Goal: Task Accomplishment & Management: Manage account settings

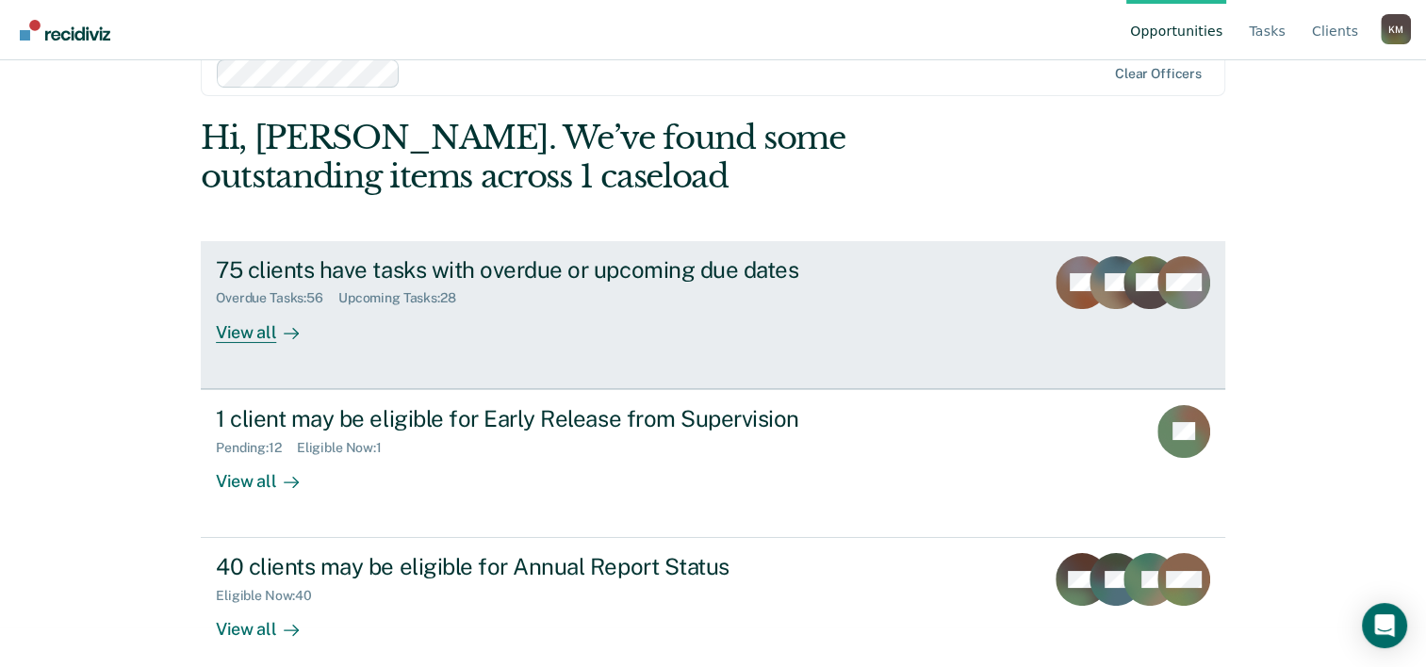
scroll to position [57, 0]
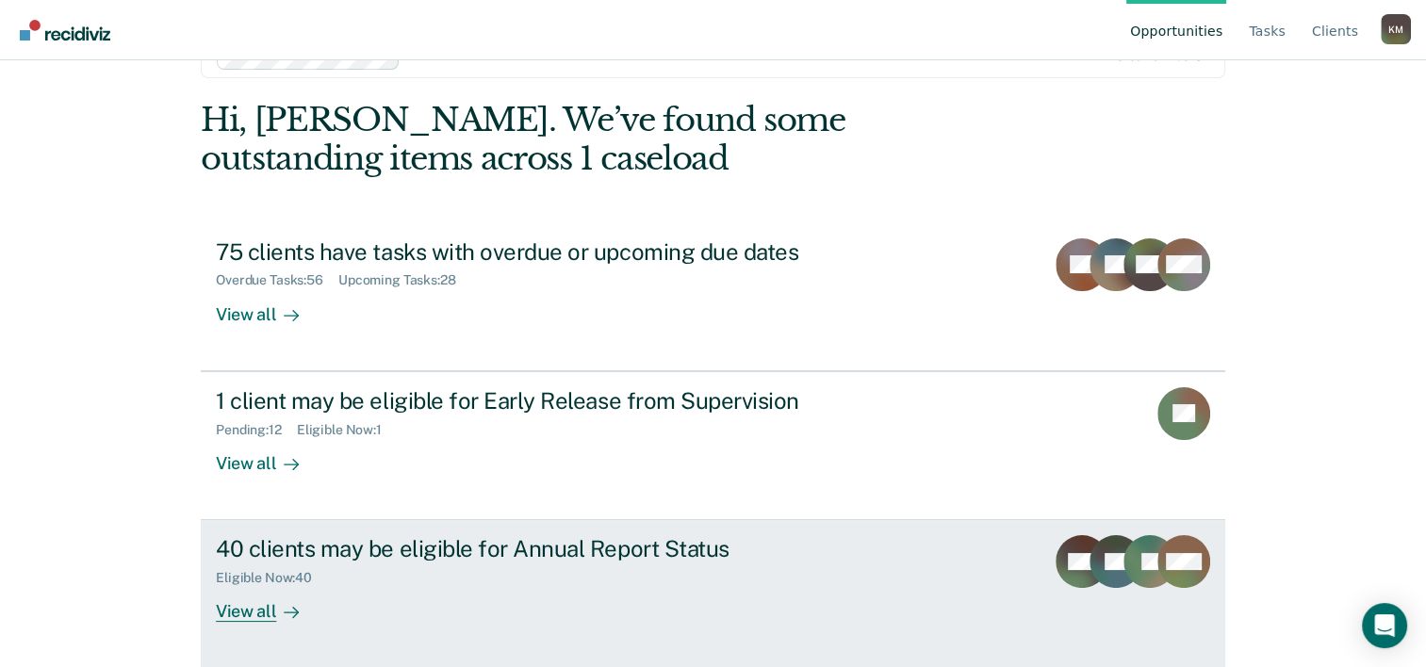
click at [392, 563] on div "Eligible Now : 40" at bounding box center [546, 575] width 661 height 24
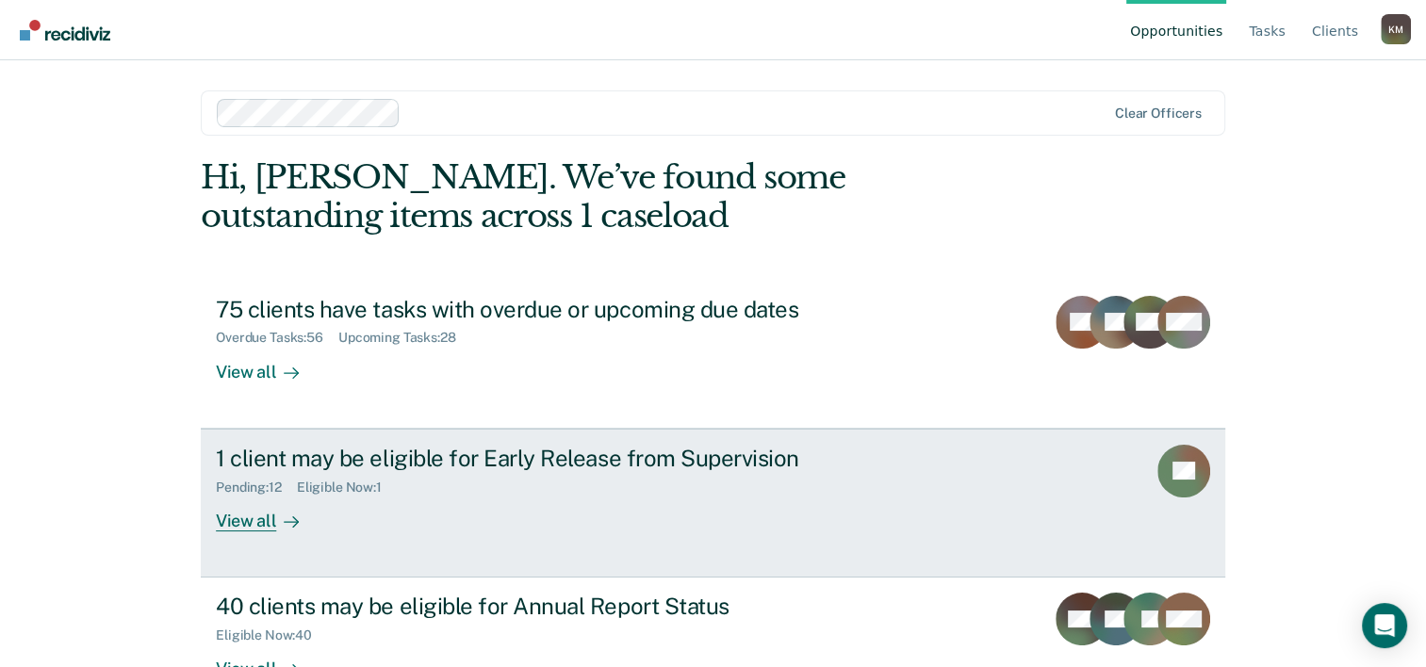
scroll to position [57, 0]
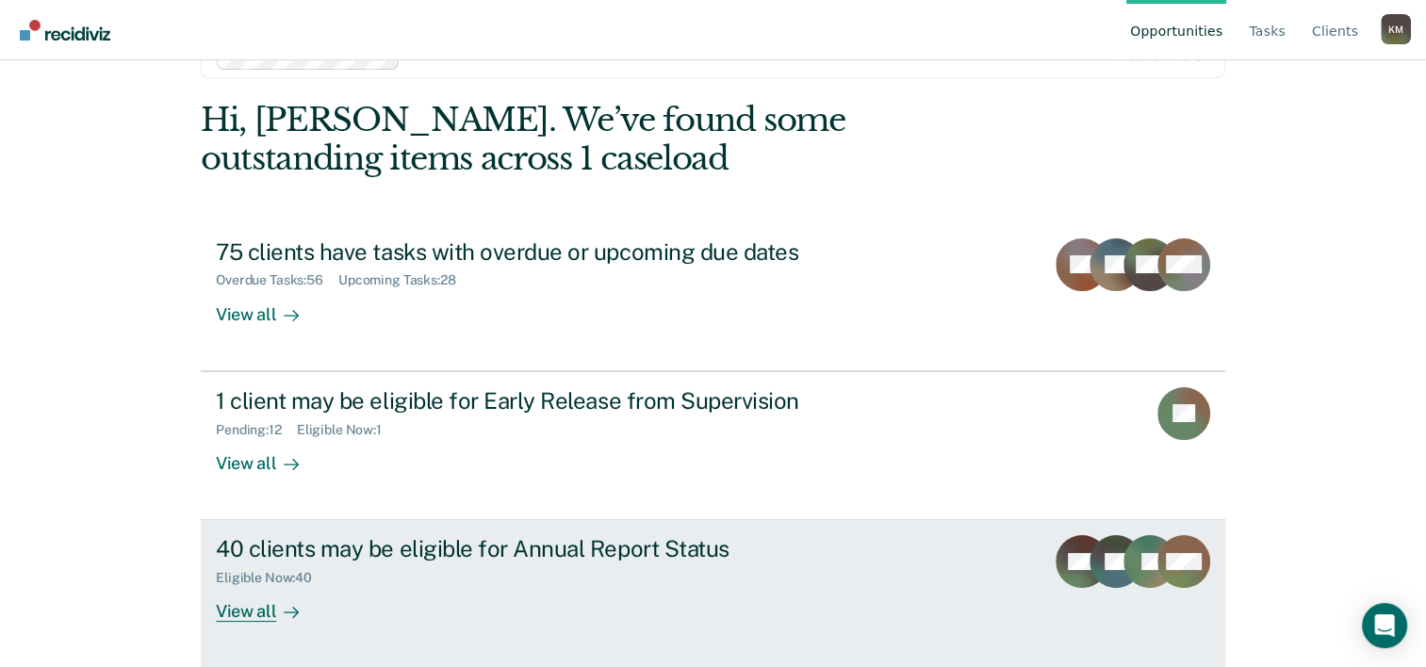
click at [266, 621] on link "40 clients may be eligible for Annual Report Status Eligible Now : 40 View all …" at bounding box center [713, 594] width 1024 height 148
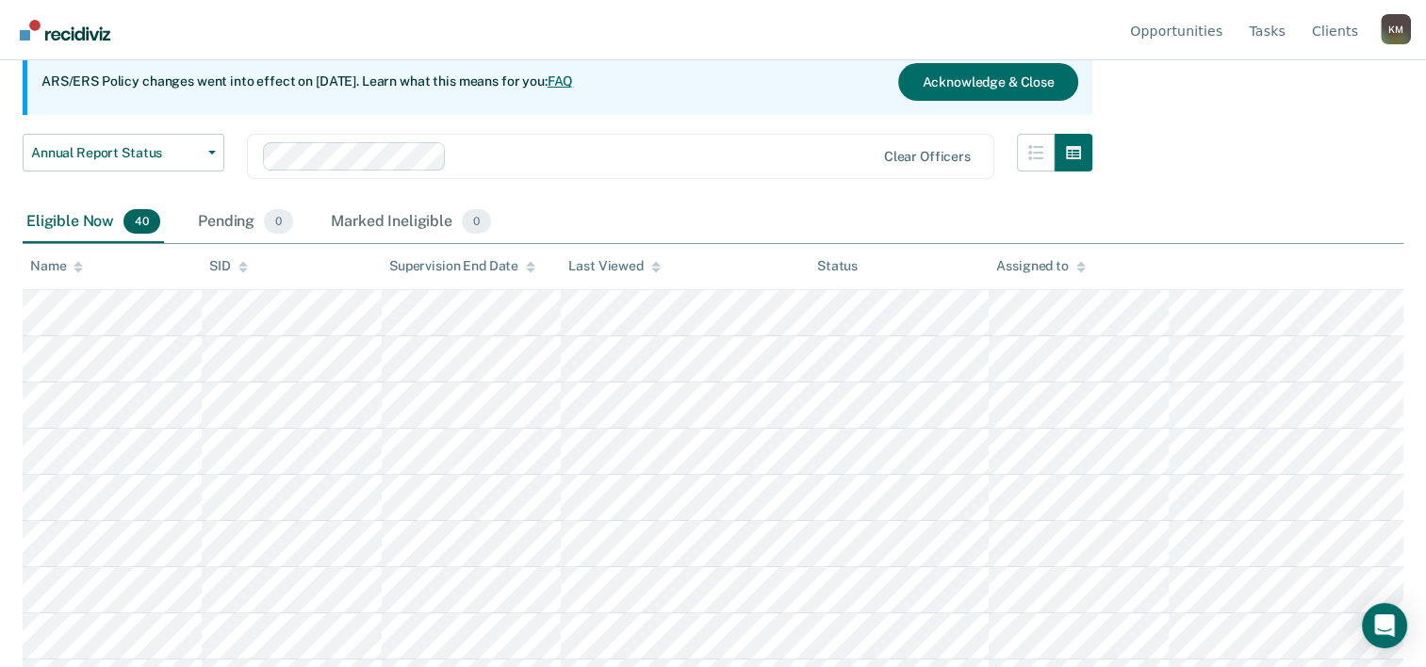
scroll to position [188, 0]
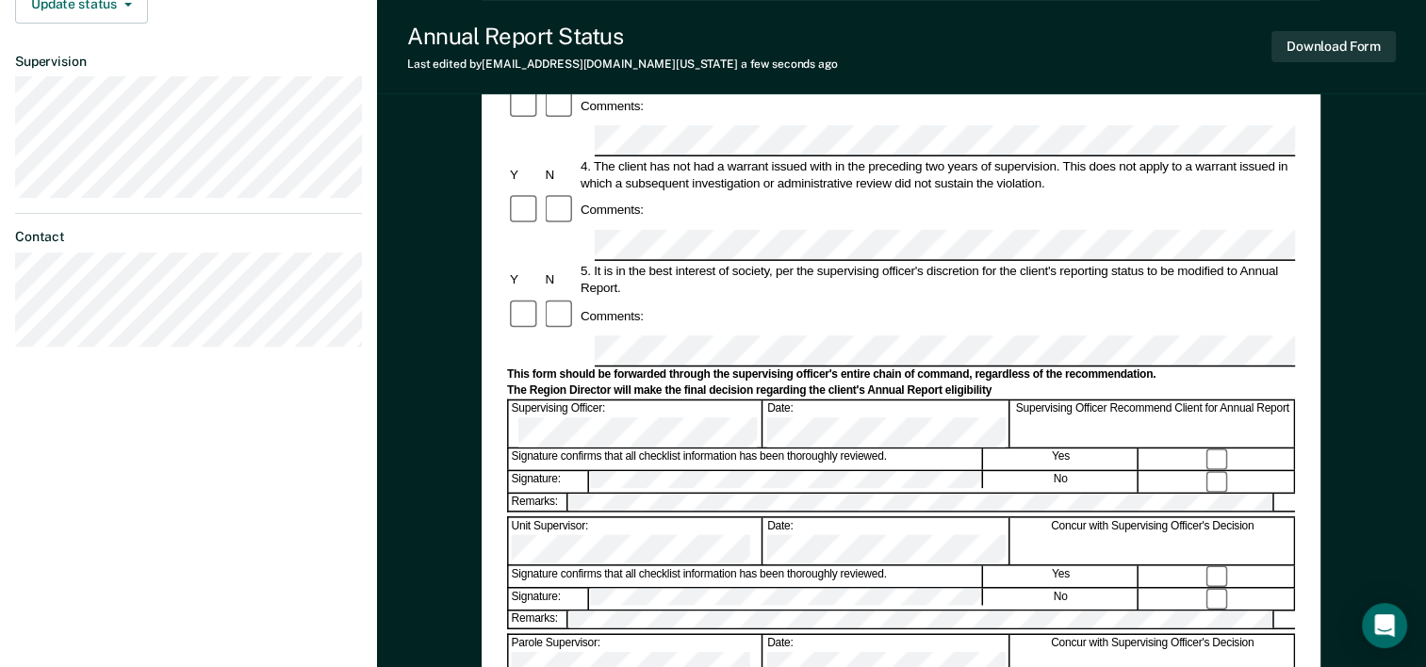
scroll to position [513, 0]
click at [1314, 43] on button "Download Form" at bounding box center [1333, 46] width 124 height 31
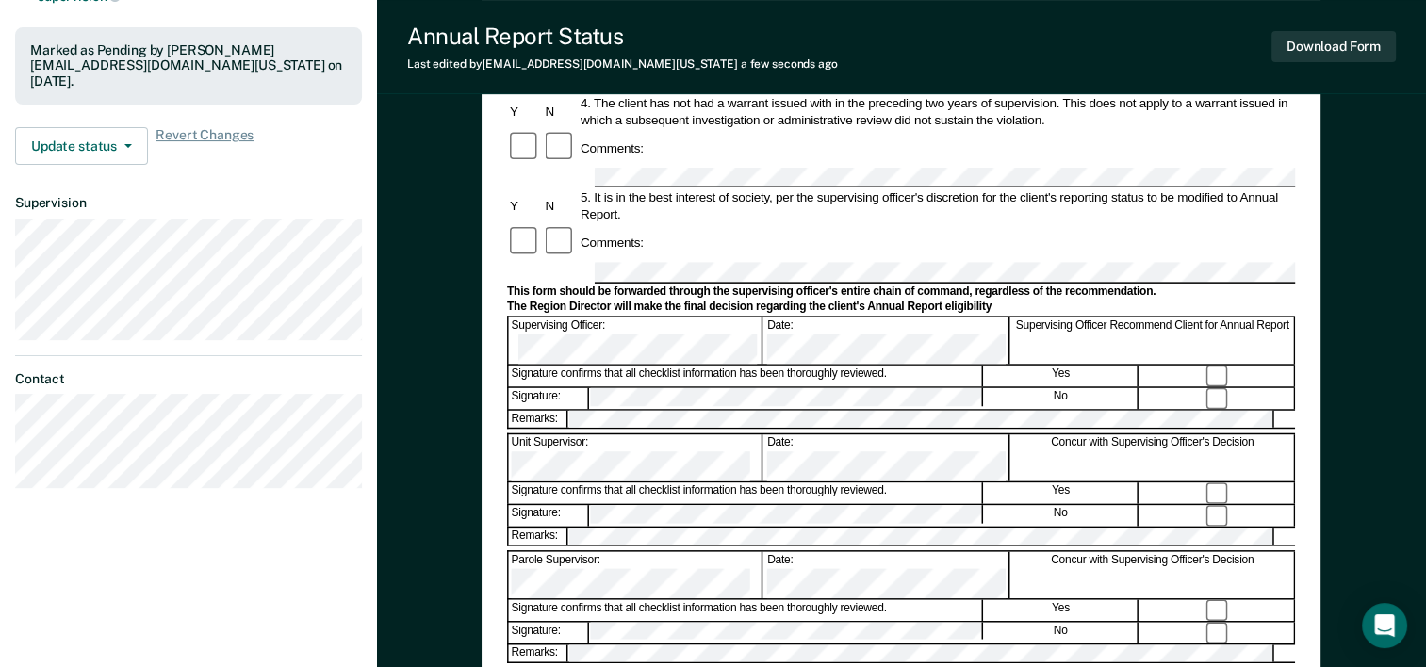
scroll to position [337, 0]
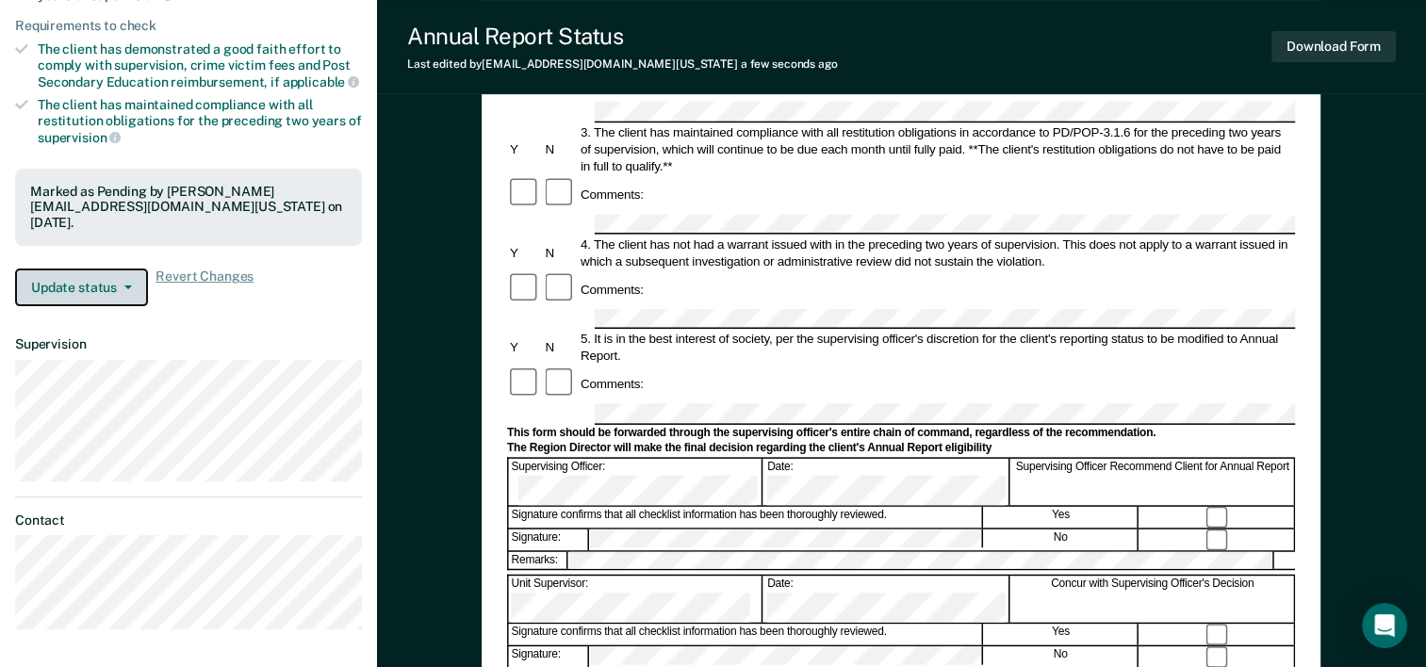
click at [104, 283] on button "Update status" at bounding box center [81, 288] width 133 height 38
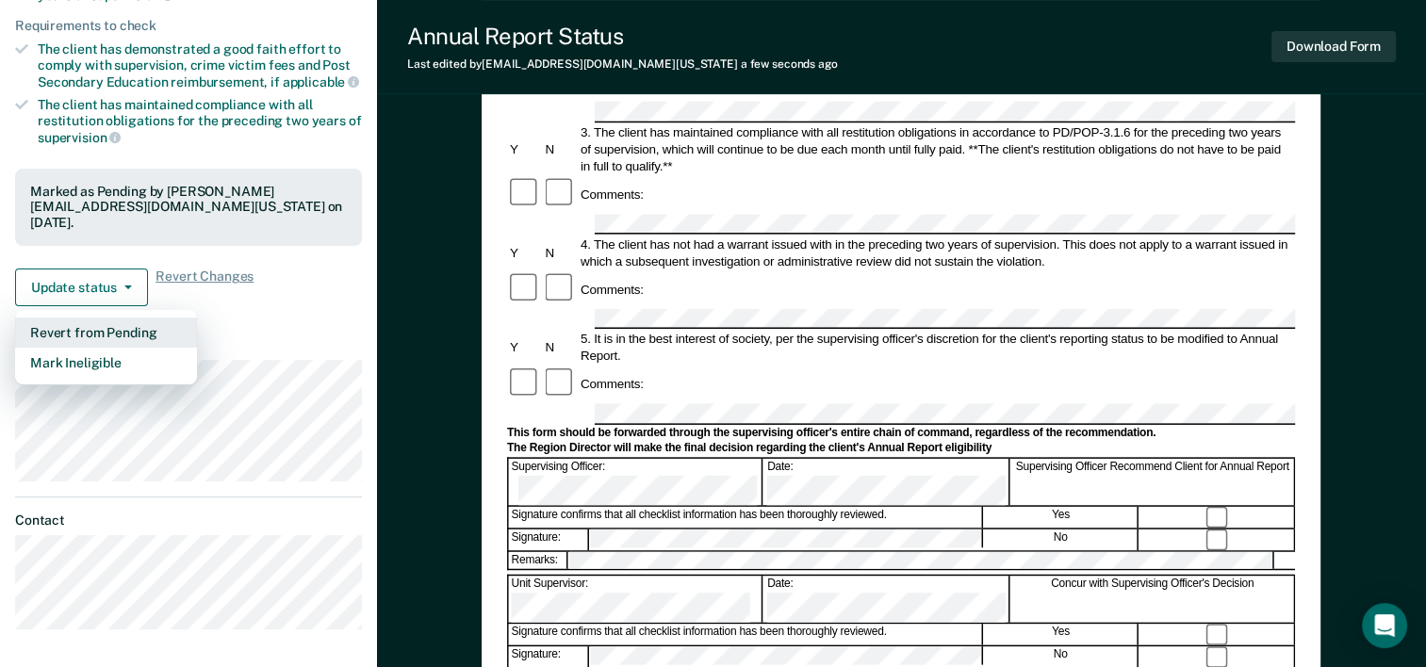
click at [117, 327] on button "Revert from Pending" at bounding box center [106, 333] width 182 height 30
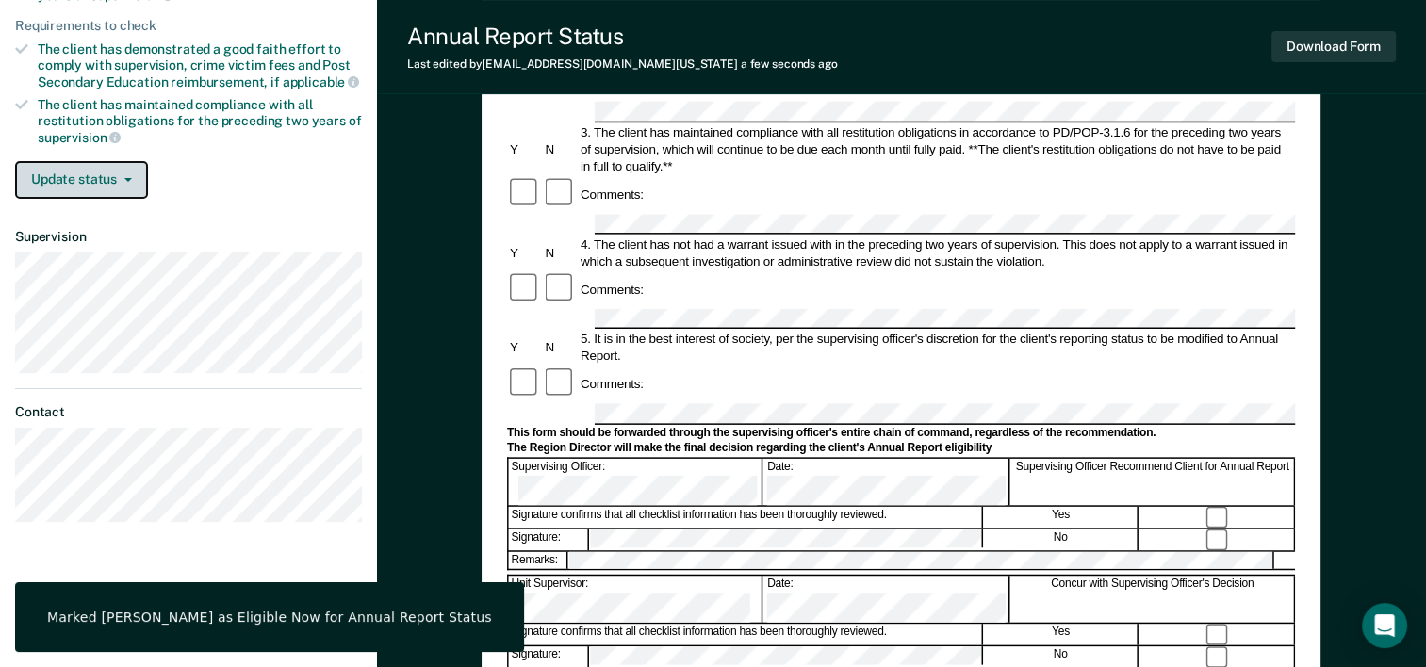
click at [124, 170] on button "Update status" at bounding box center [81, 180] width 133 height 38
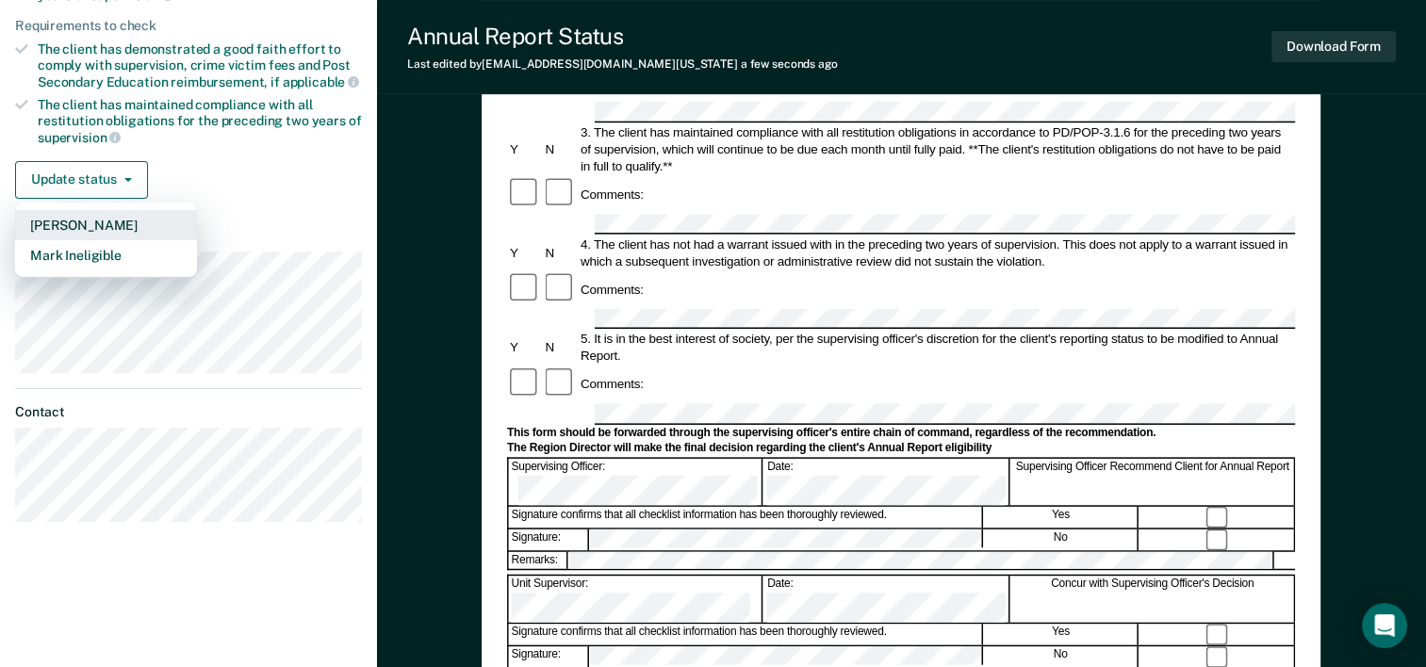
click at [98, 220] on button "[PERSON_NAME]" at bounding box center [106, 225] width 182 height 30
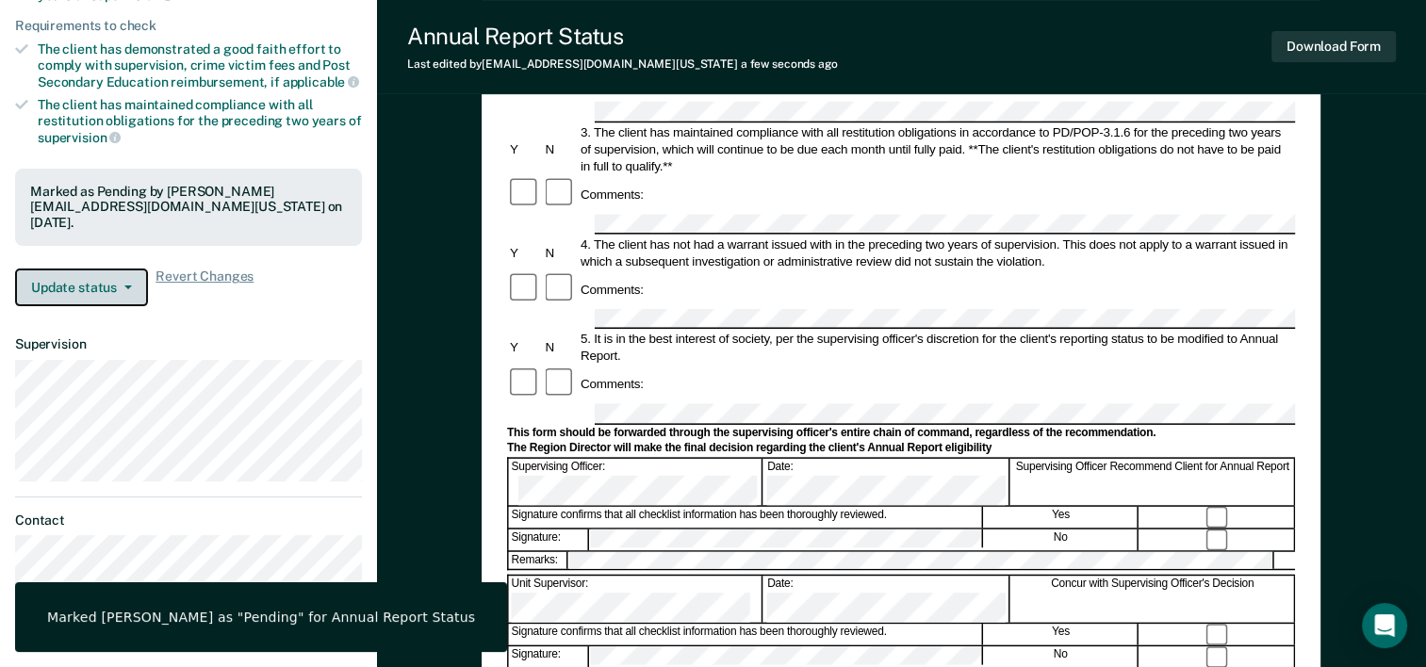
click at [101, 281] on button "Update status" at bounding box center [81, 288] width 133 height 38
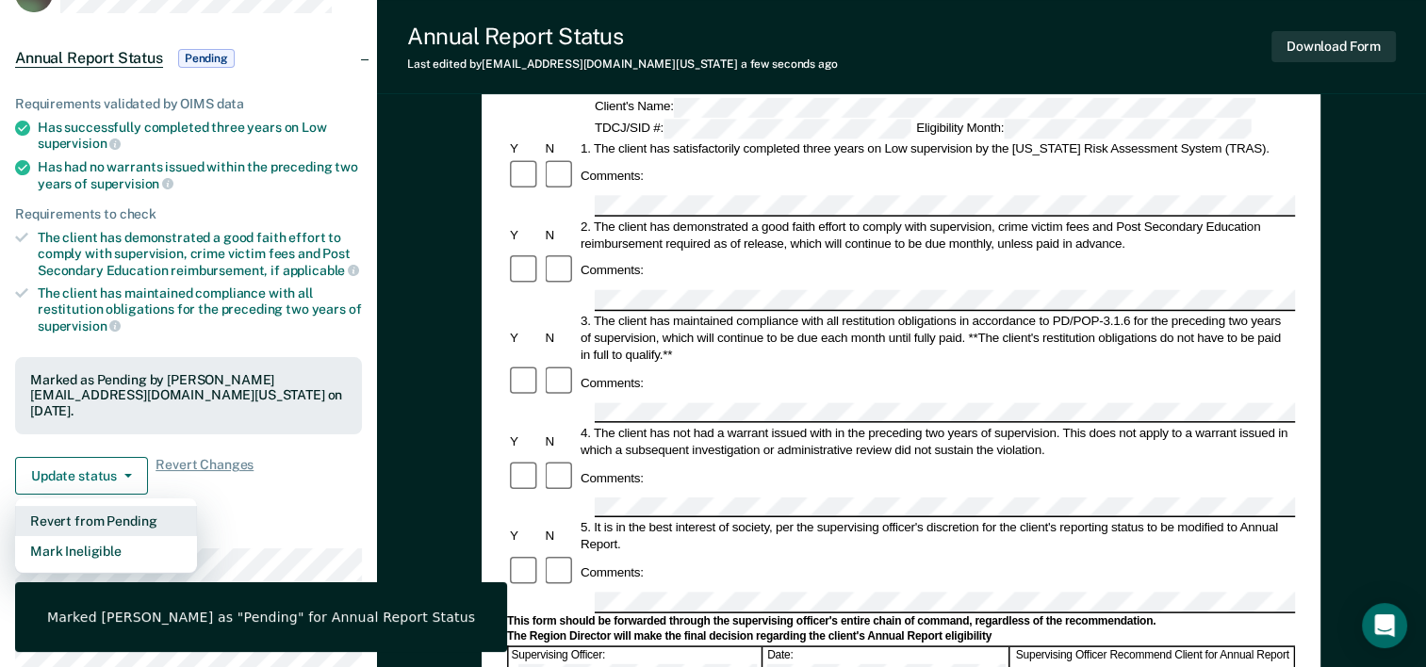
scroll to position [0, 0]
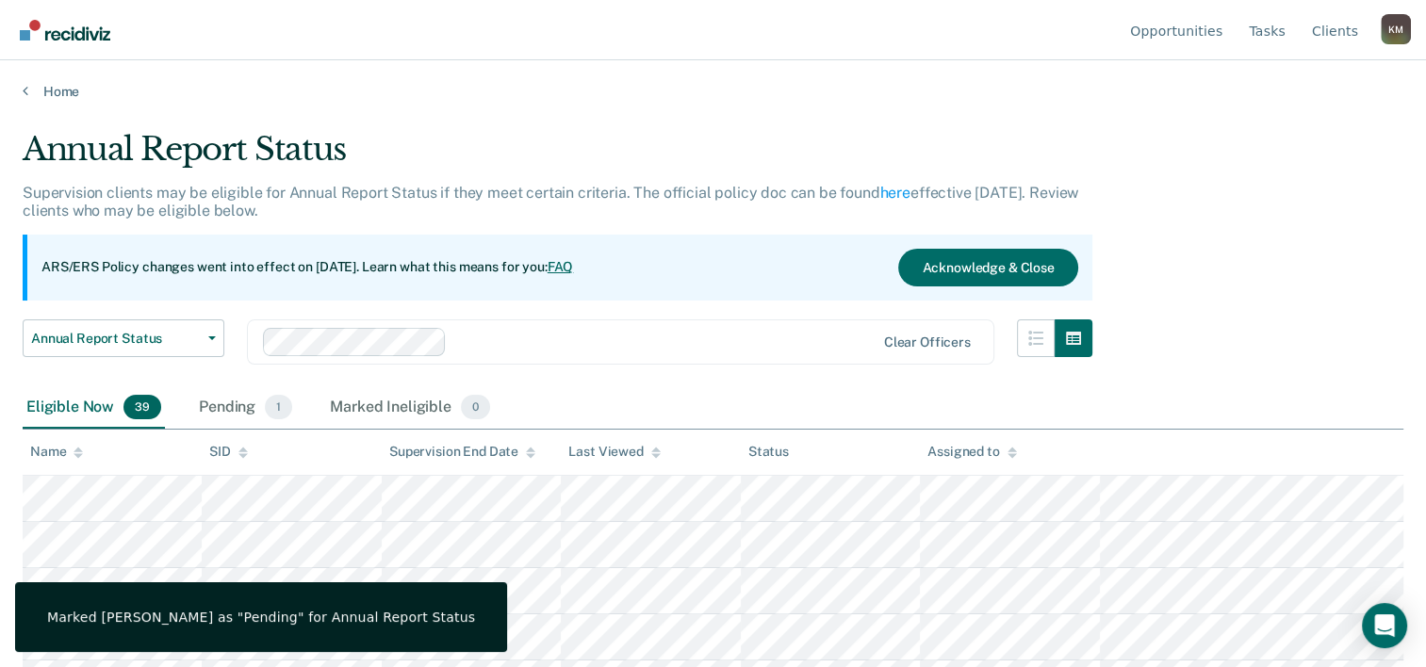
scroll to position [188, 0]
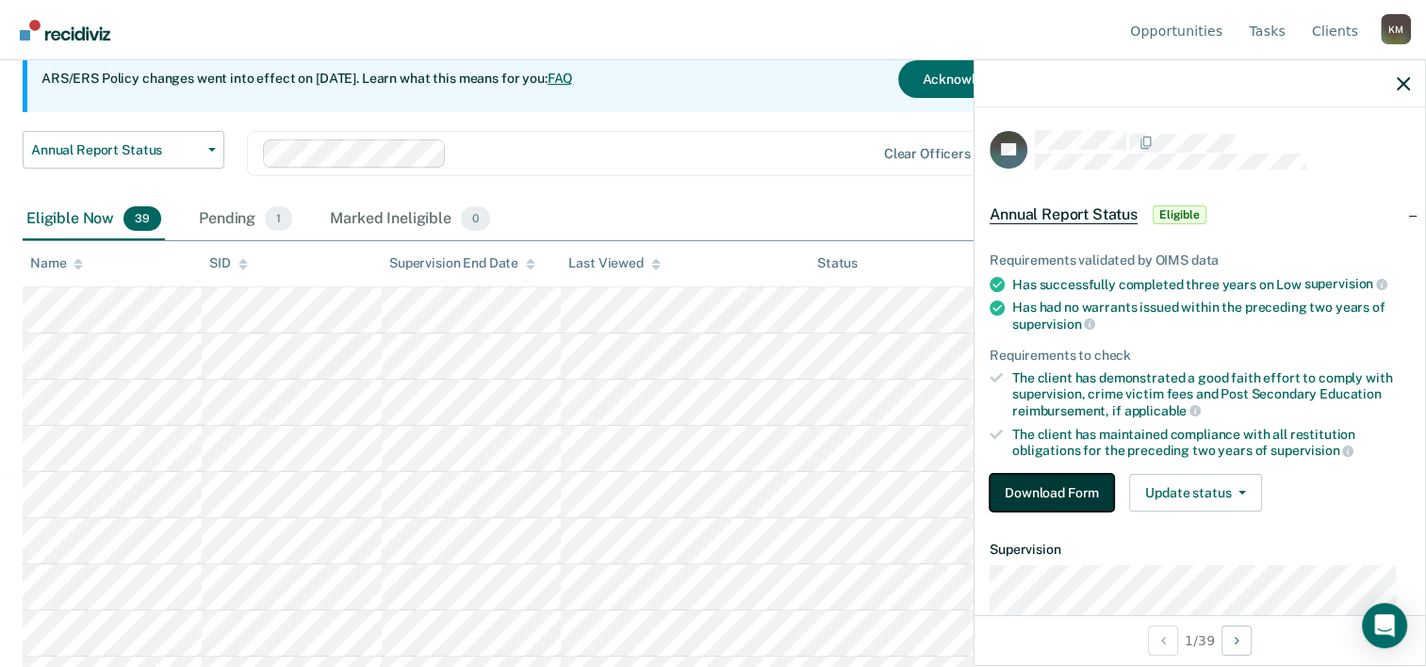
click at [1020, 494] on button "Download Form" at bounding box center [1051, 493] width 124 height 38
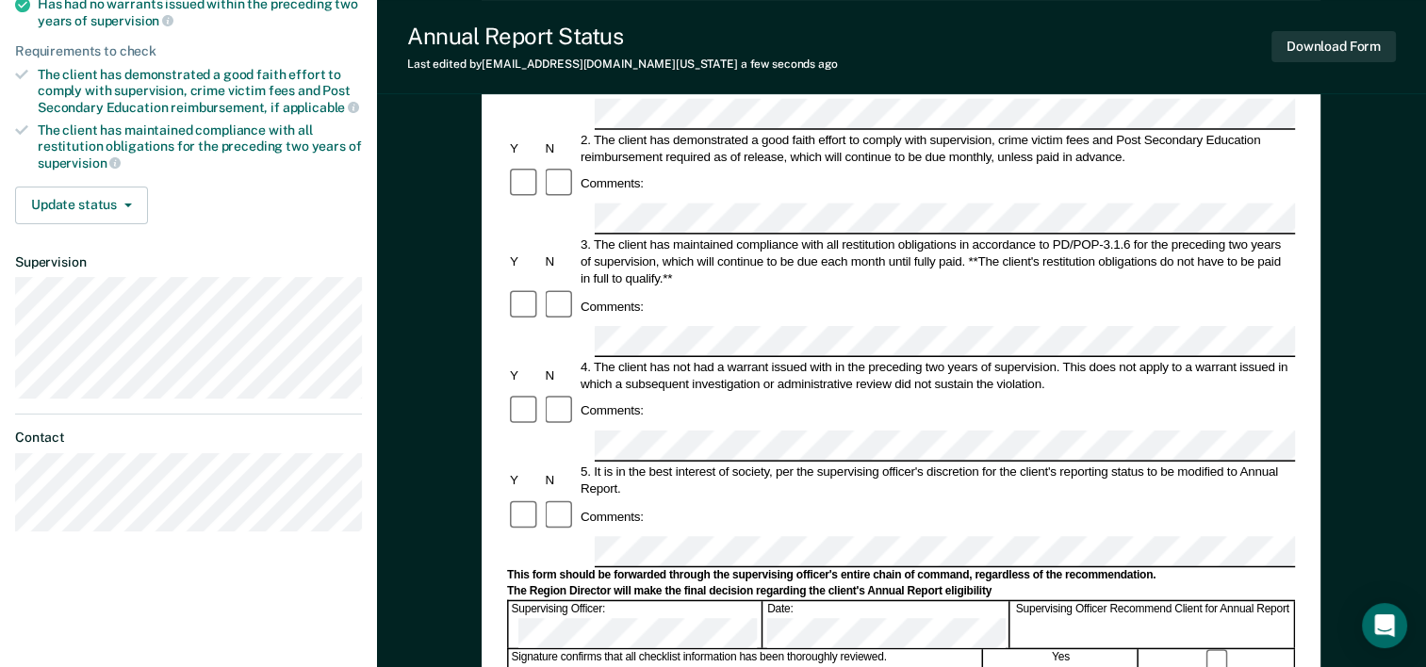
scroll to position [471, 0]
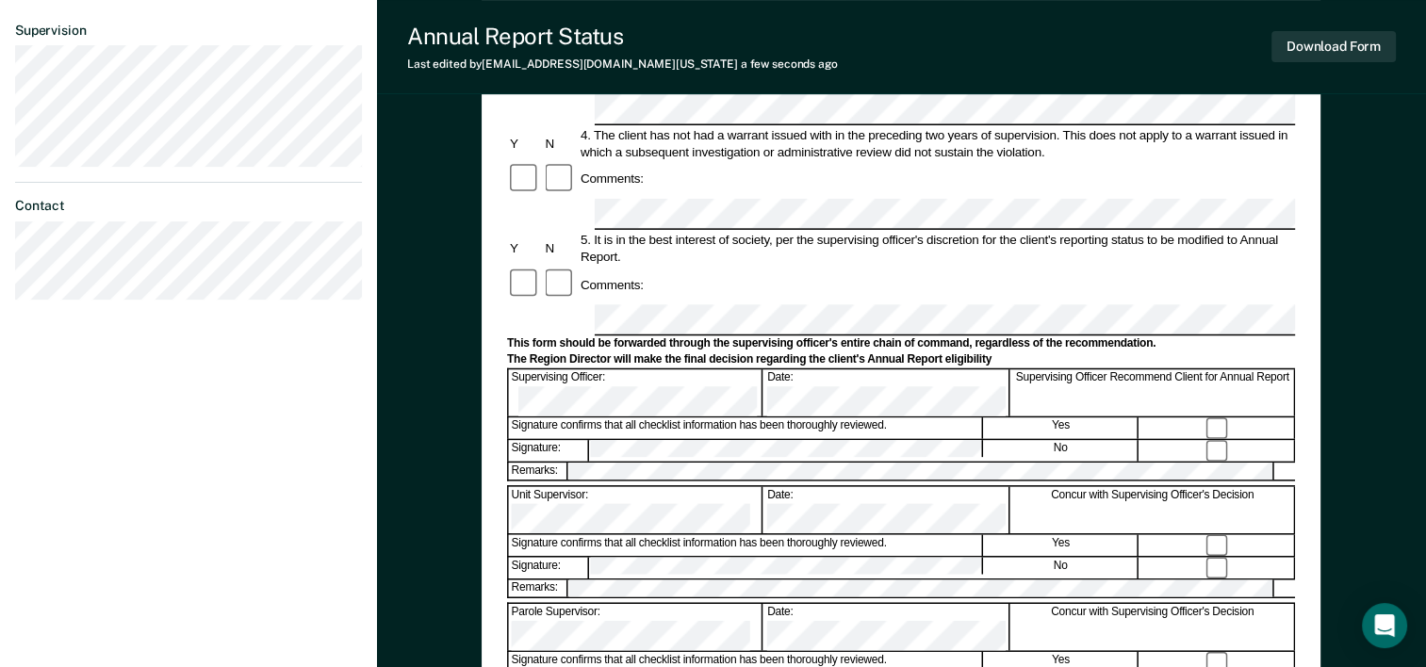
scroll to position [565, 0]
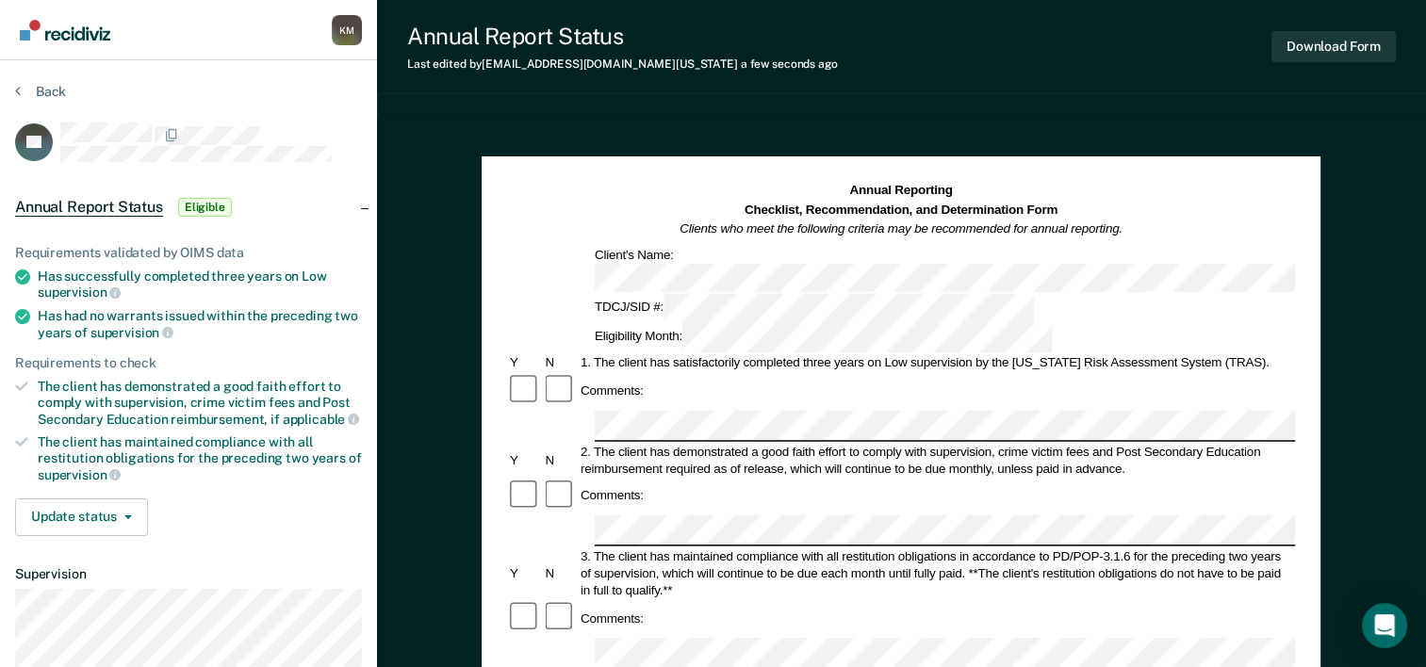
scroll to position [0, 0]
click at [1338, 48] on button "Download Form" at bounding box center [1333, 46] width 124 height 31
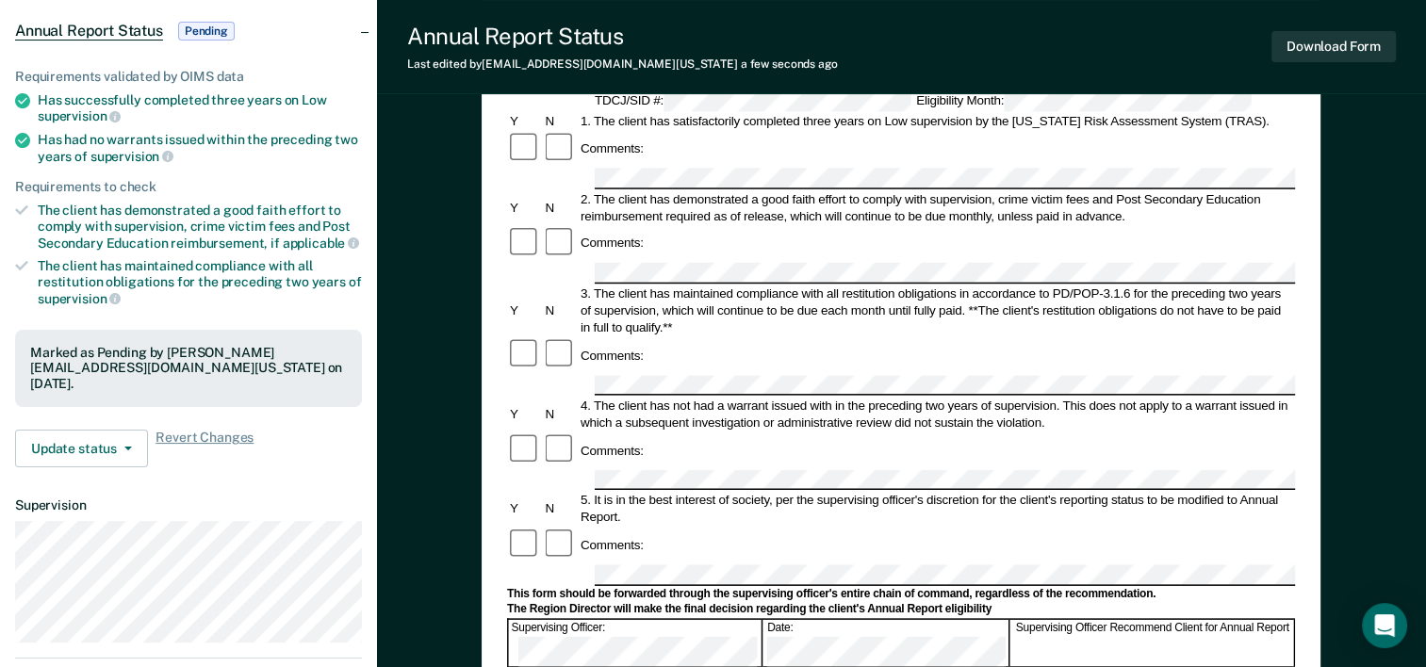
scroll to position [188, 0]
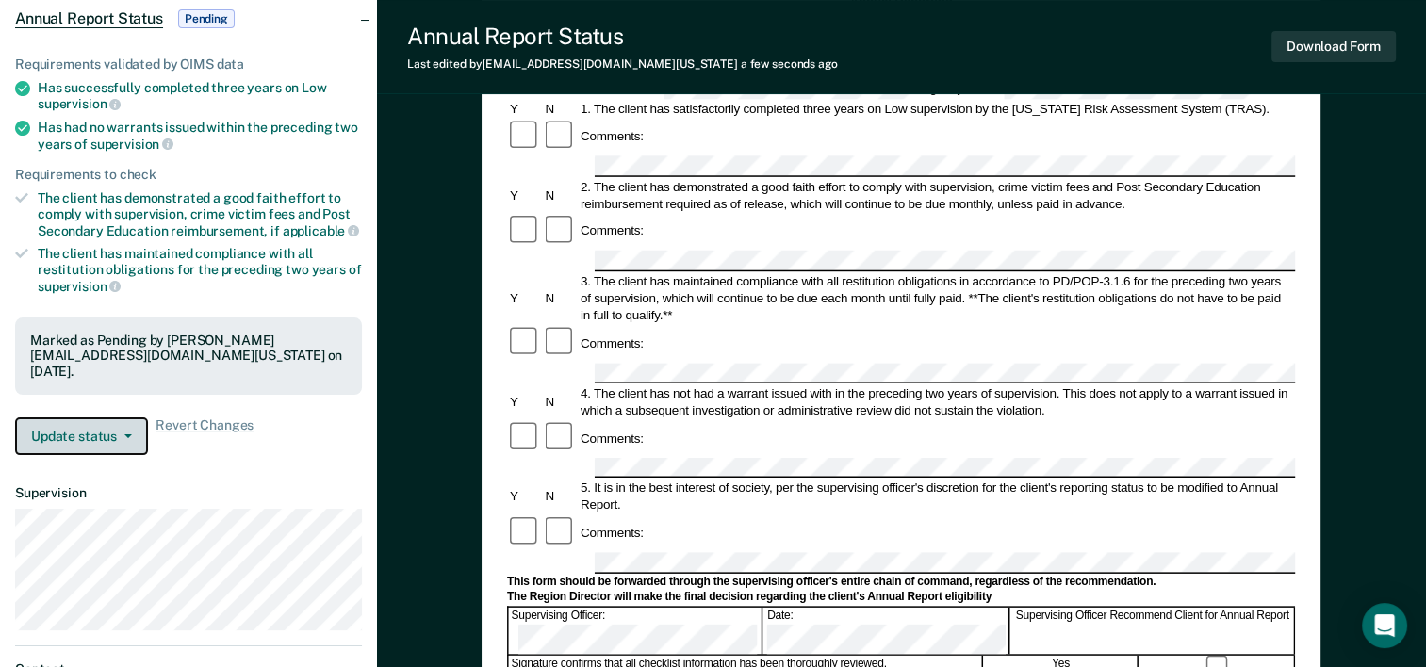
click at [105, 431] on button "Update status" at bounding box center [81, 436] width 133 height 38
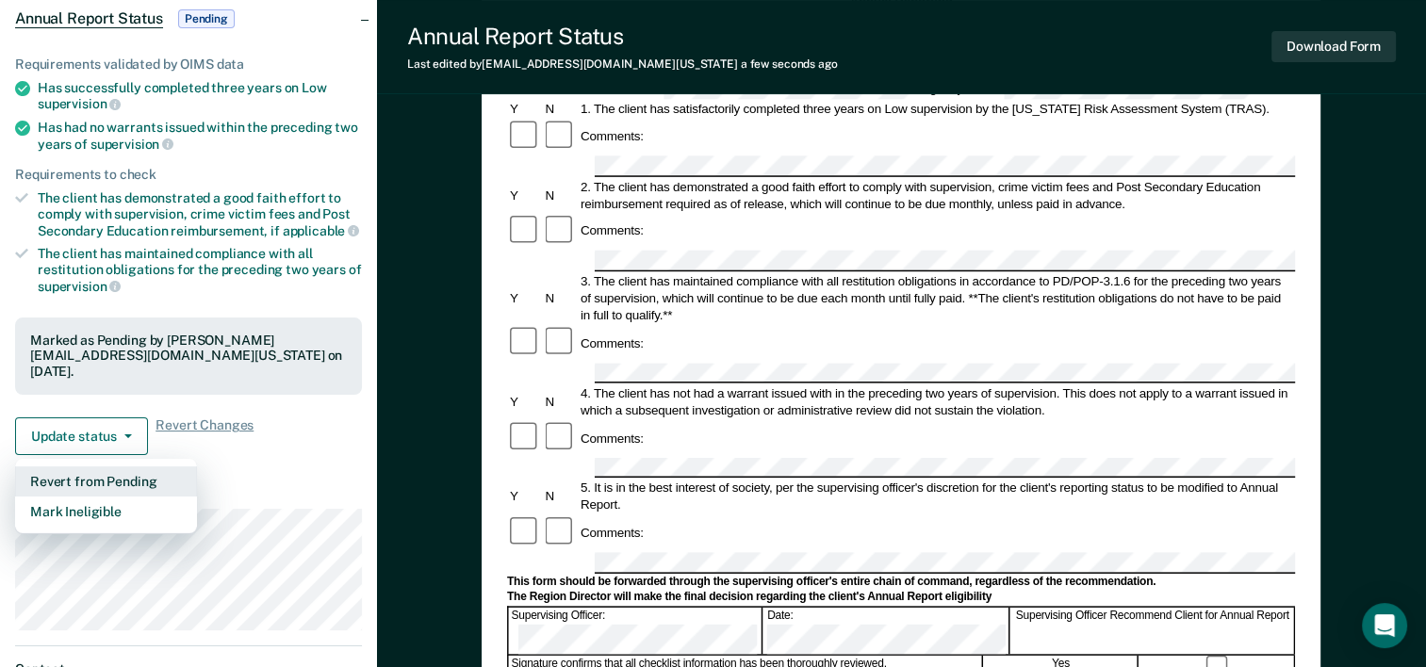
click at [103, 474] on button "Revert from Pending" at bounding box center [106, 481] width 182 height 30
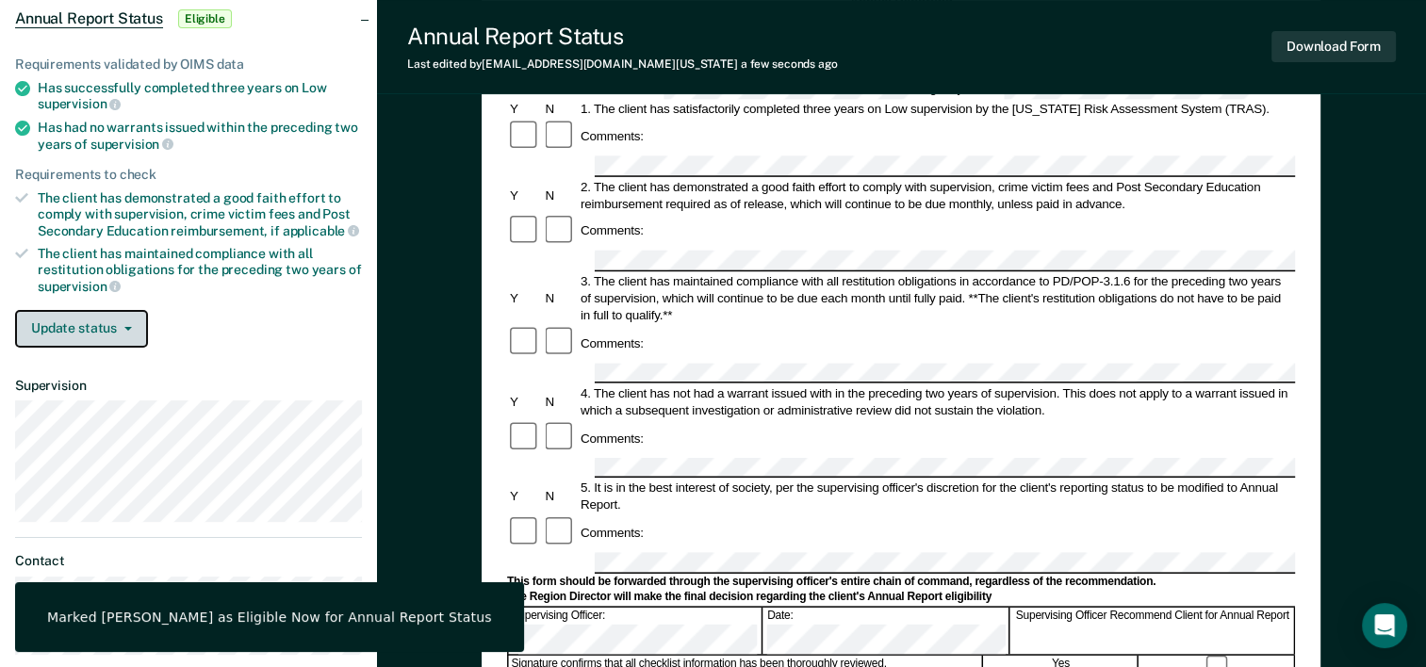
click at [97, 315] on button "Update status" at bounding box center [81, 329] width 133 height 38
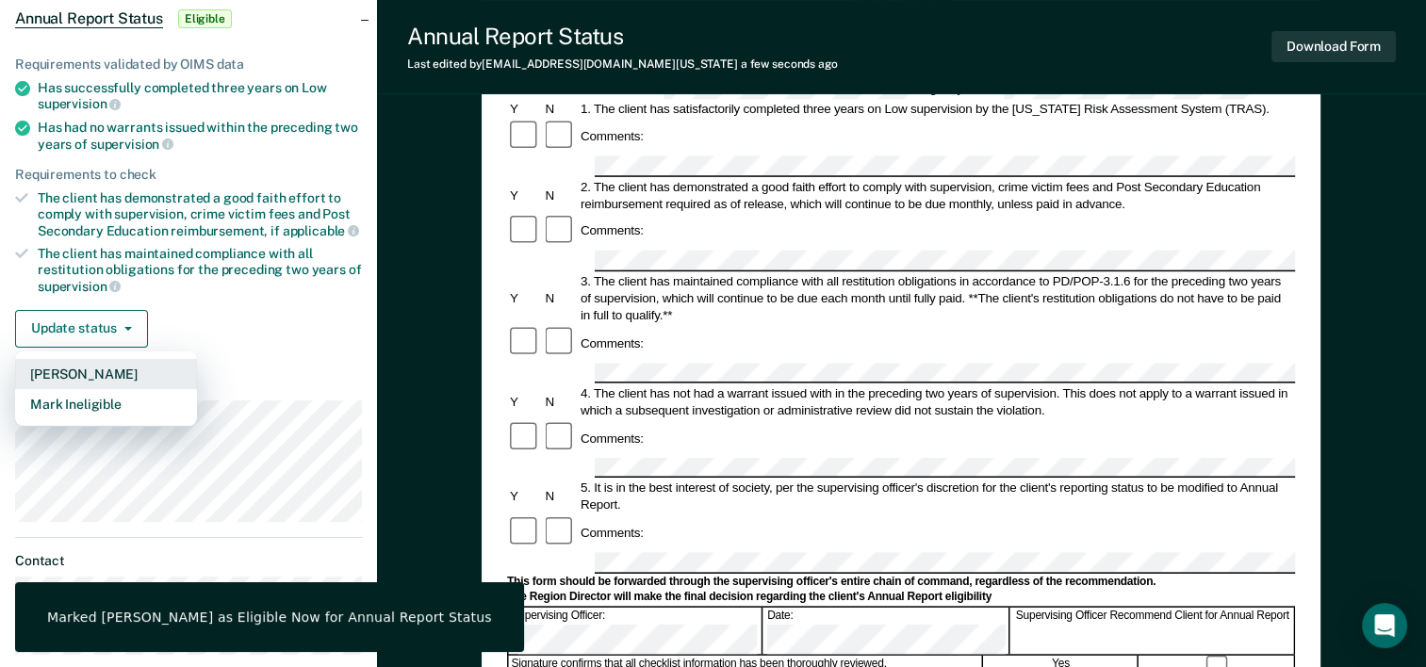
click at [90, 368] on button "[PERSON_NAME]" at bounding box center [106, 374] width 182 height 30
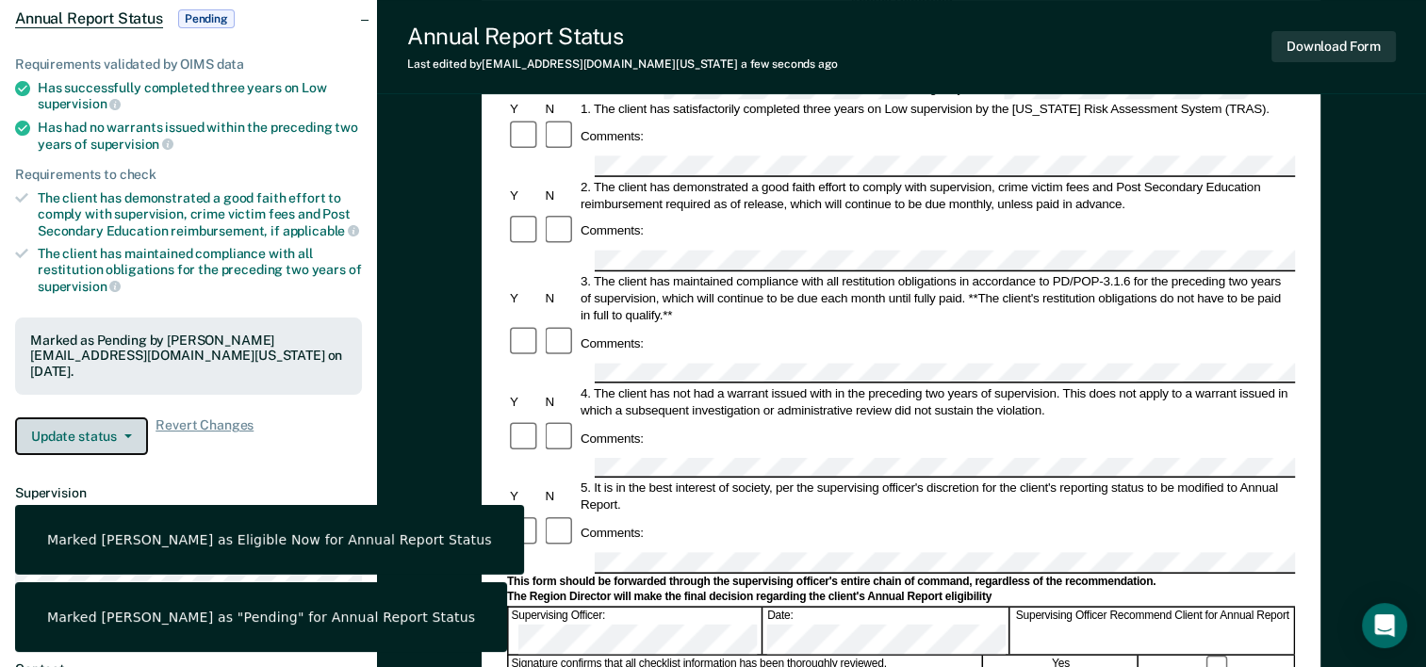
click at [94, 425] on button "Update status" at bounding box center [81, 436] width 133 height 38
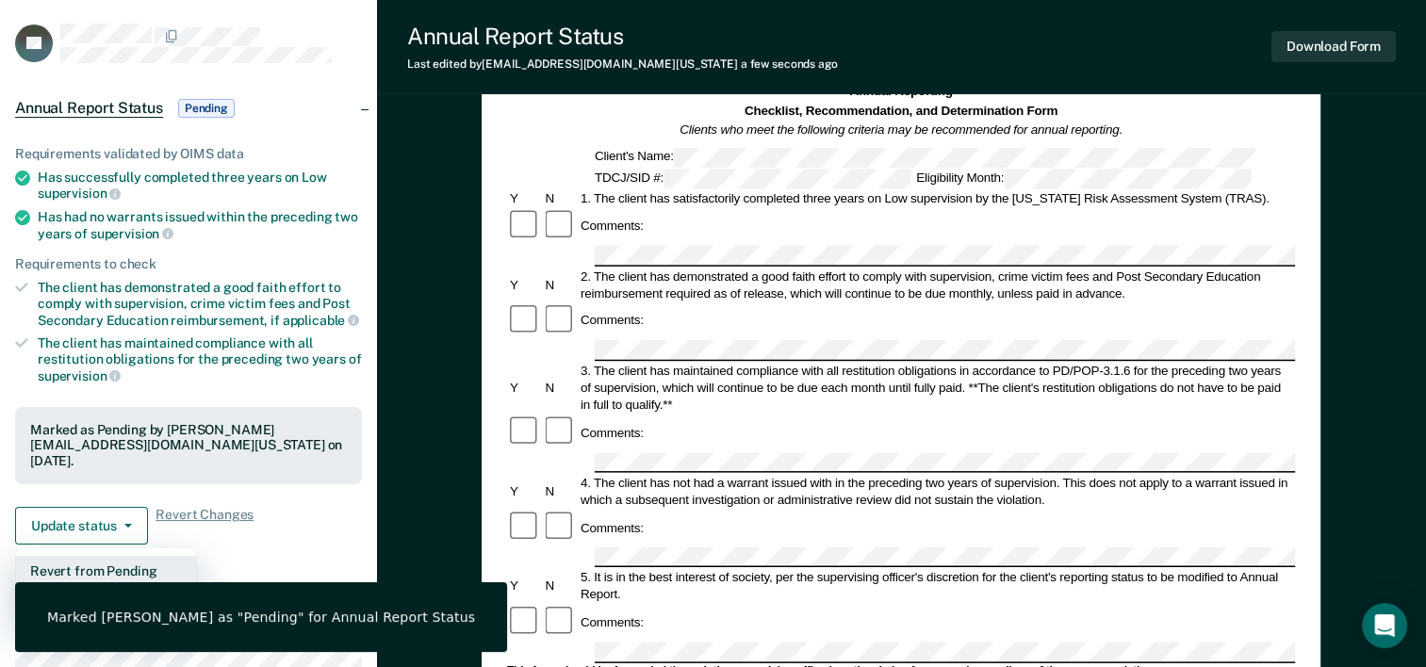
scroll to position [0, 0]
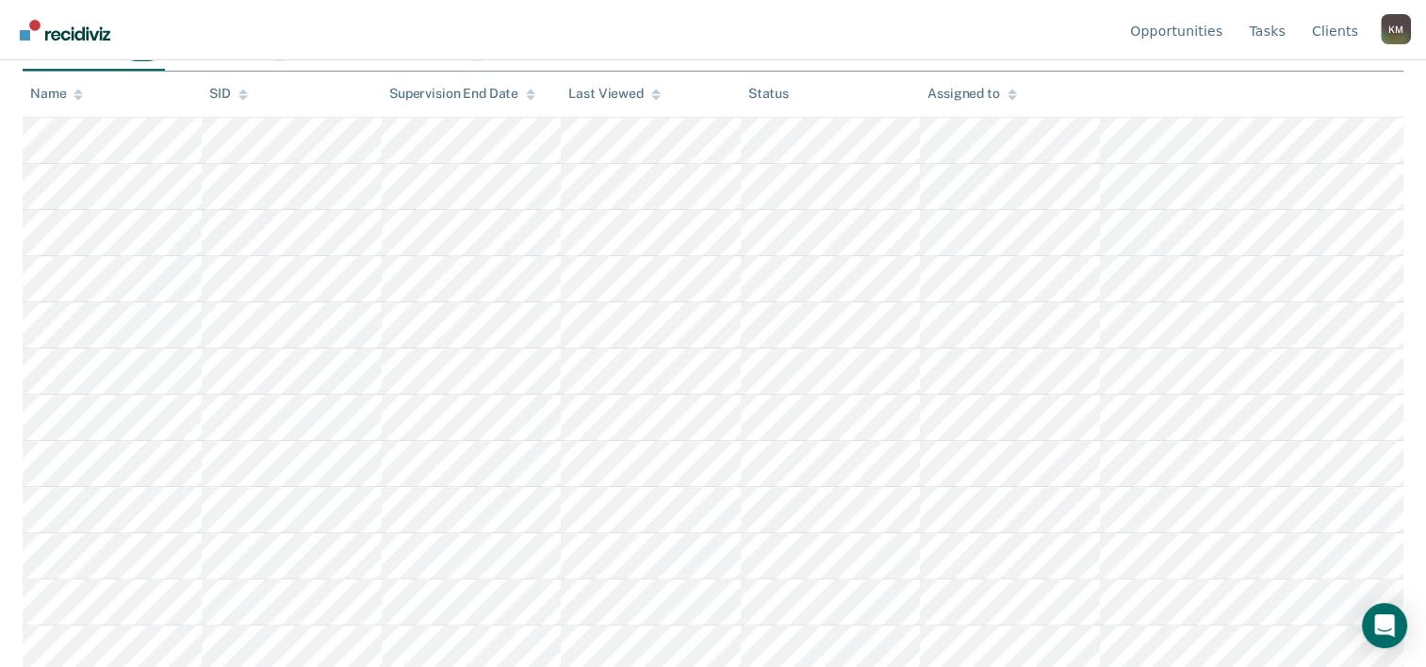
scroll to position [241, 0]
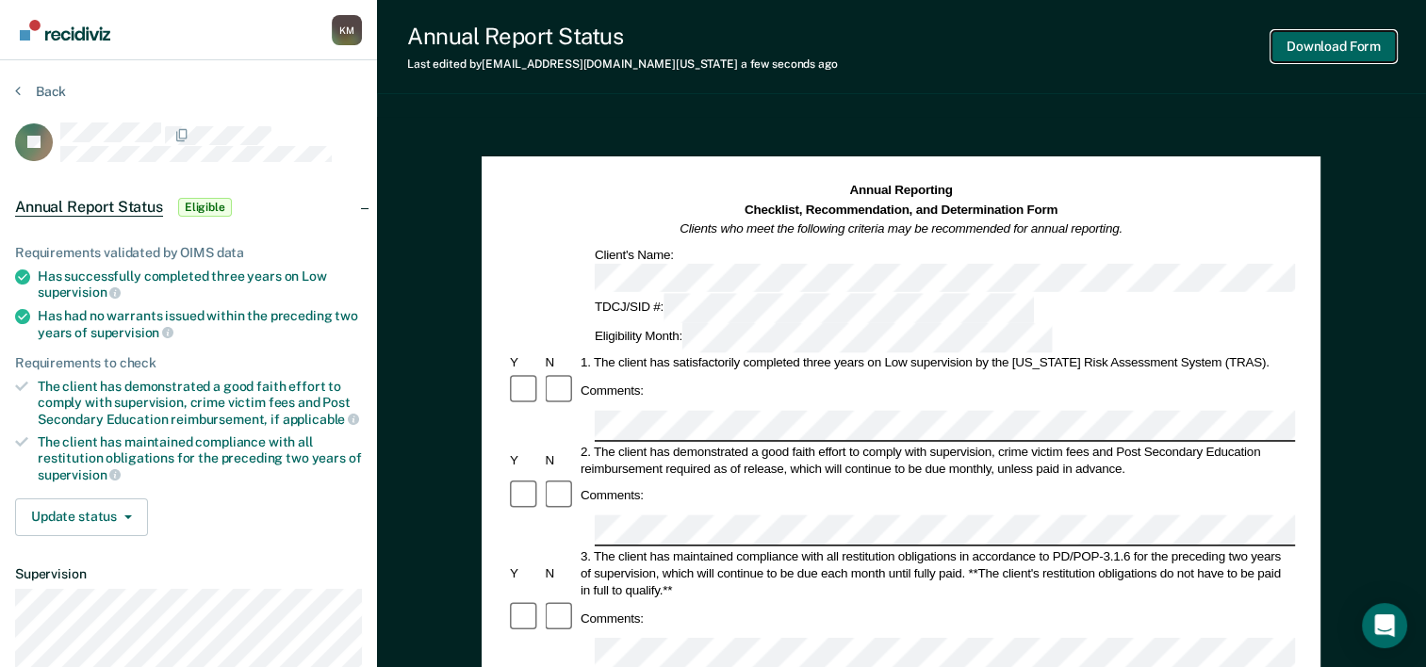
click at [1293, 48] on button "Download Form" at bounding box center [1333, 46] width 124 height 31
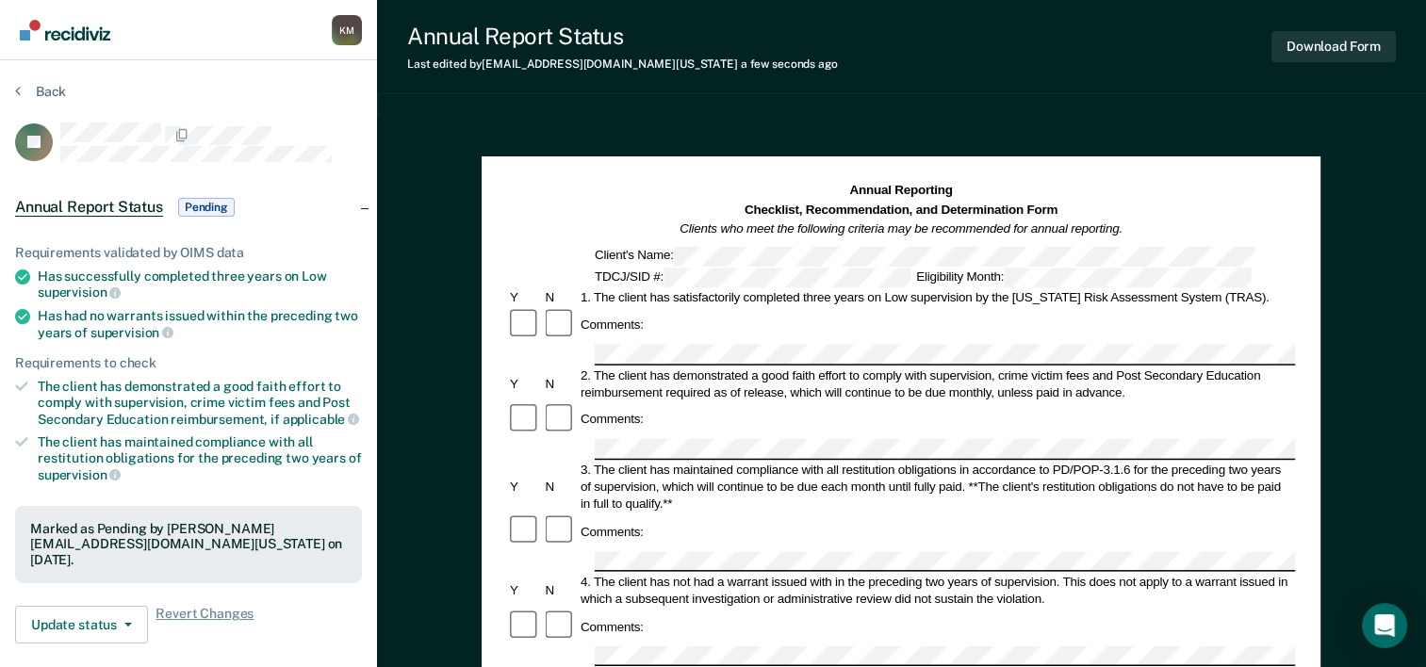
scroll to position [283, 0]
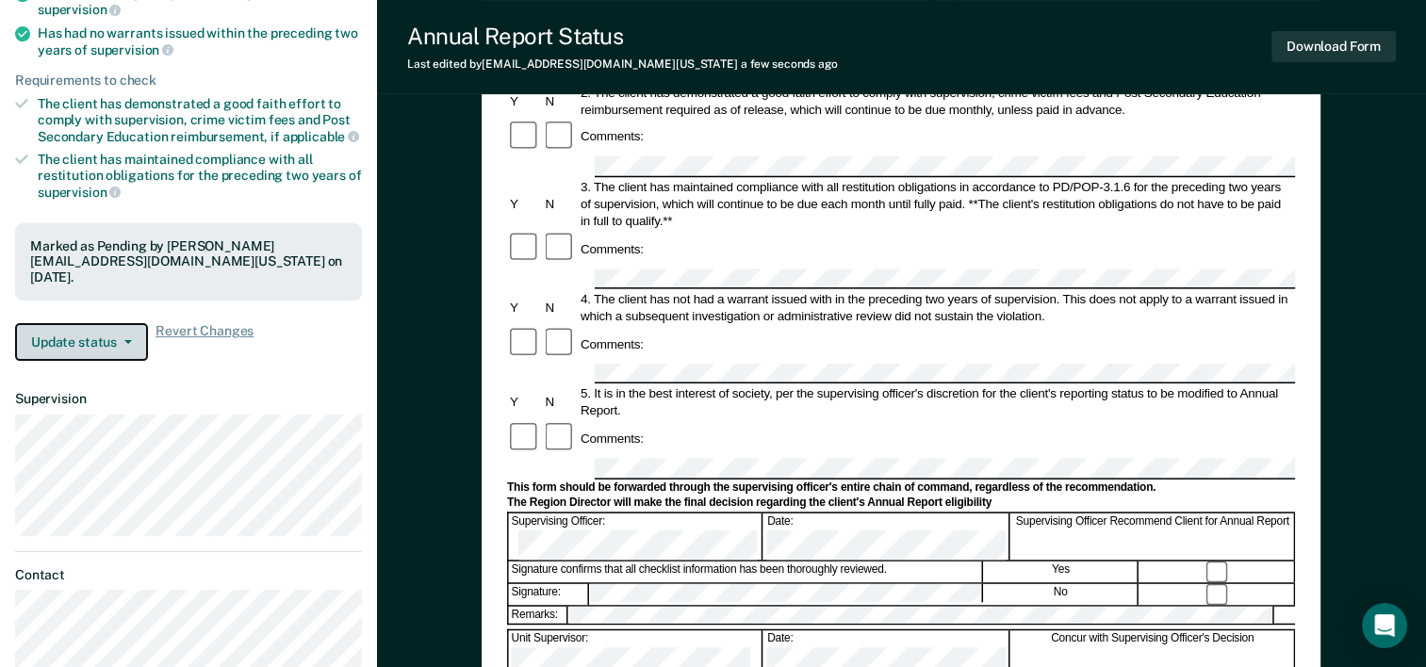
click at [90, 351] on button "Update status" at bounding box center [81, 342] width 133 height 38
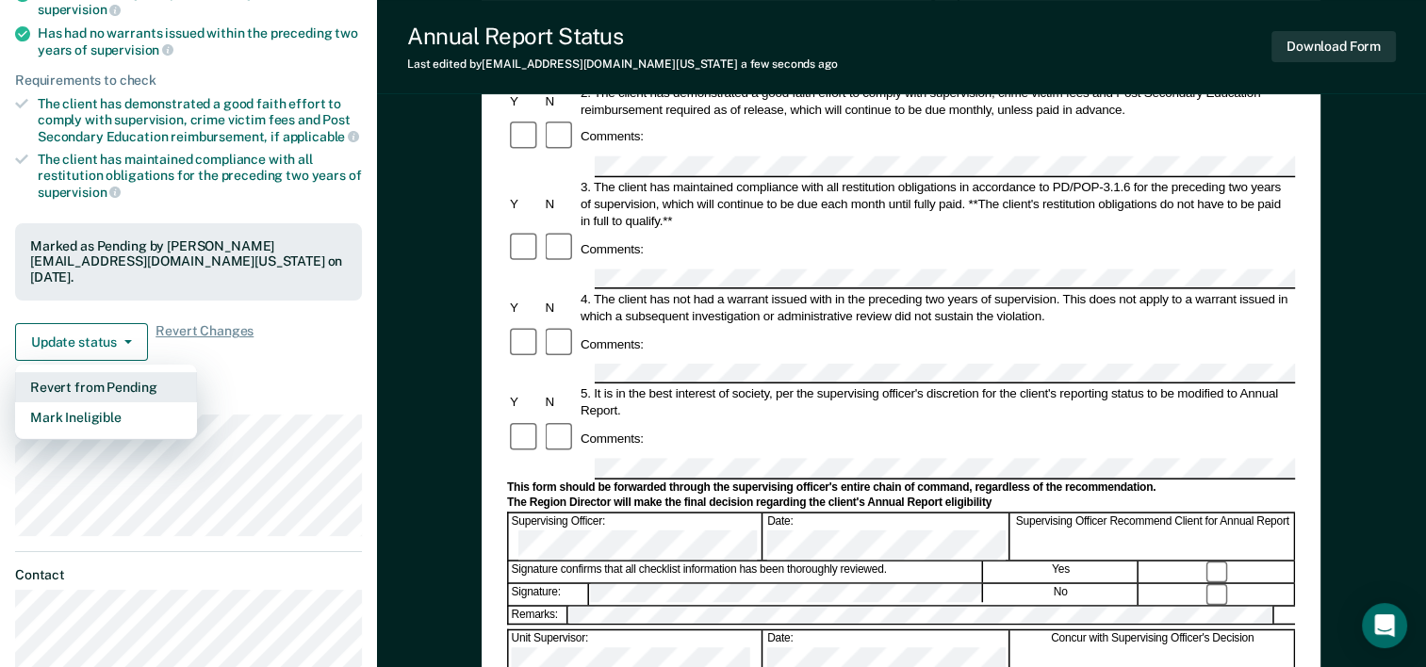
click at [83, 383] on button "Revert from Pending" at bounding box center [106, 387] width 182 height 30
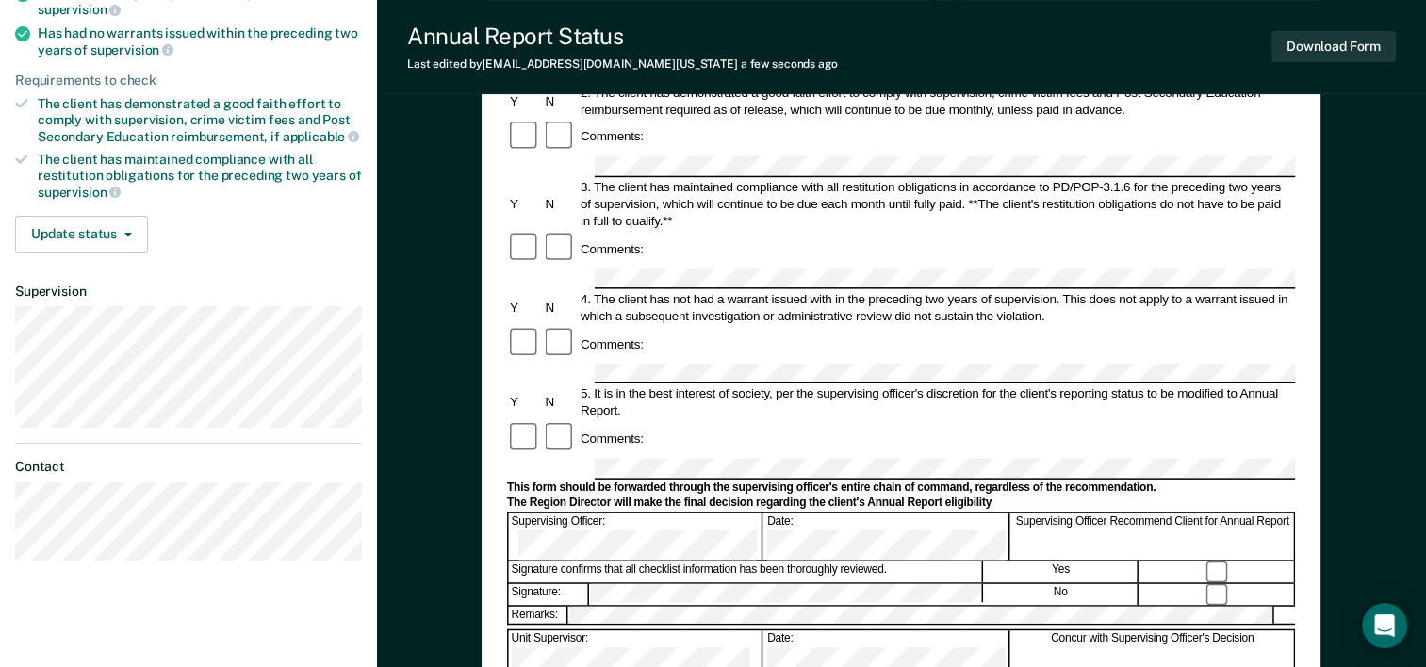
scroll to position [241, 0]
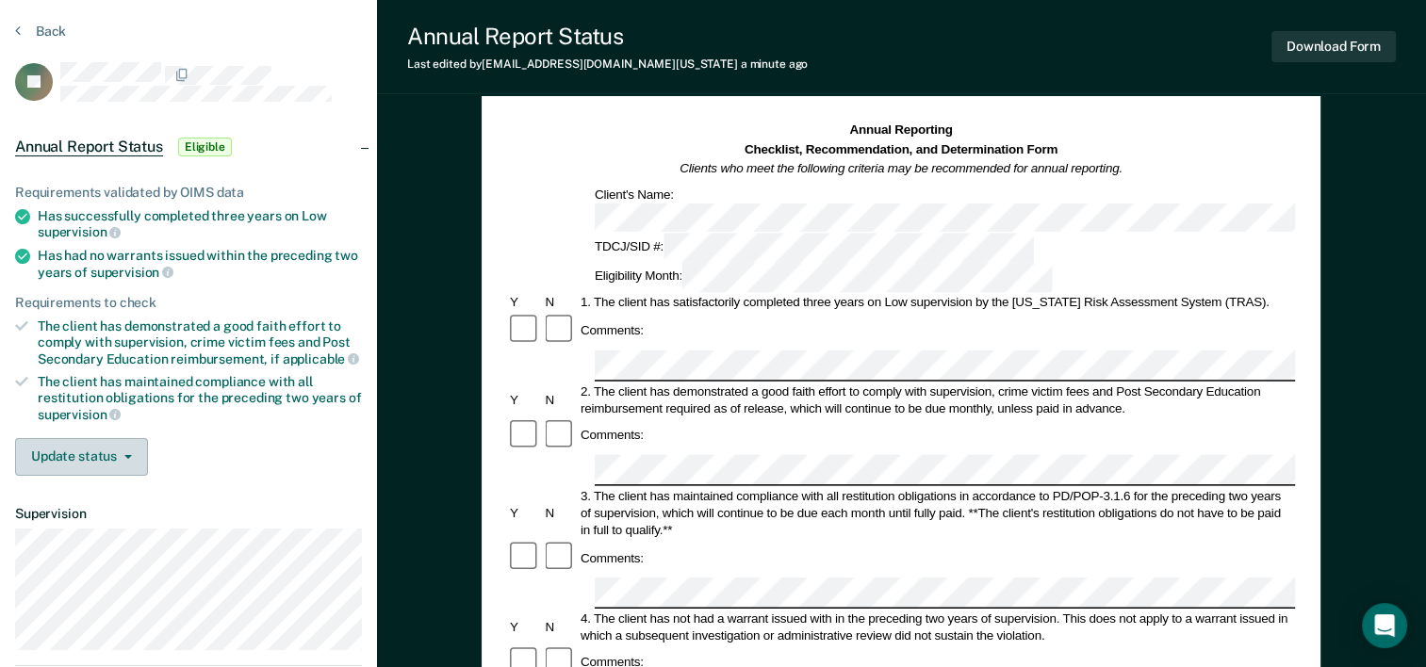
scroll to position [94, 0]
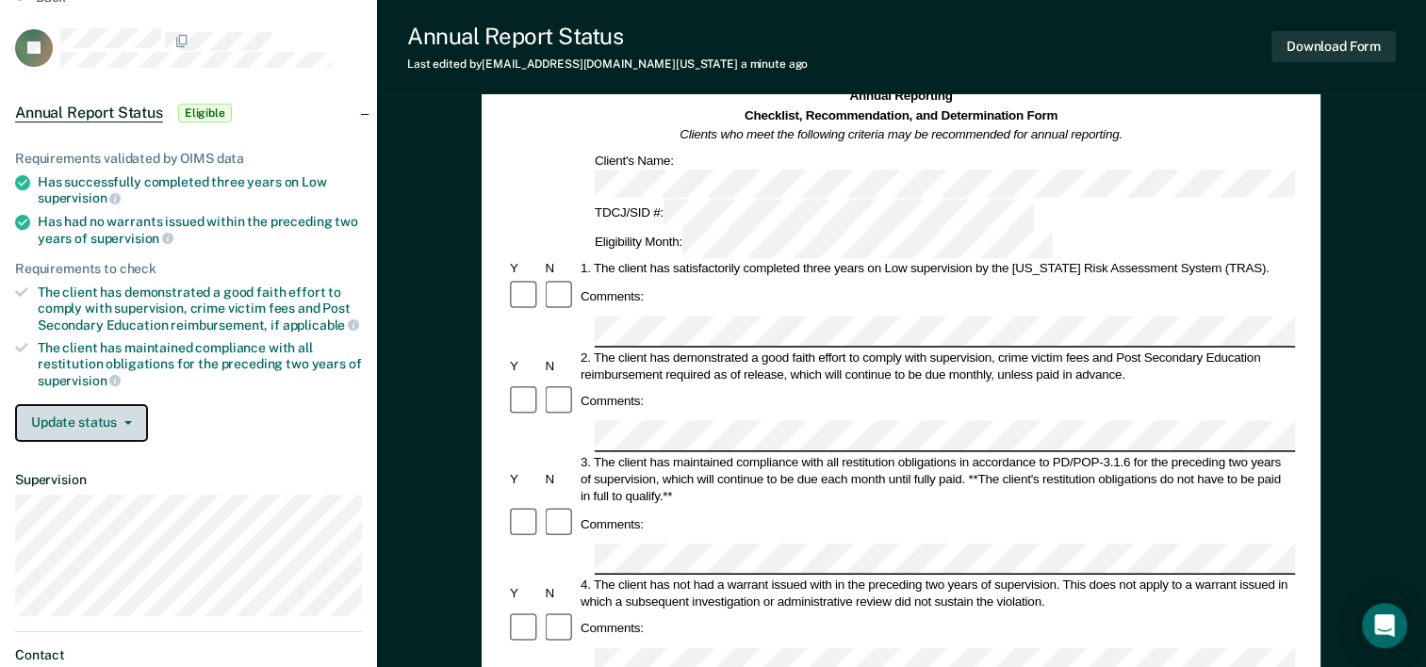
click at [102, 428] on button "Update status" at bounding box center [81, 423] width 133 height 38
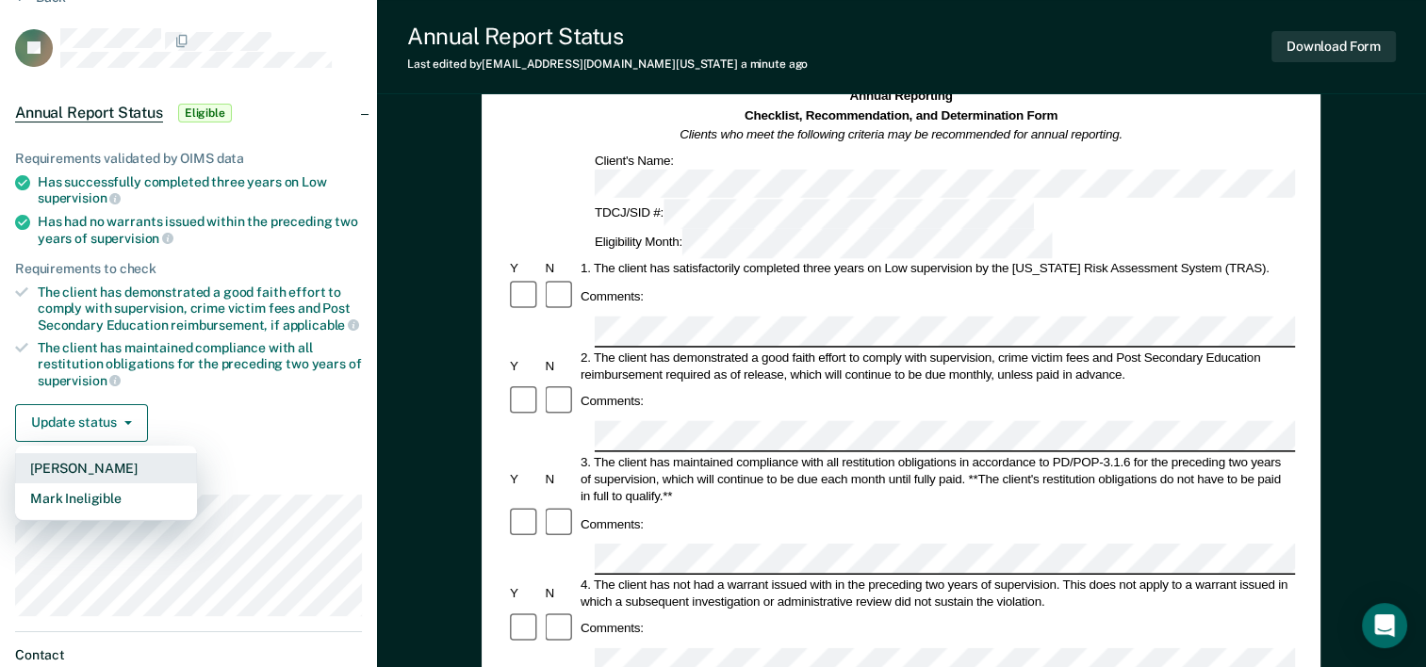
click at [90, 464] on button "[PERSON_NAME]" at bounding box center [106, 468] width 182 height 30
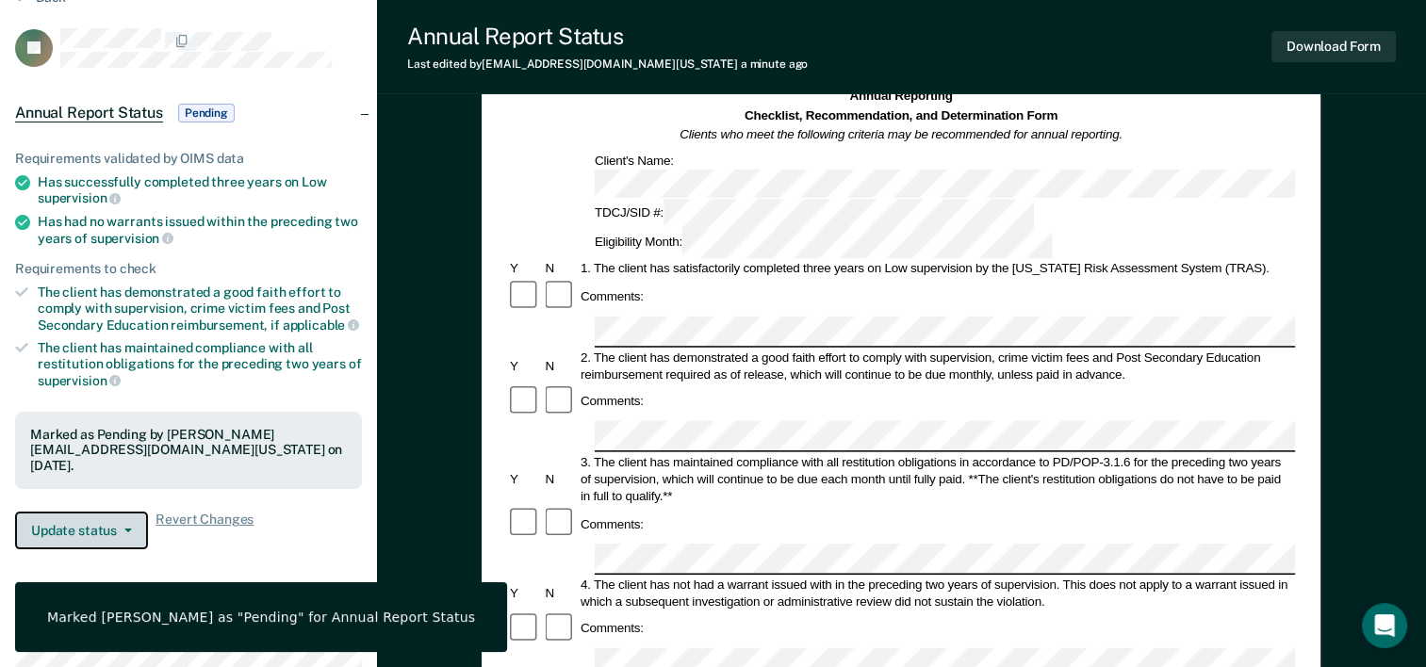
click at [72, 526] on button "Update status" at bounding box center [81, 531] width 133 height 38
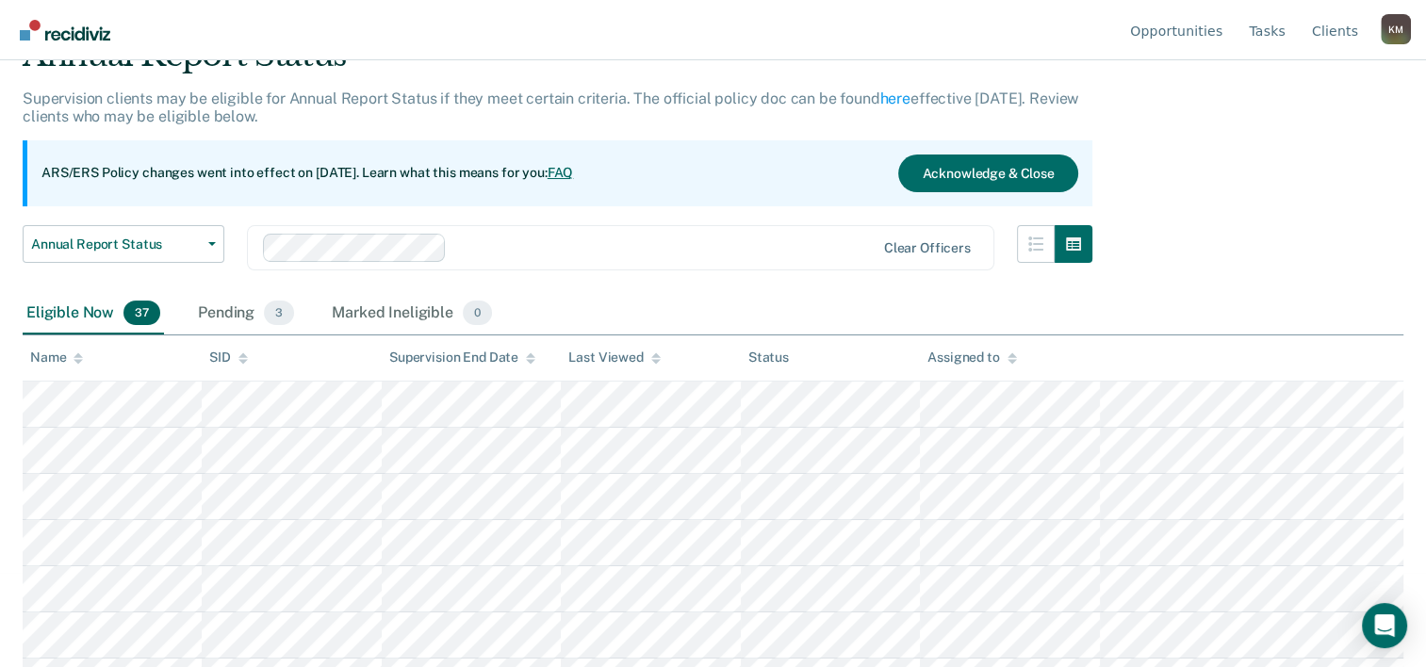
scroll to position [241, 0]
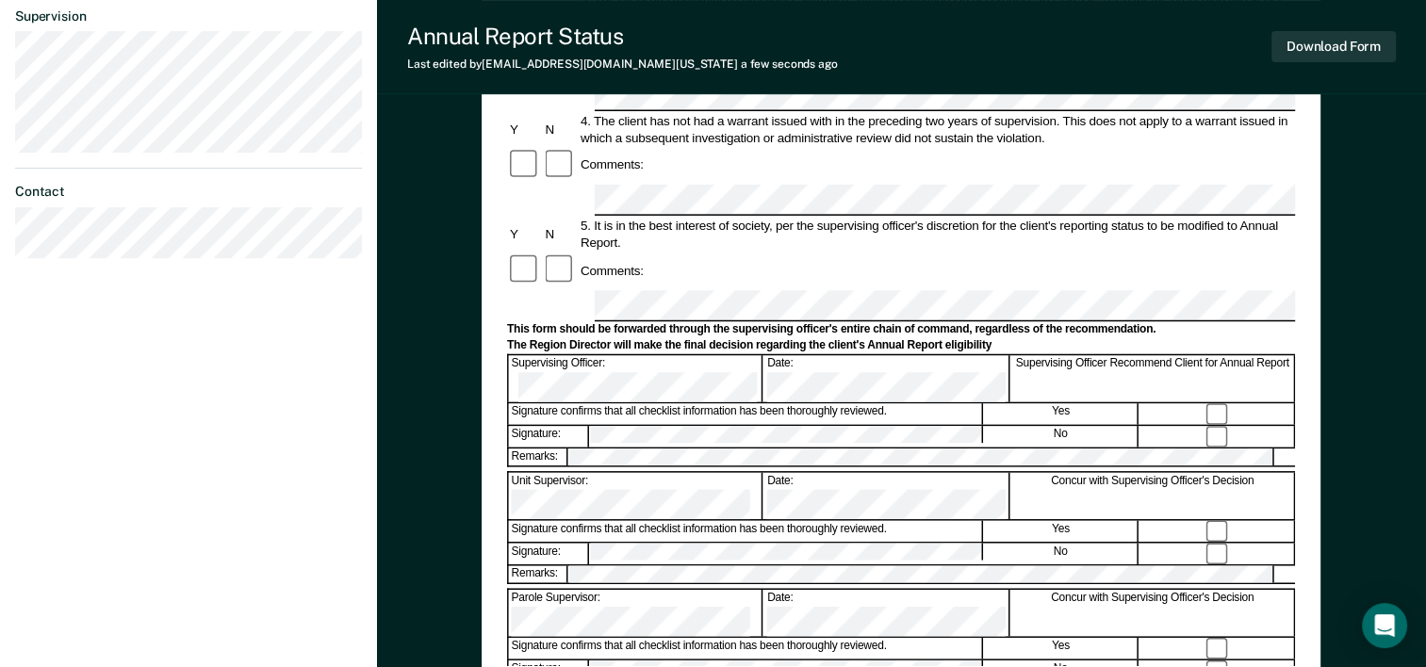
scroll to position [565, 0]
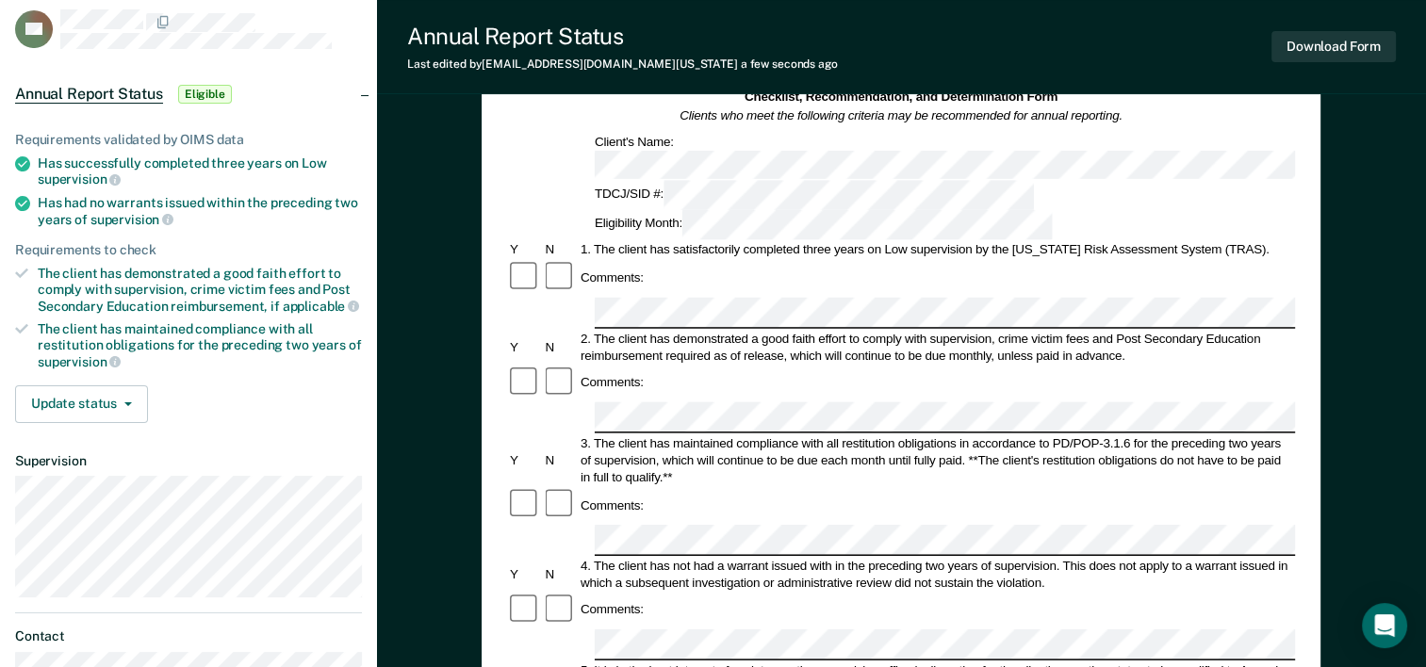
scroll to position [0, 0]
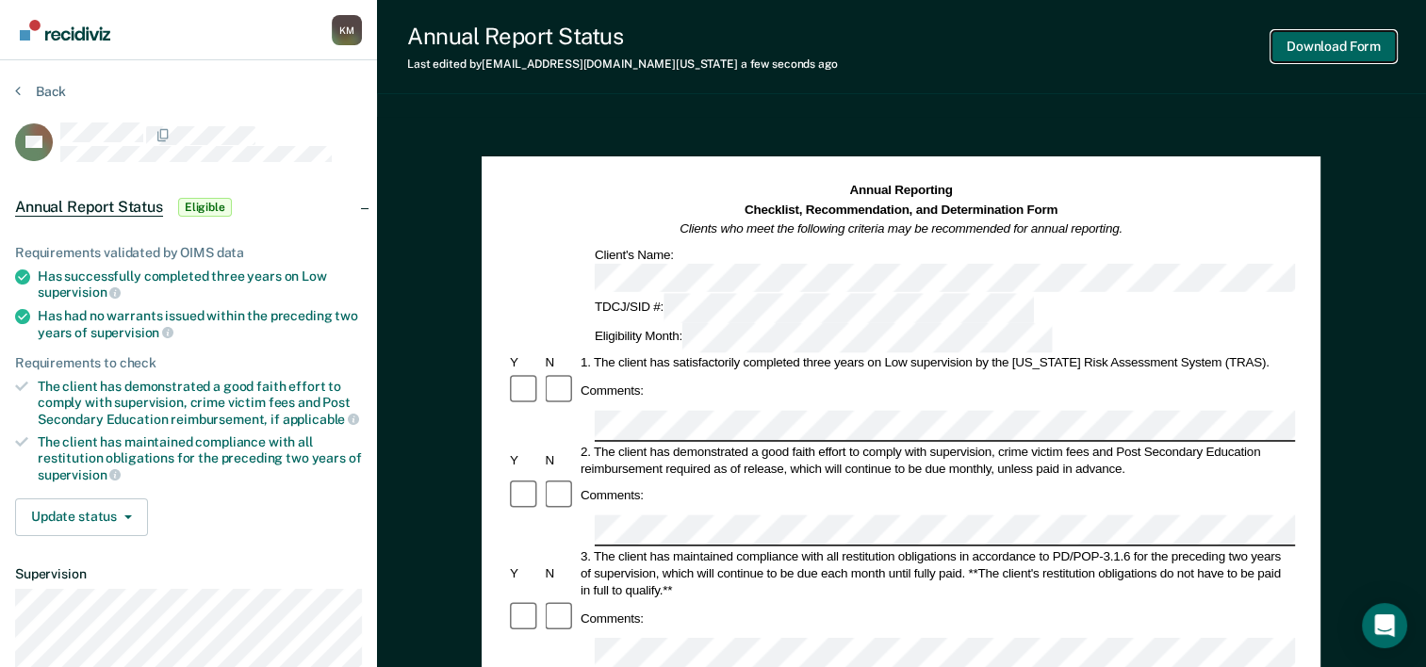
click at [1337, 43] on button "Download Form" at bounding box center [1333, 46] width 124 height 31
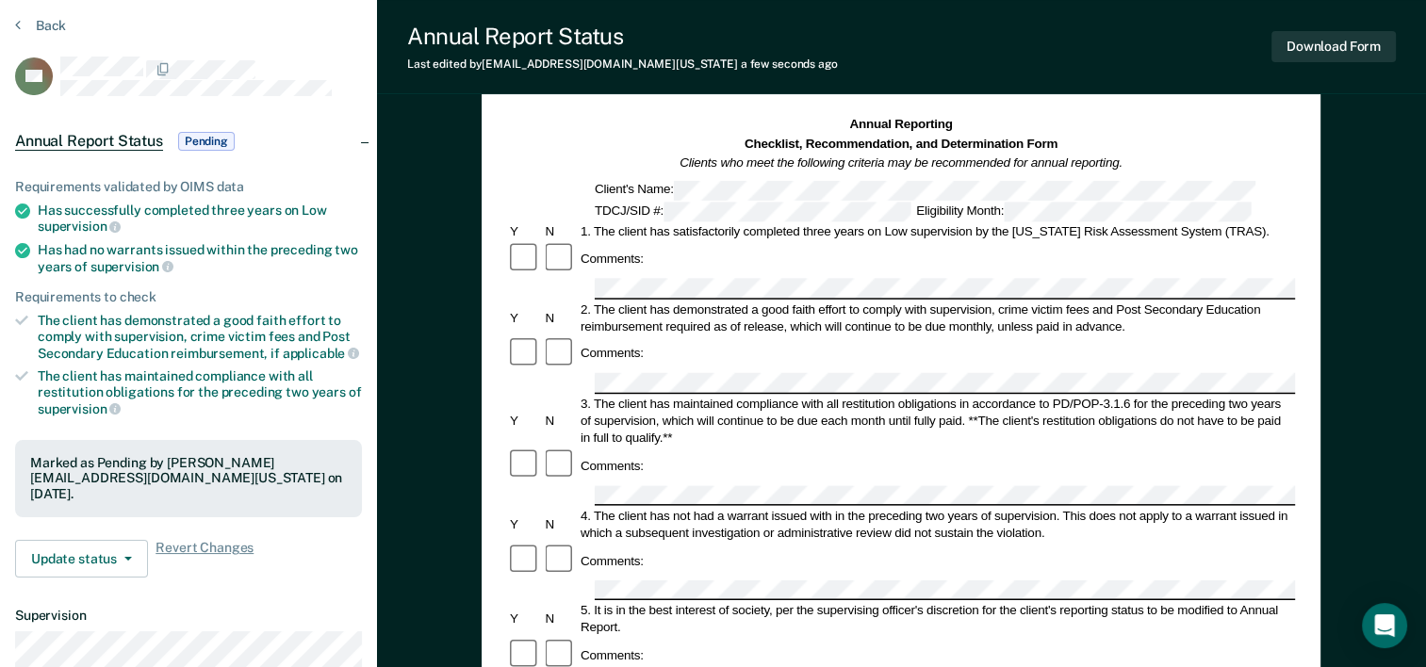
scroll to position [94, 0]
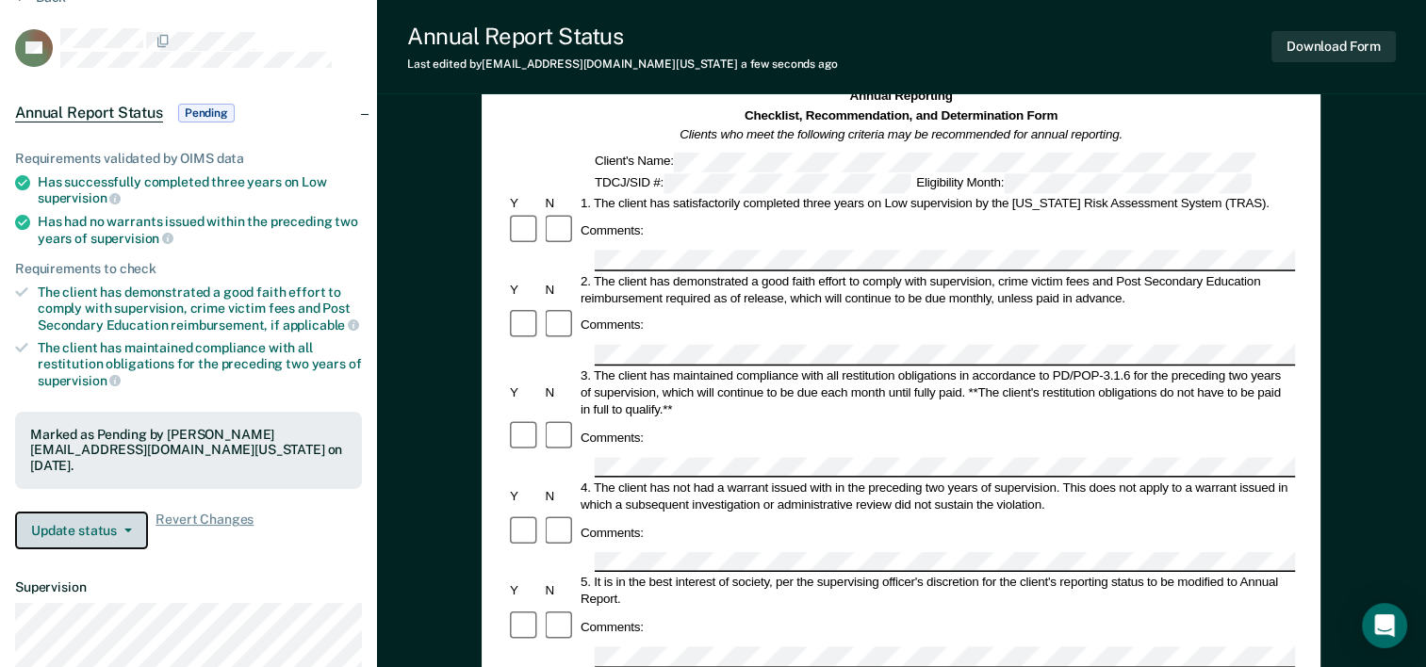
click at [113, 528] on button "Update status" at bounding box center [81, 531] width 133 height 38
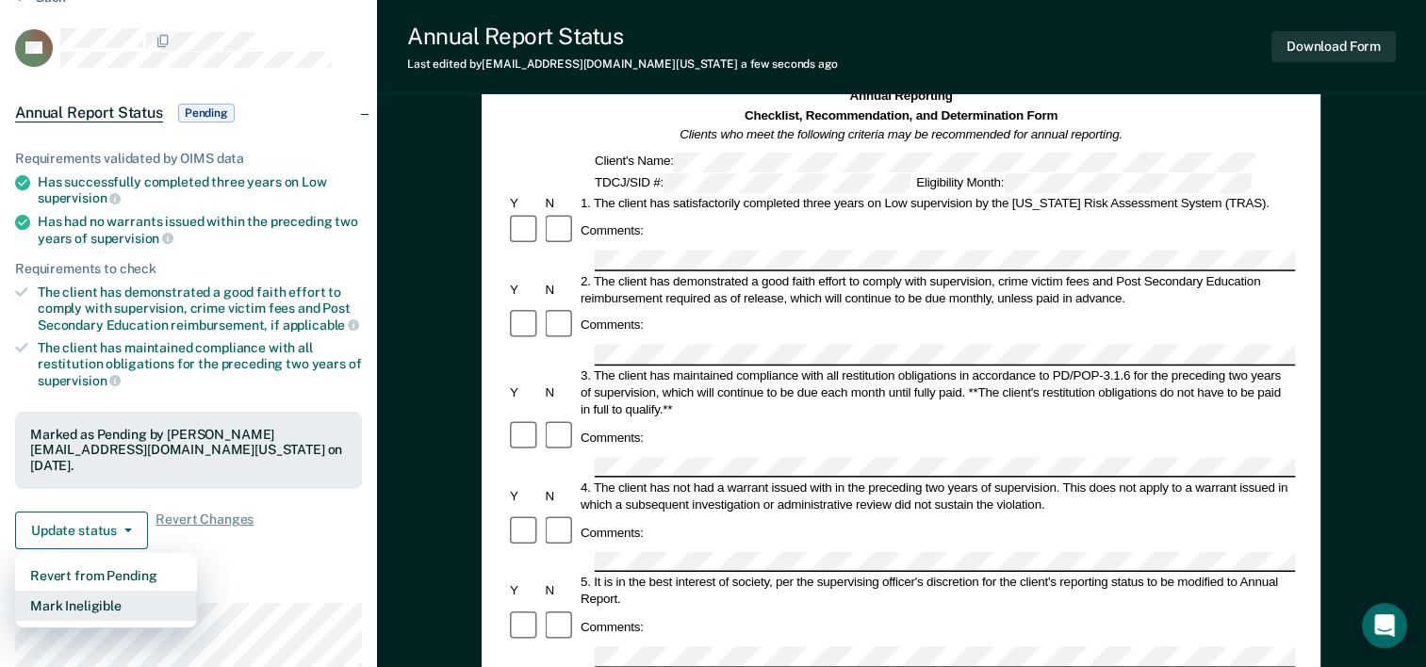
click at [78, 603] on button "Mark Ineligible" at bounding box center [106, 606] width 182 height 30
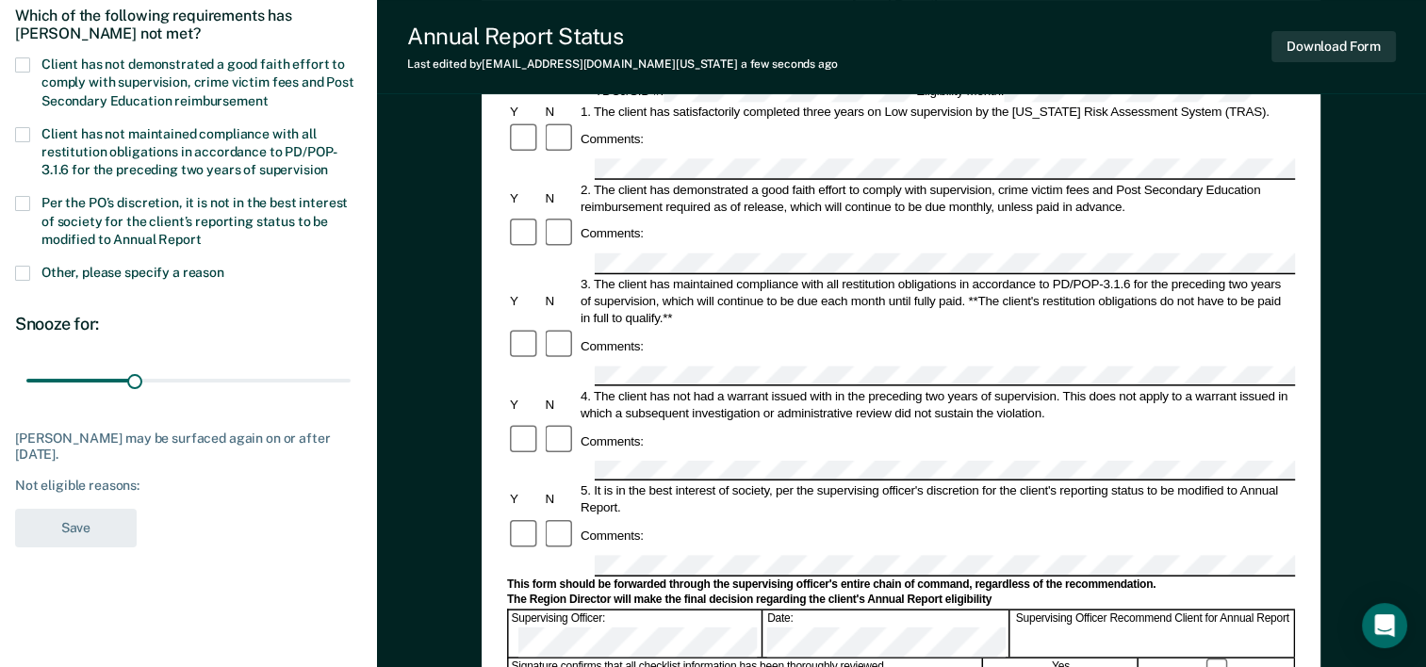
scroll to position [0, 0]
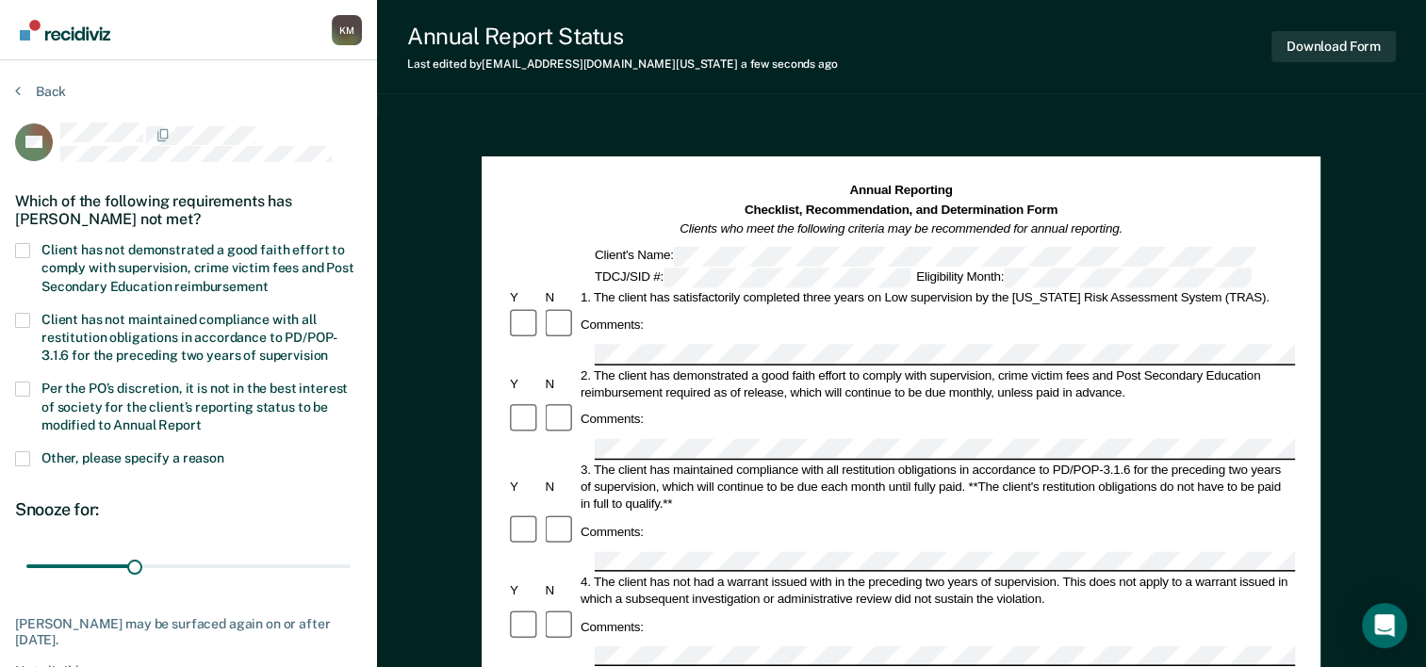
click at [25, 82] on section "Back TR Which of the following requirements has [PERSON_NAME] not met? Client h…" at bounding box center [188, 413] width 377 height 707
click at [26, 91] on button "Back" at bounding box center [40, 91] width 51 height 17
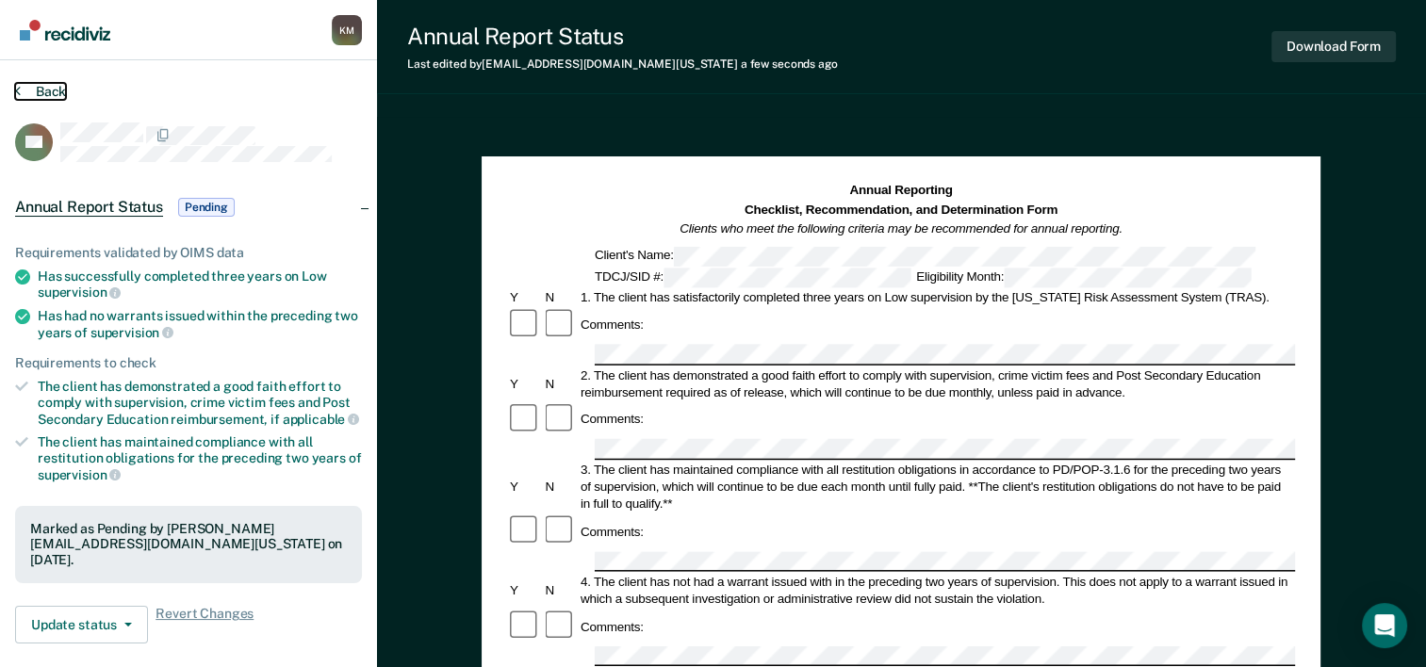
scroll to position [188, 0]
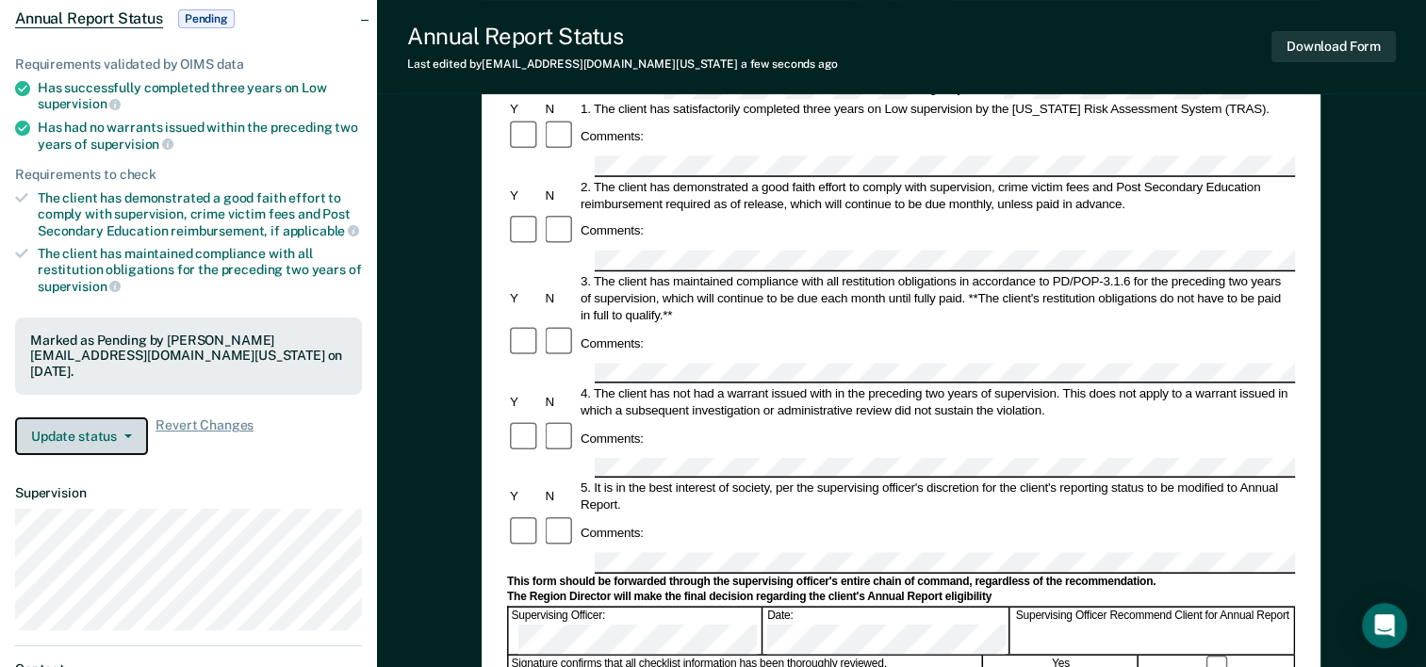
click at [128, 441] on button "Update status" at bounding box center [81, 436] width 133 height 38
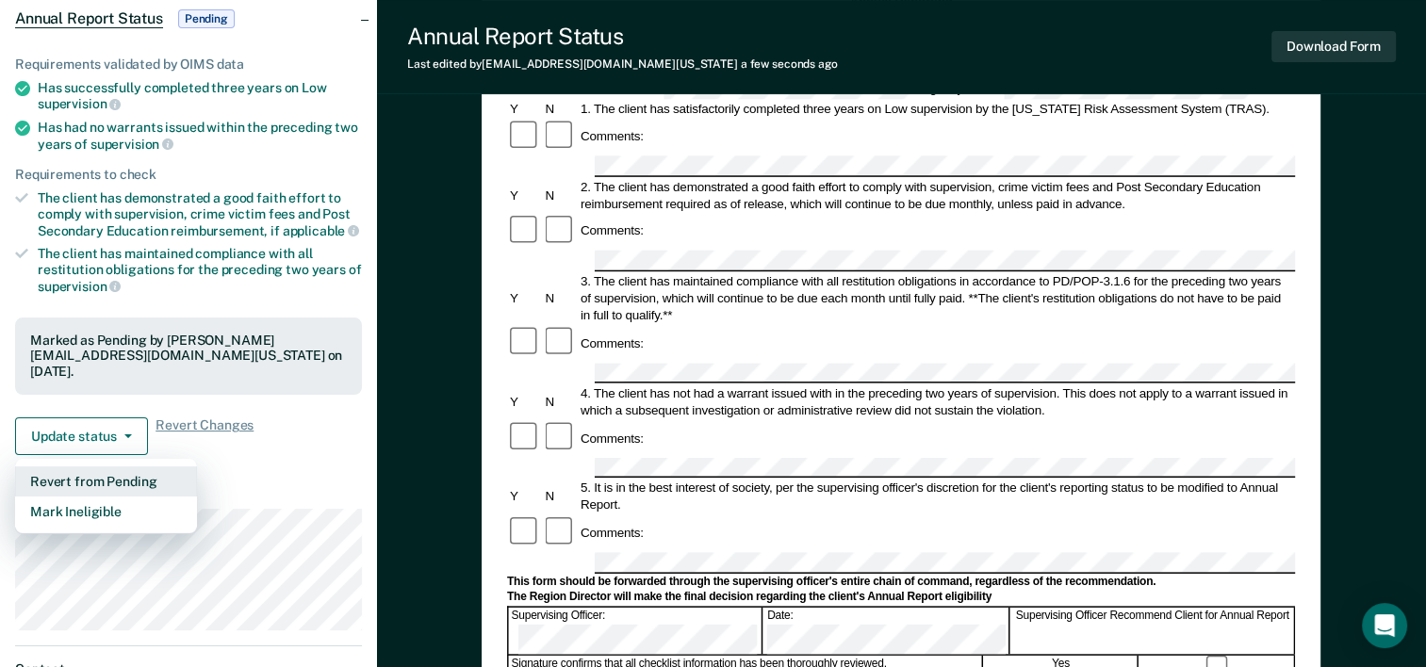
click at [112, 478] on button "Revert from Pending" at bounding box center [106, 481] width 182 height 30
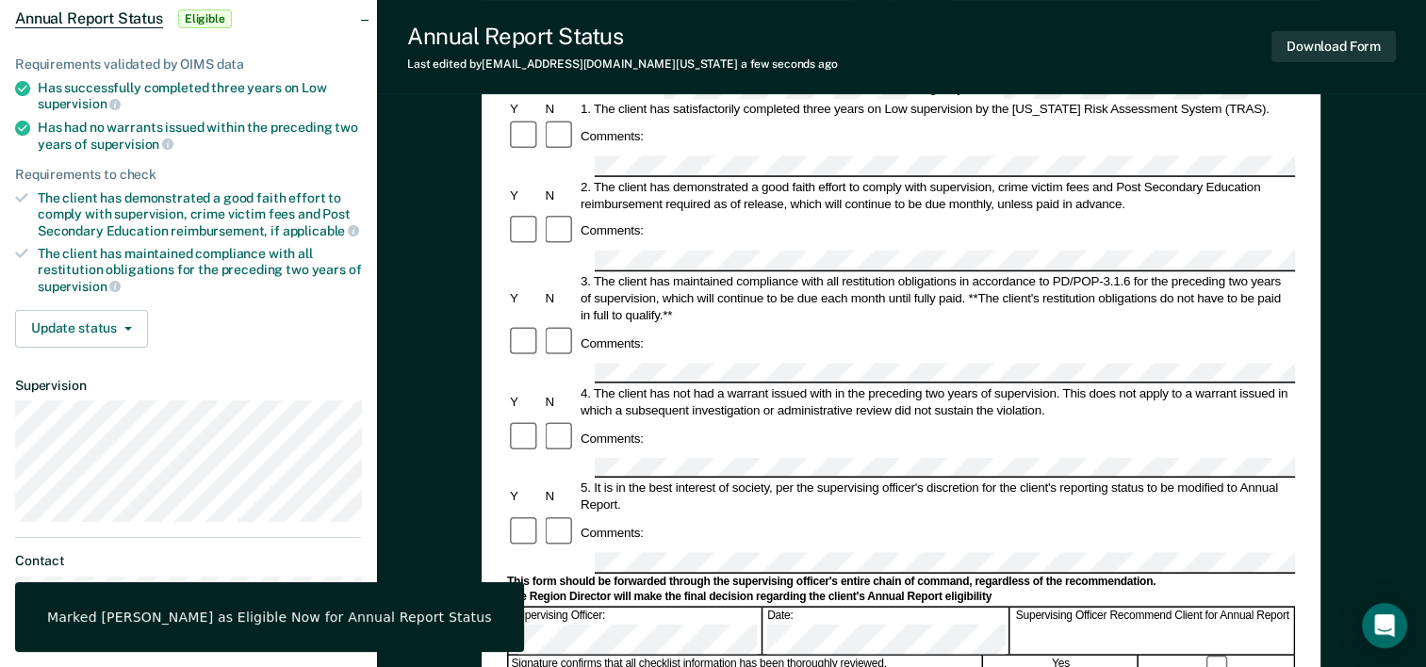
click at [315, 388] on dl "Supervision" at bounding box center [188, 450] width 347 height 144
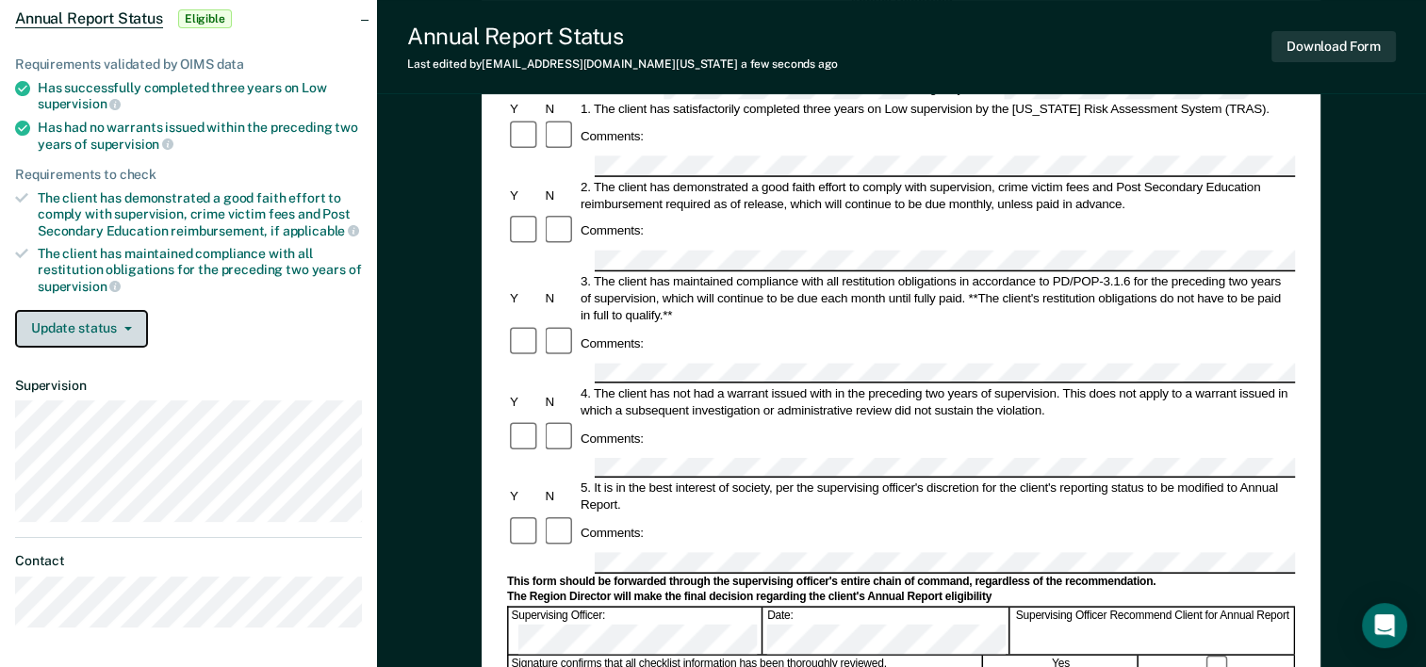
click at [114, 326] on button "Update status" at bounding box center [81, 329] width 133 height 38
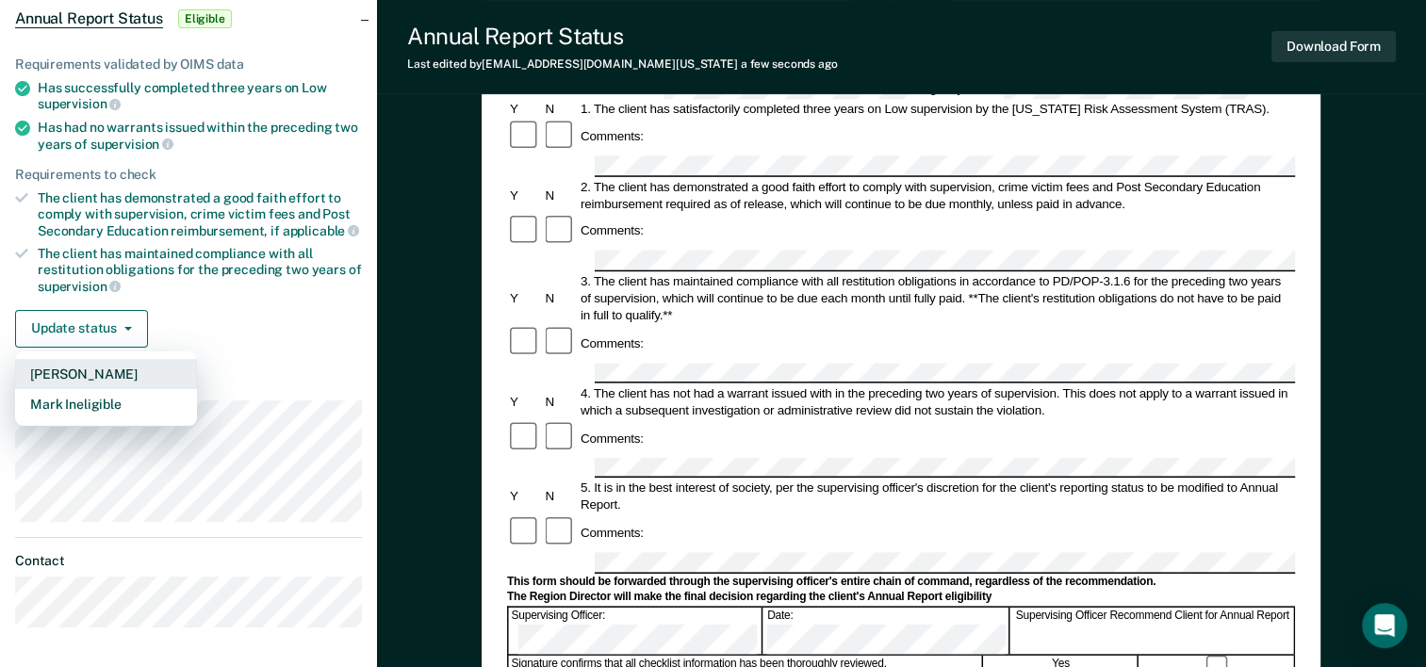
click at [69, 370] on button "[PERSON_NAME]" at bounding box center [106, 374] width 182 height 30
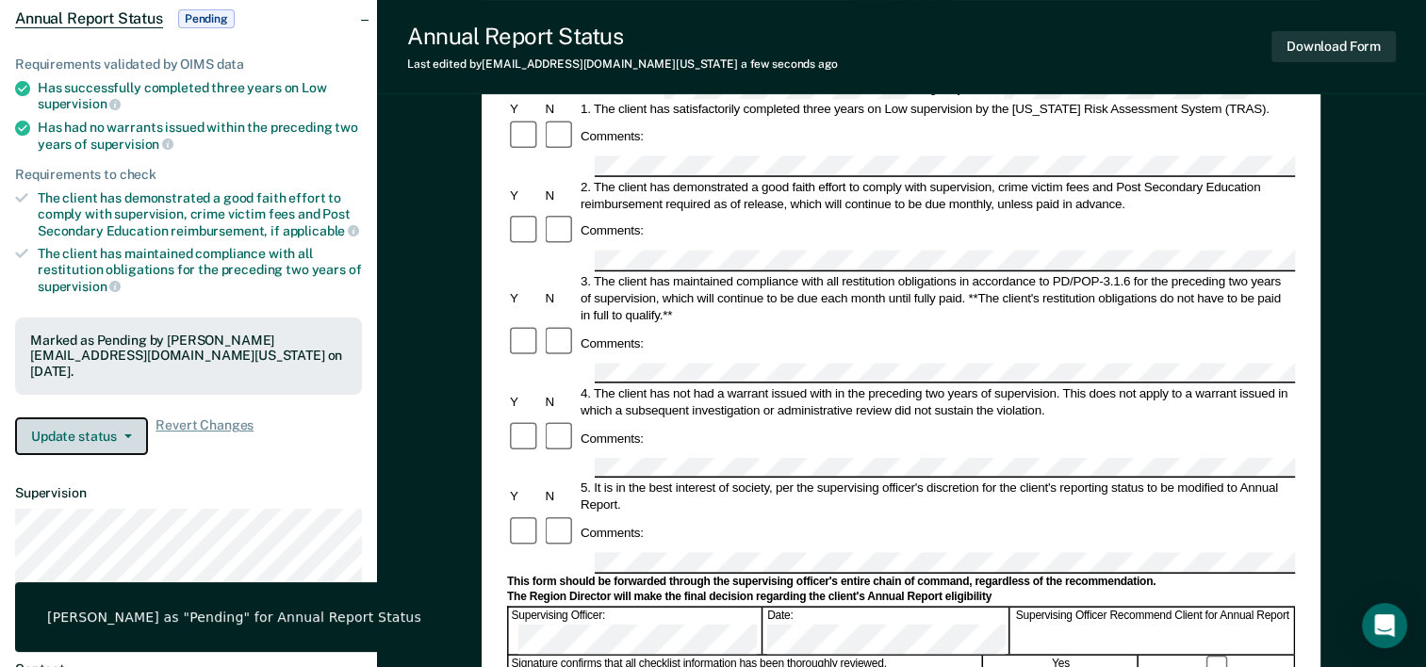
click at [52, 432] on button "Update status" at bounding box center [81, 436] width 133 height 38
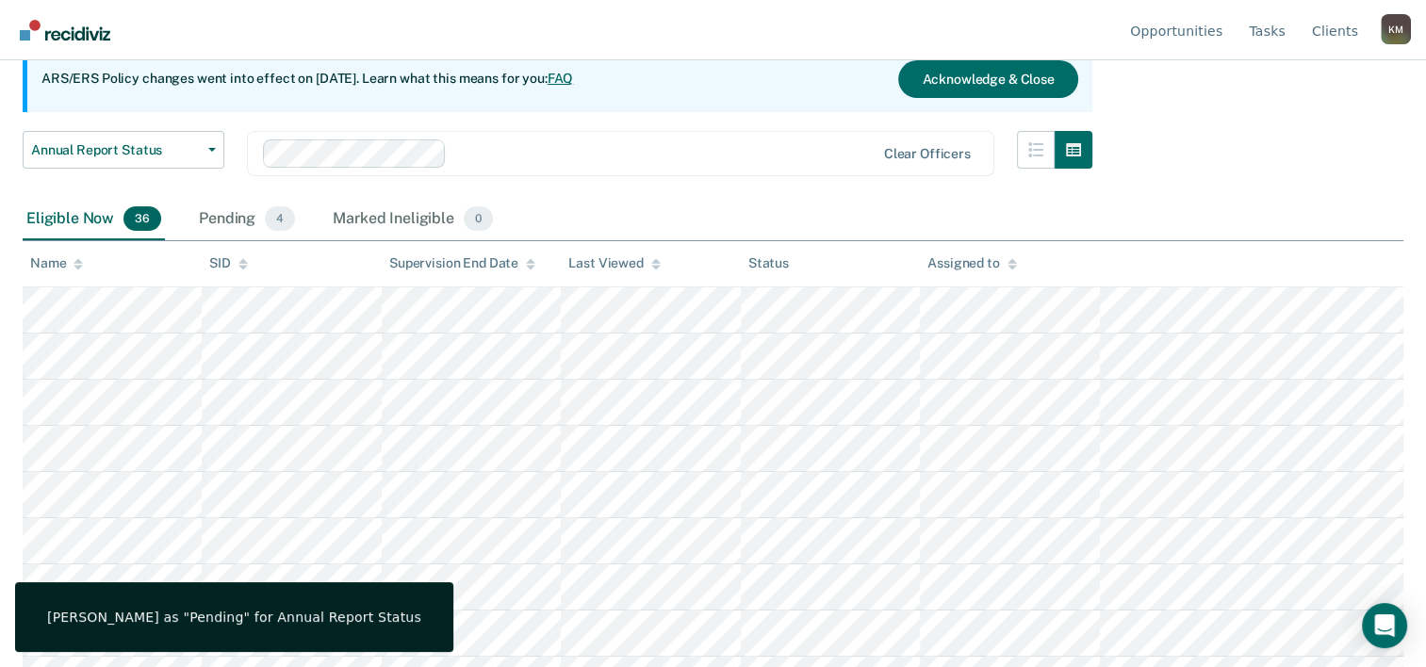
scroll to position [241, 0]
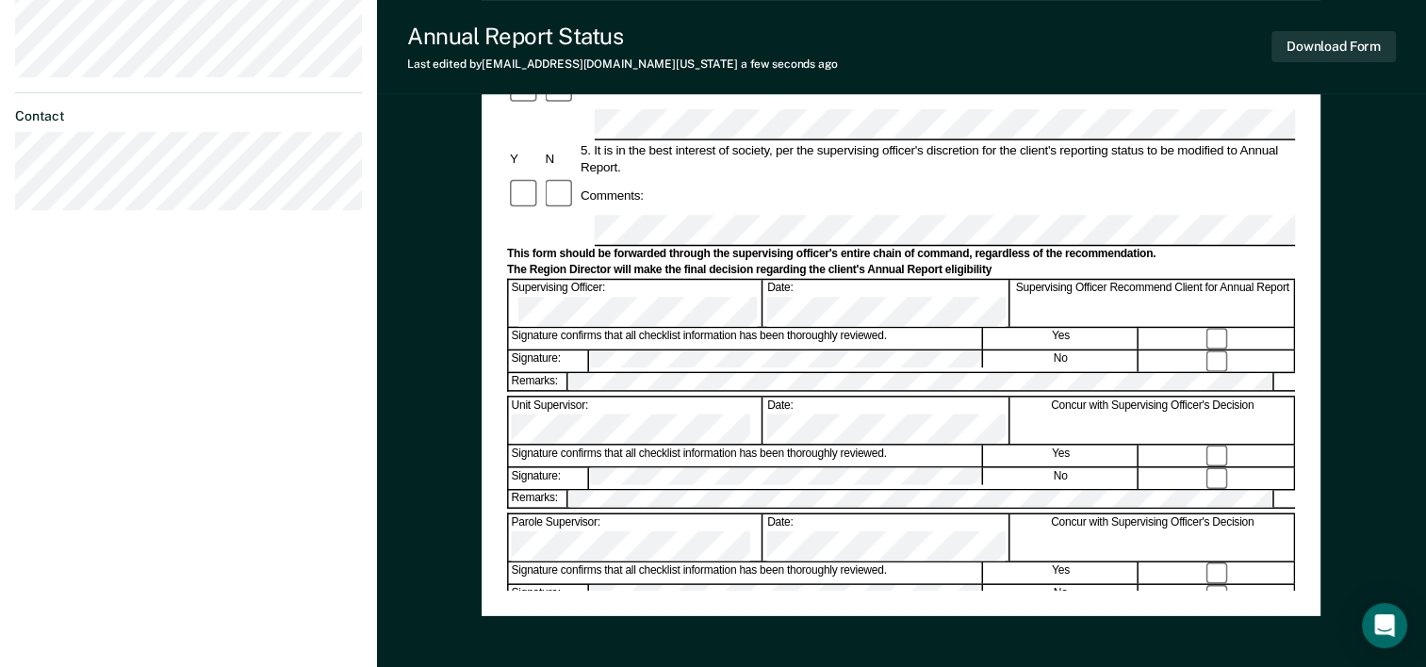
scroll to position [660, 0]
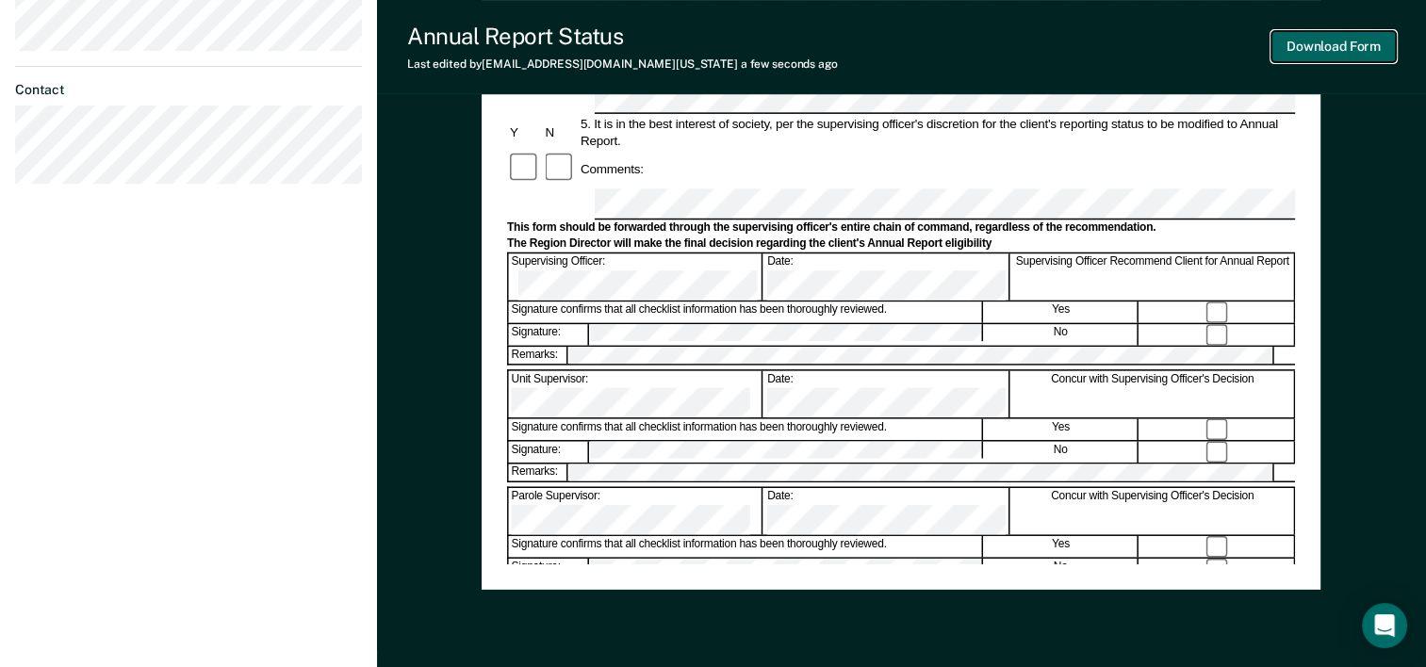
click at [1363, 41] on button "Download Form" at bounding box center [1333, 46] width 124 height 31
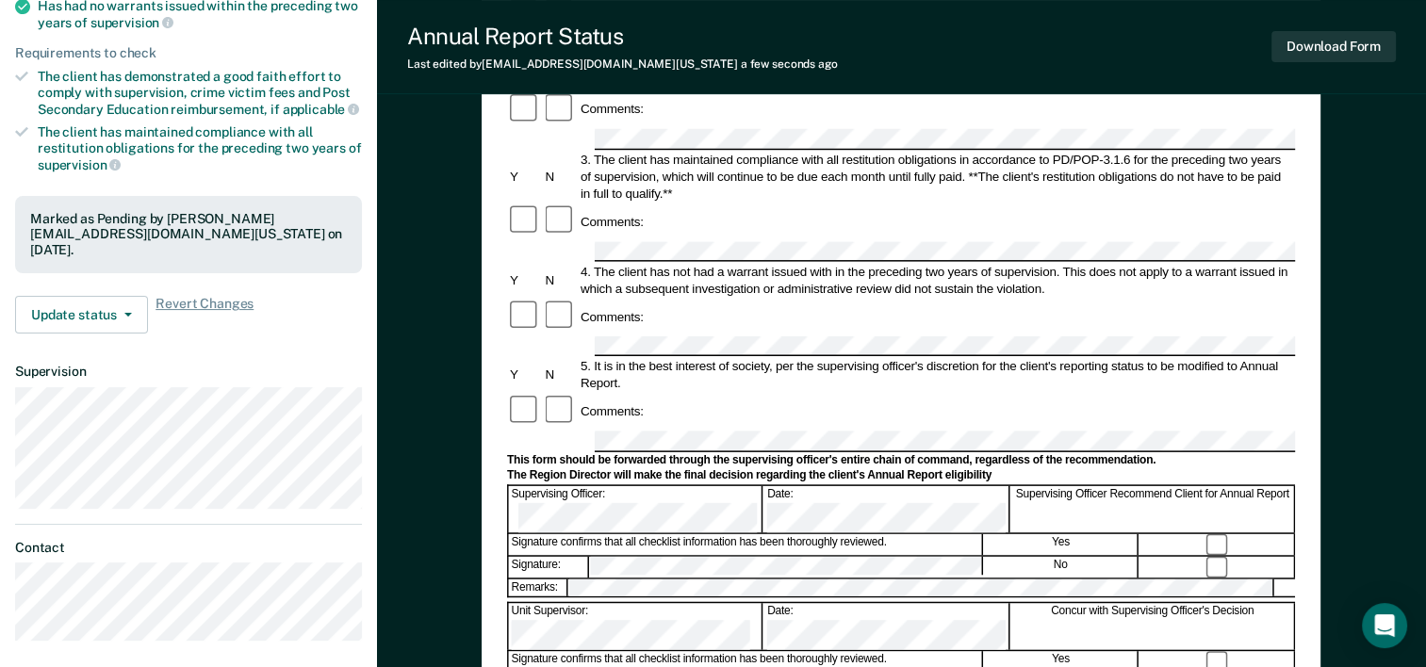
scroll to position [163, 0]
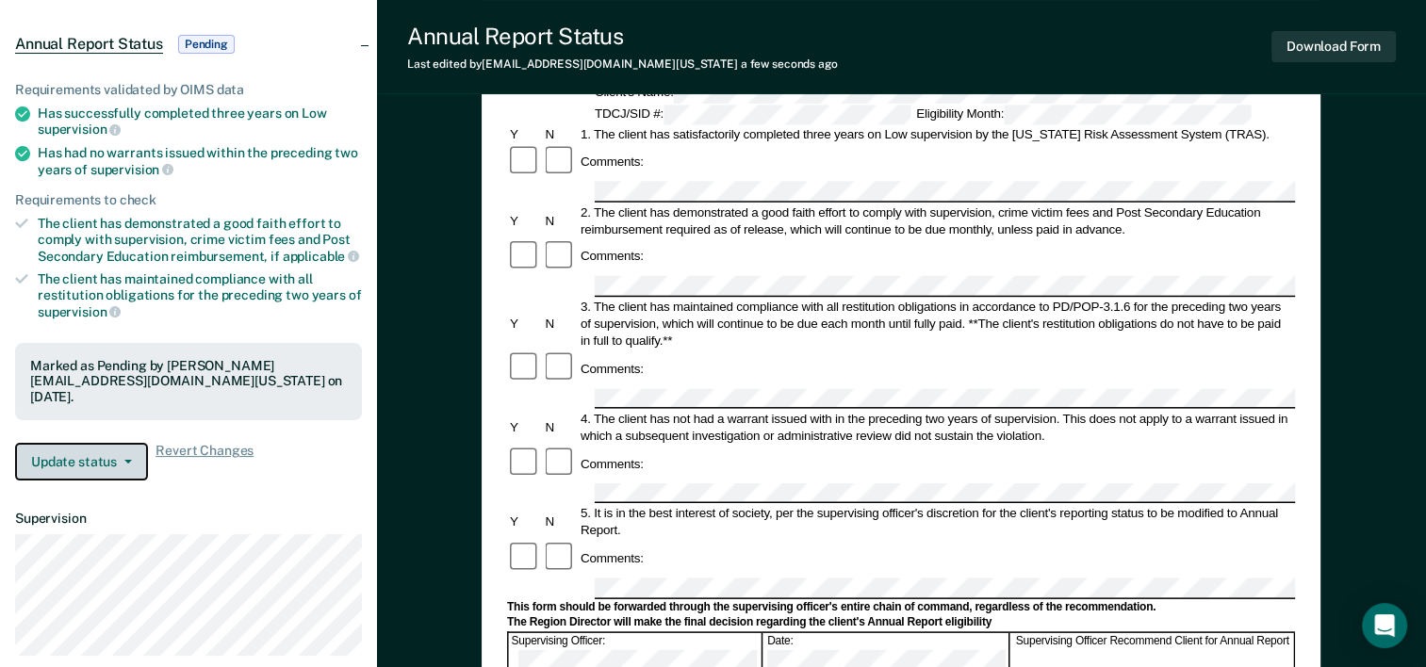
click at [117, 461] on button "Update status" at bounding box center [81, 462] width 133 height 38
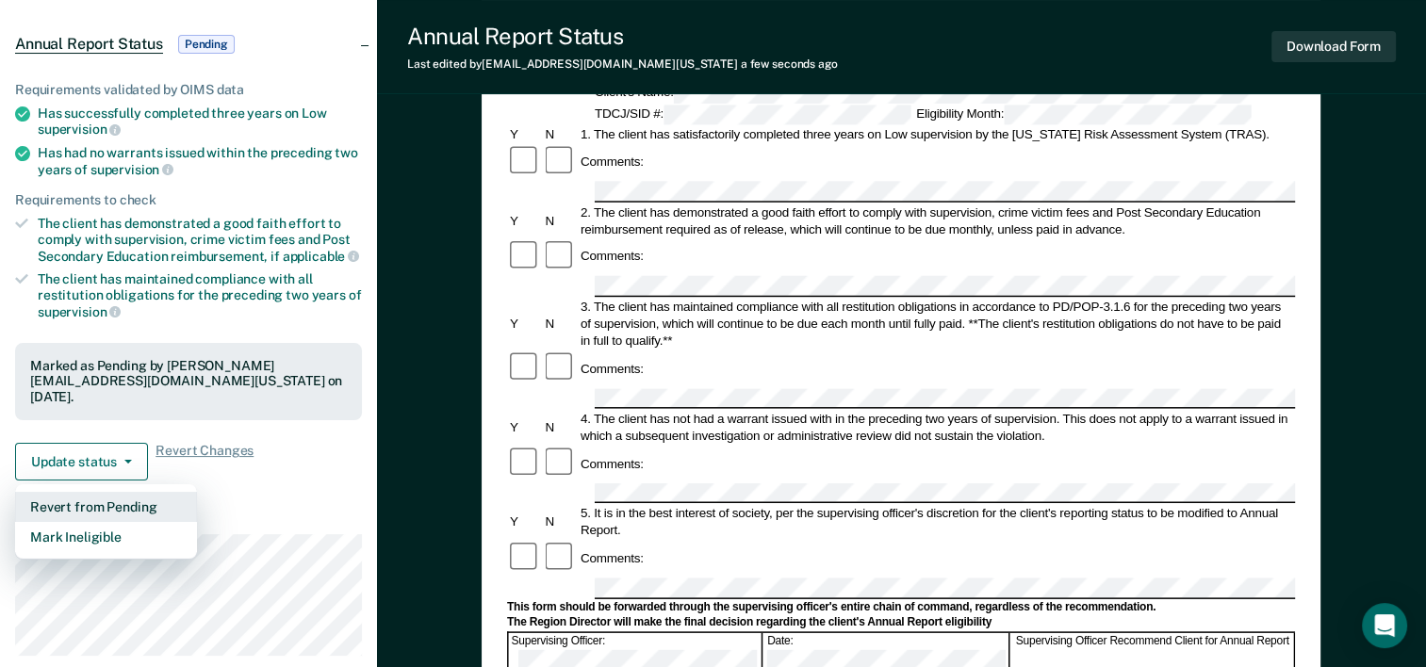
click at [89, 503] on button "Revert from Pending" at bounding box center [106, 507] width 182 height 30
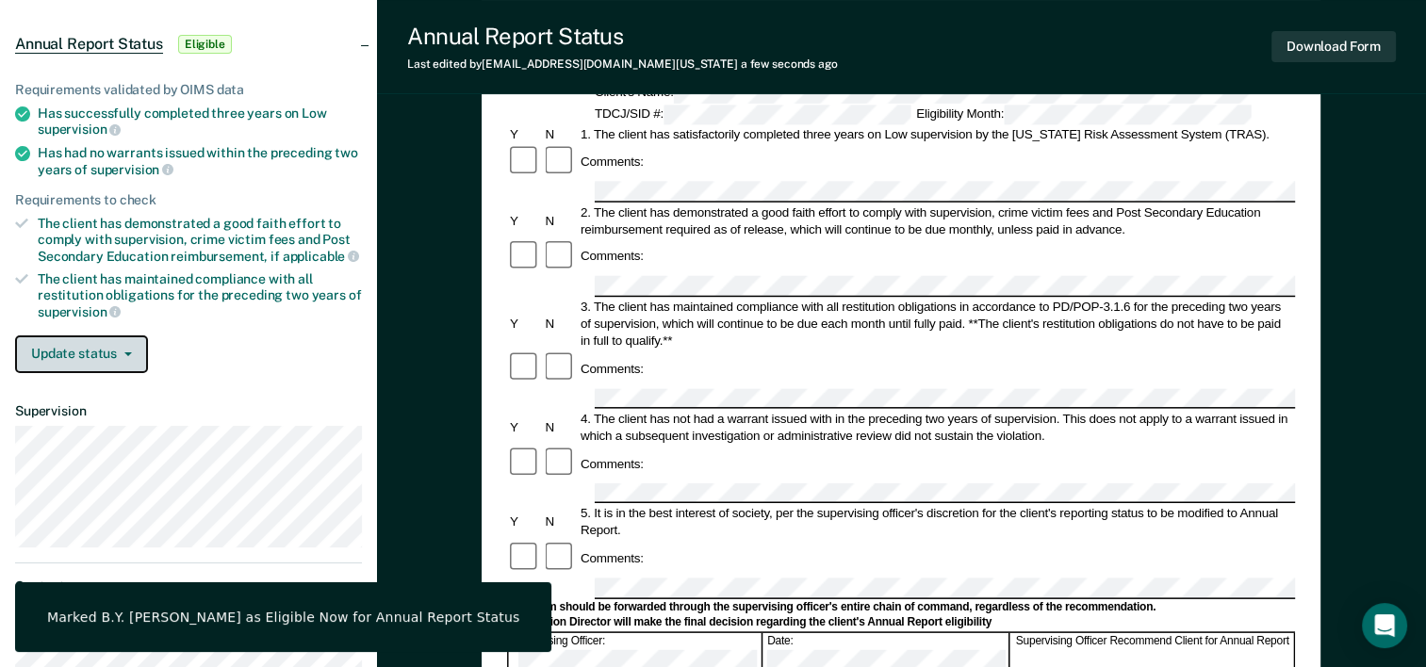
click at [108, 339] on button "Update status" at bounding box center [81, 354] width 133 height 38
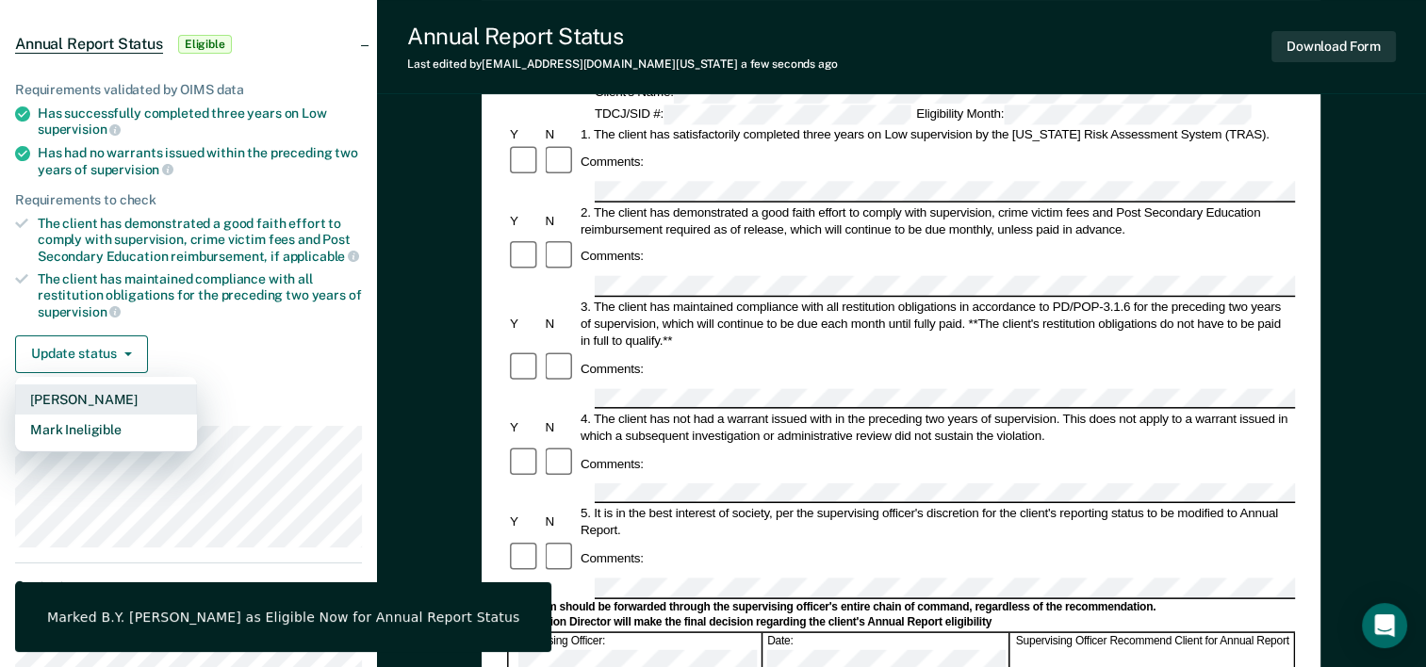
click at [84, 390] on button "[PERSON_NAME]" at bounding box center [106, 399] width 182 height 30
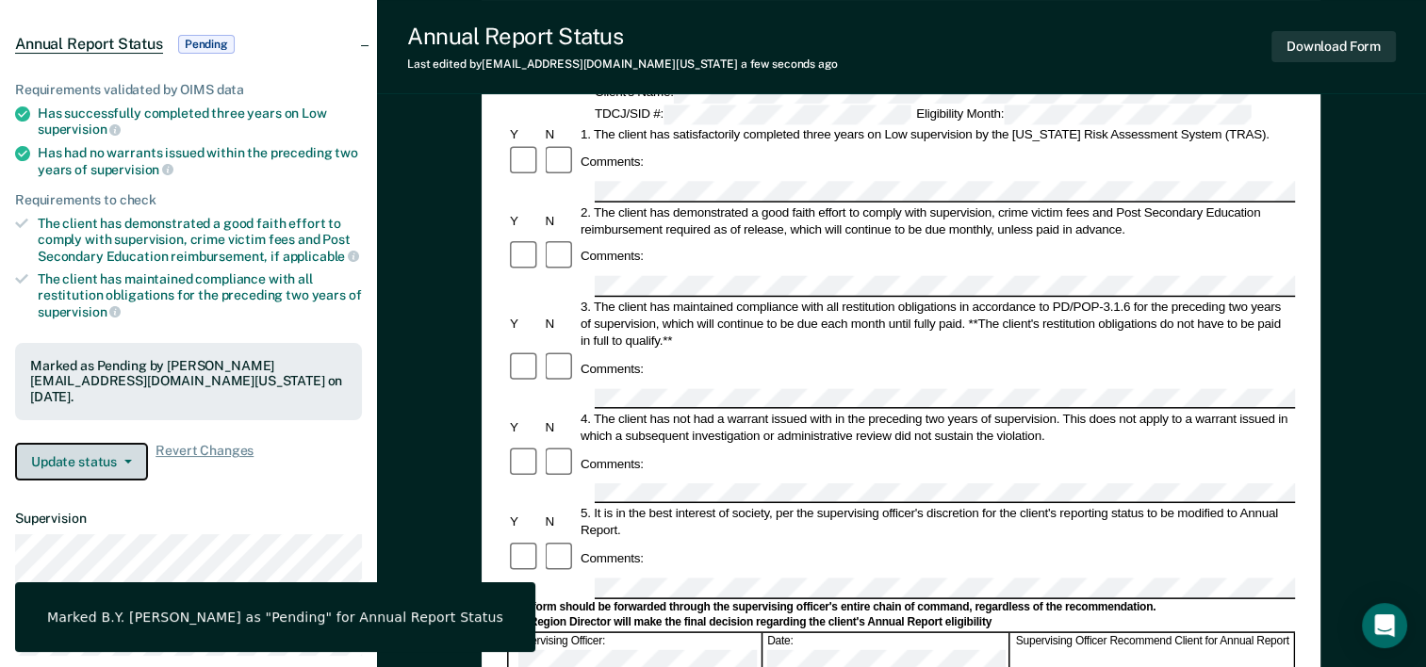
click at [78, 452] on button "Update status" at bounding box center [81, 462] width 133 height 38
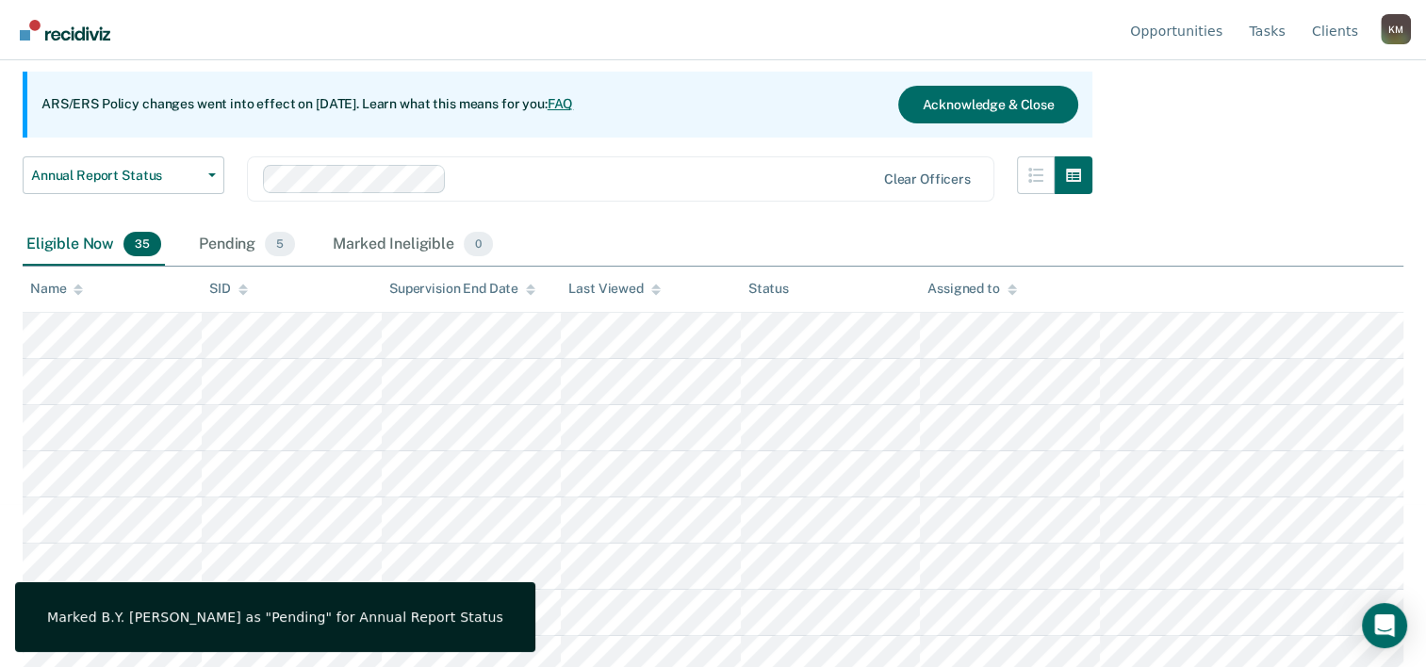
scroll to position [241, 0]
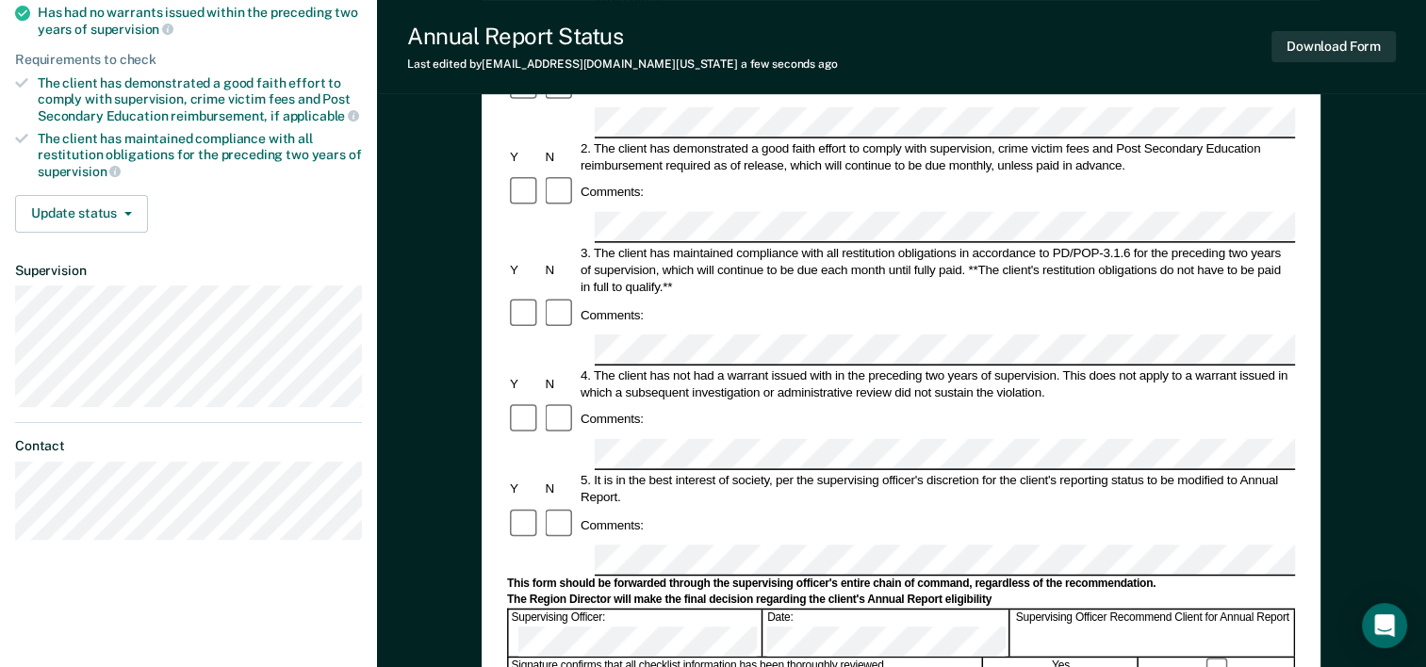
scroll to position [283, 0]
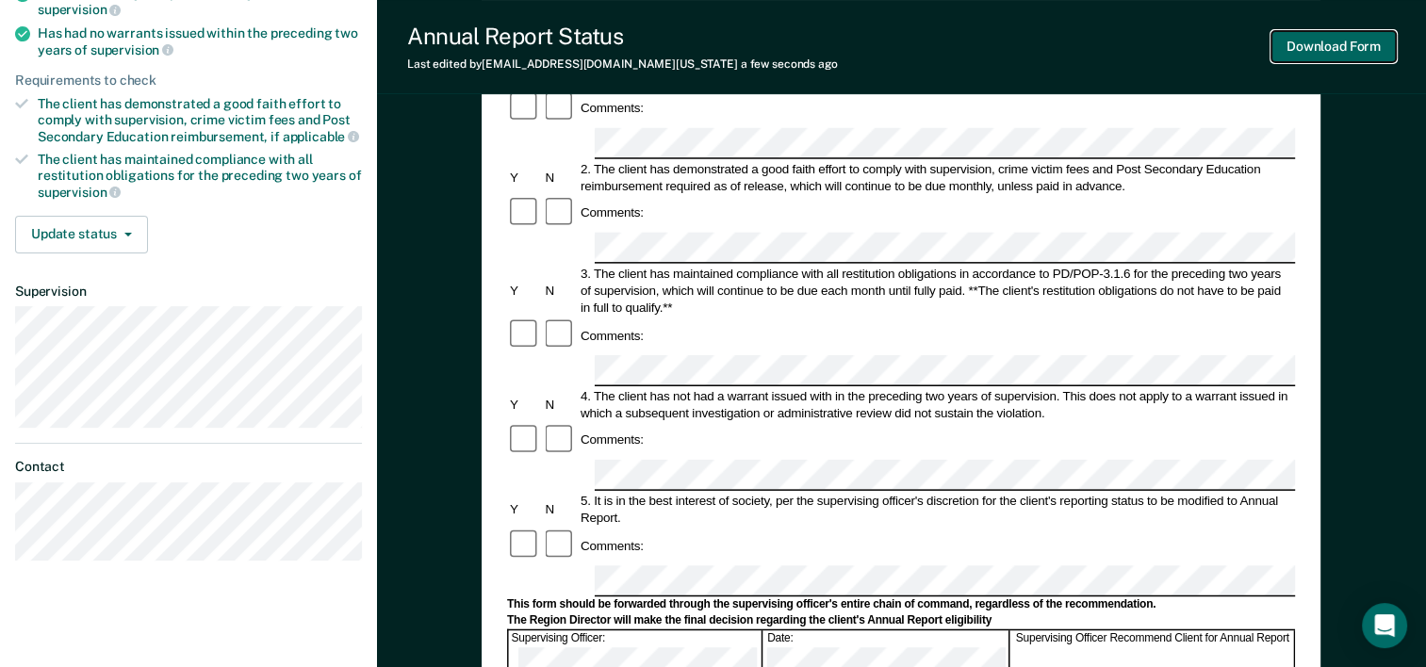
click at [1324, 52] on button "Download Form" at bounding box center [1333, 46] width 124 height 31
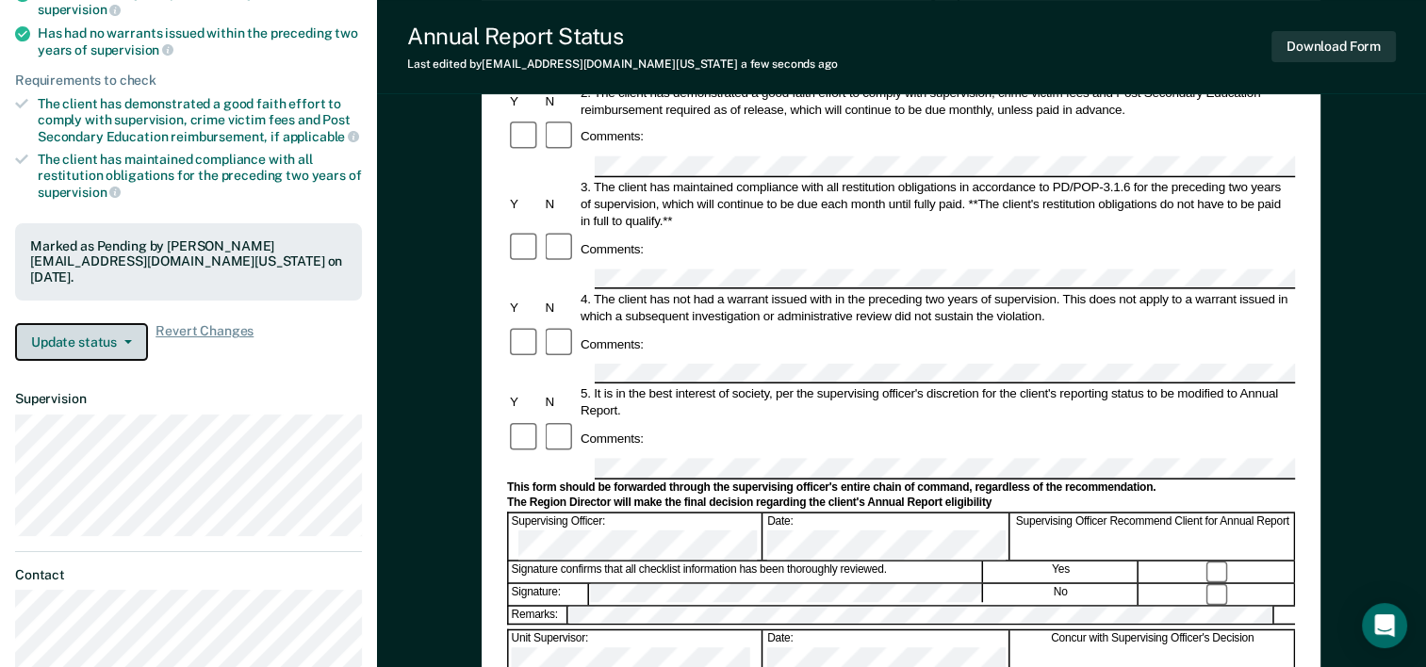
click at [88, 343] on button "Update status" at bounding box center [81, 342] width 133 height 38
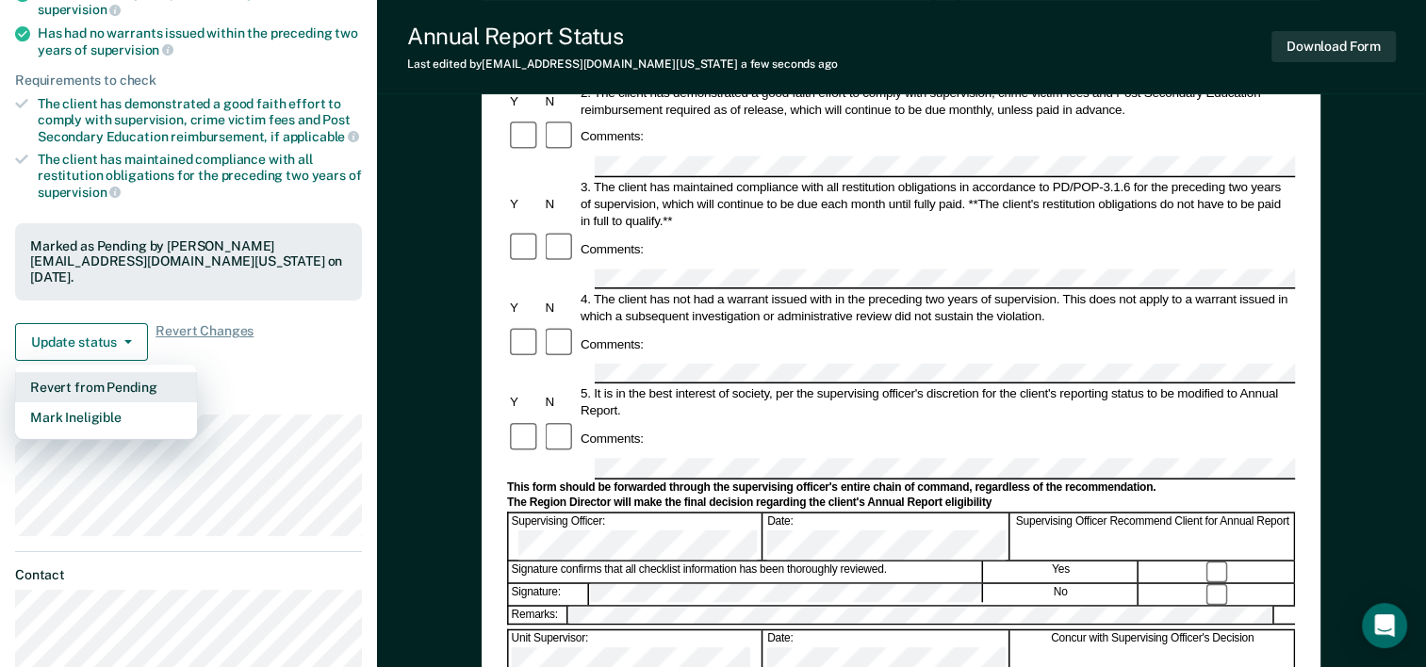
click at [68, 390] on button "Revert from Pending" at bounding box center [106, 387] width 182 height 30
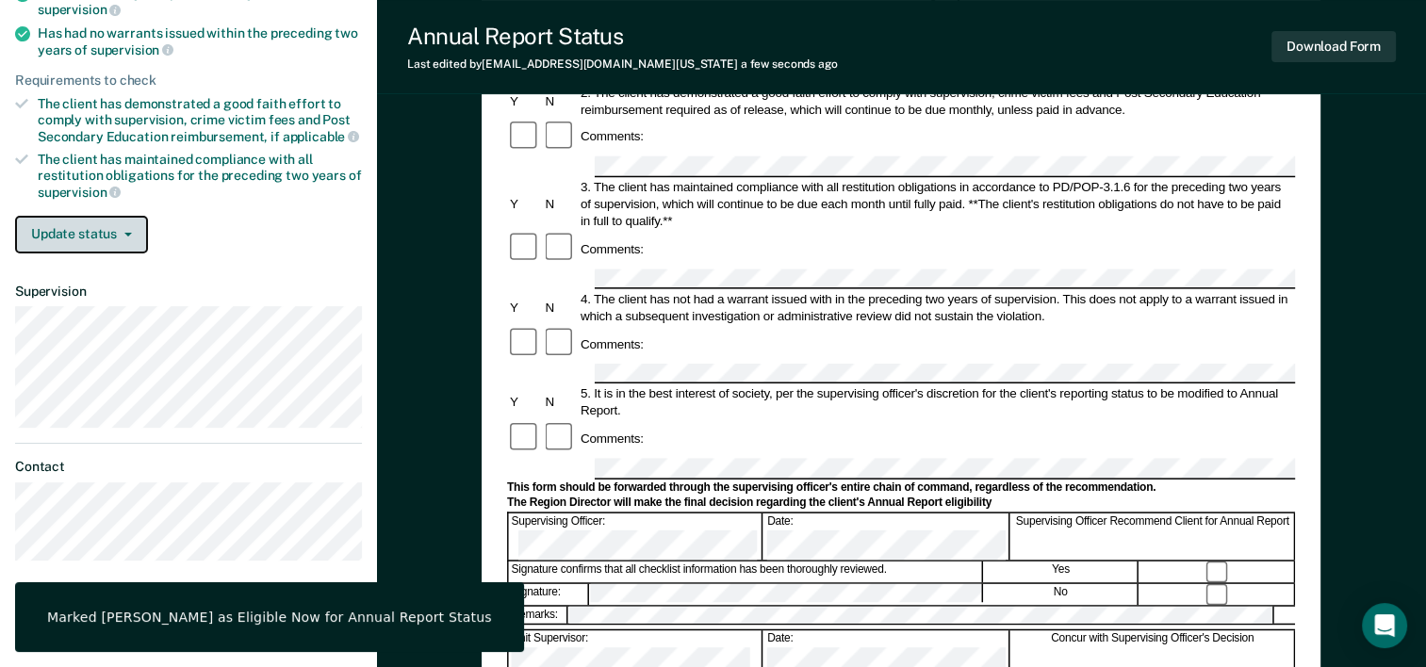
click at [132, 232] on button "Update status" at bounding box center [81, 235] width 133 height 38
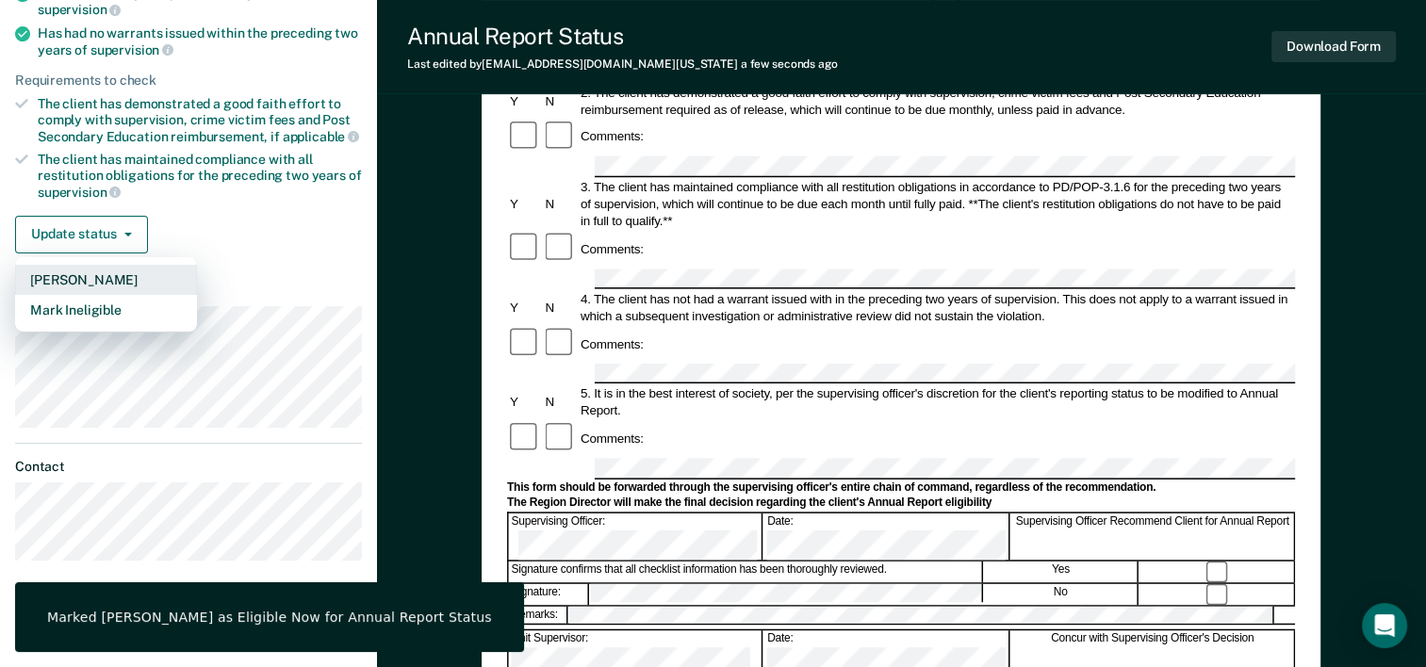
click at [102, 276] on button "[PERSON_NAME]" at bounding box center [106, 280] width 182 height 30
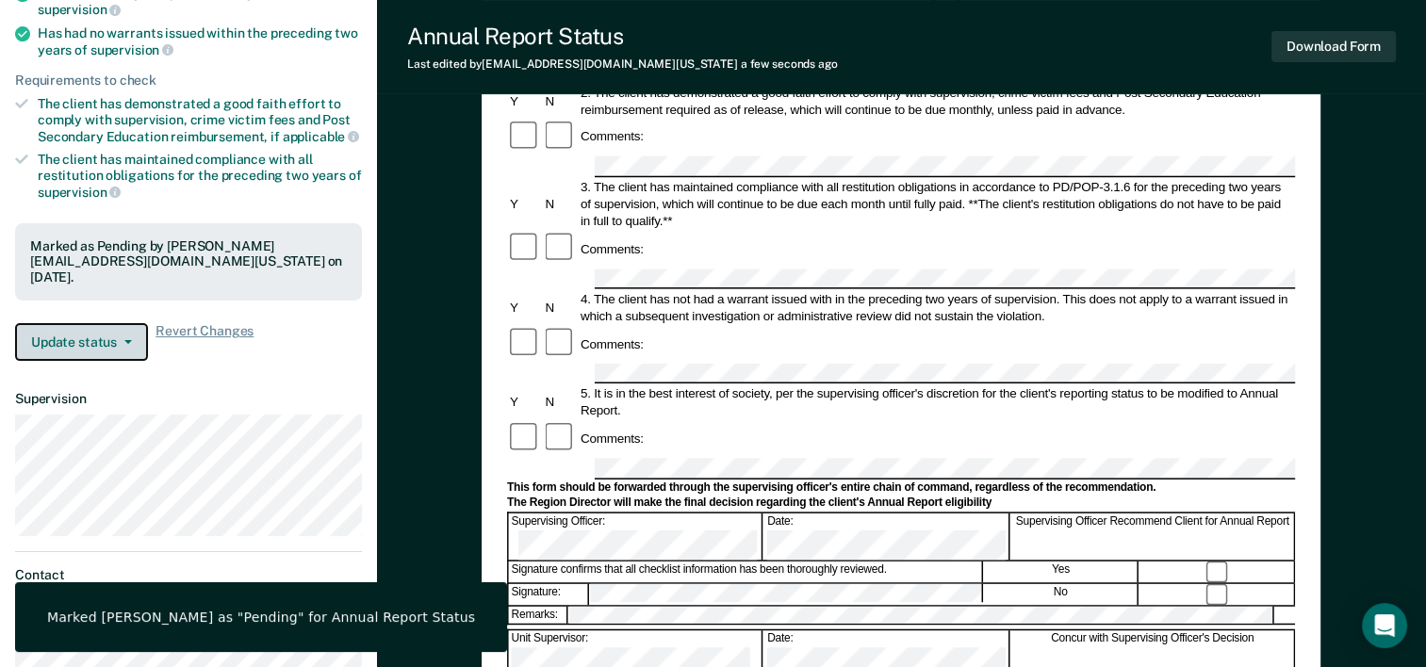
click at [83, 343] on button "Update status" at bounding box center [81, 342] width 133 height 38
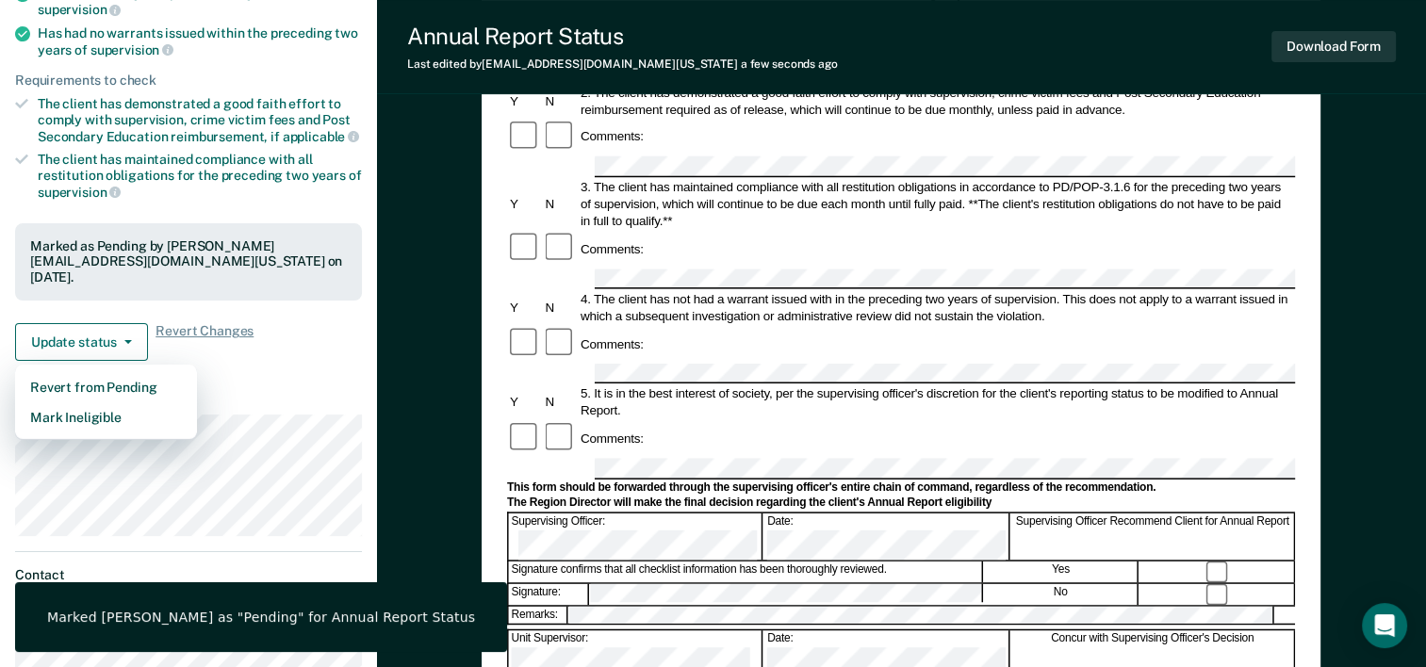
click at [245, 380] on article "TD Annual Report Status Pending Requirements validated by OIMS data Has success…" at bounding box center [188, 254] width 347 height 829
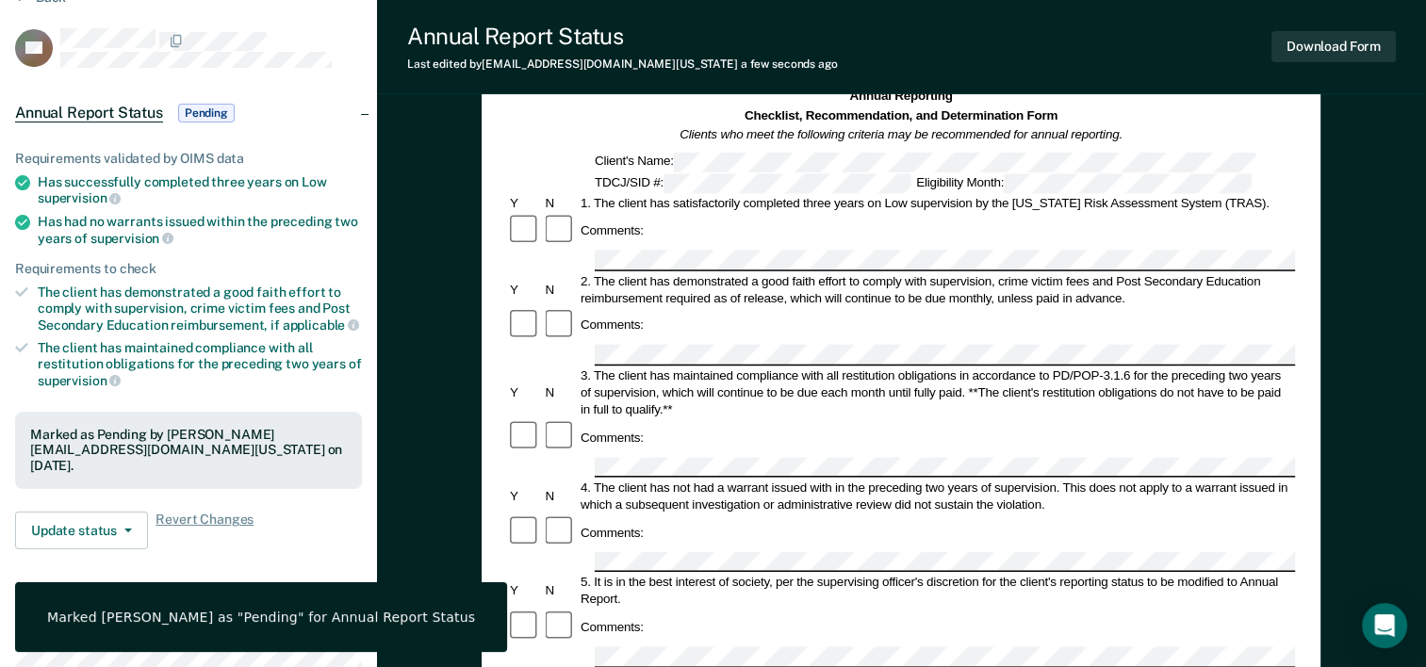
scroll to position [94, 0]
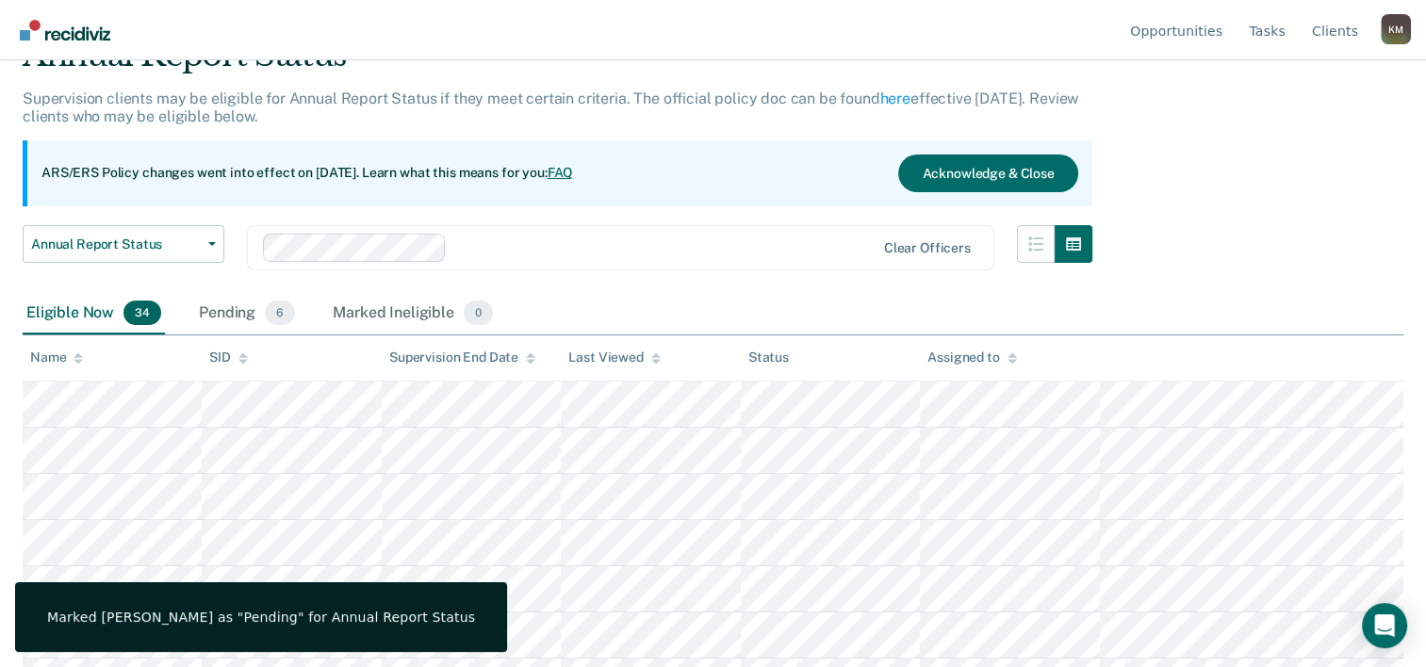
scroll to position [241, 0]
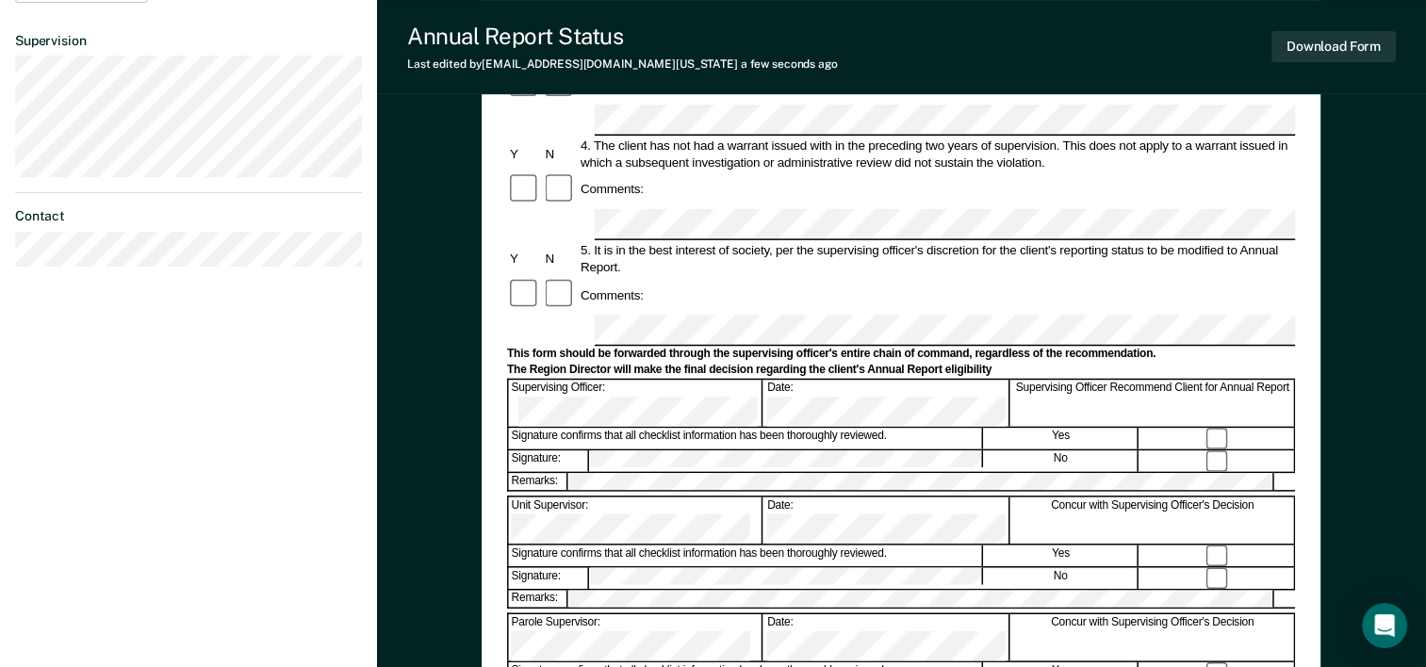
scroll to position [565, 0]
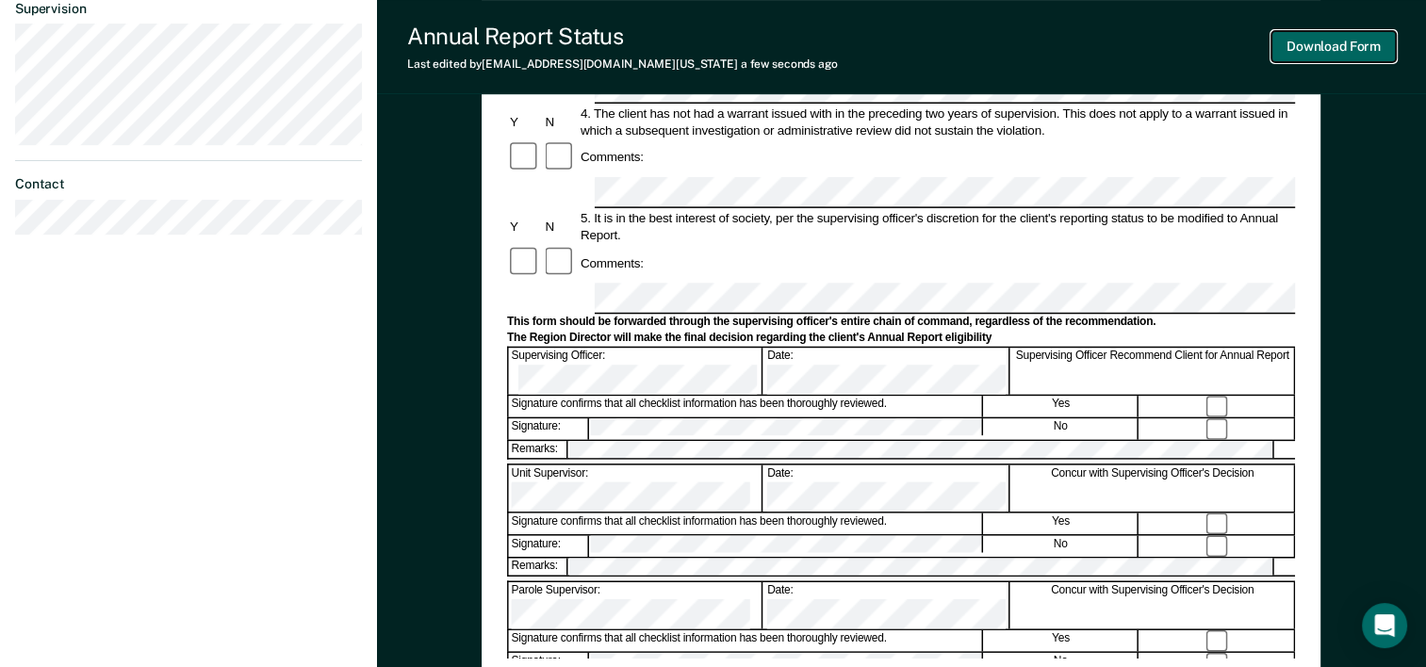
click at [1340, 45] on button "Download Form" at bounding box center [1333, 46] width 124 height 31
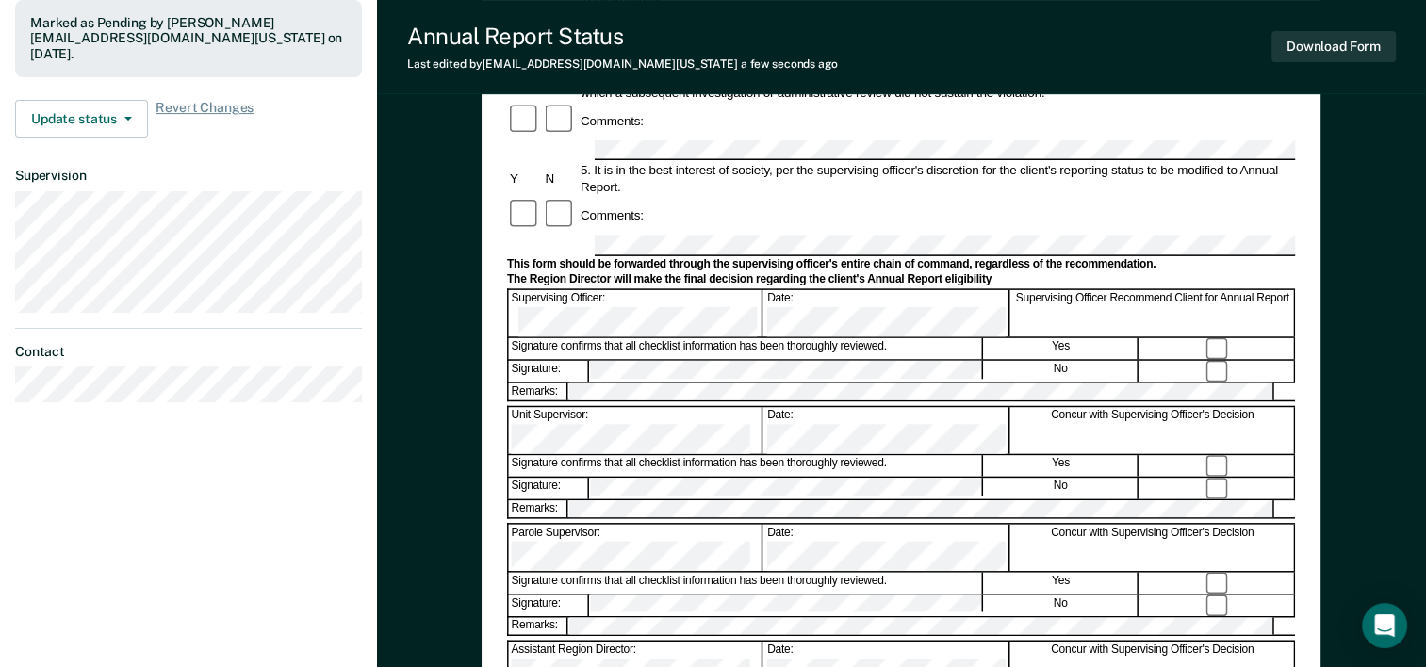
scroll to position [390, 0]
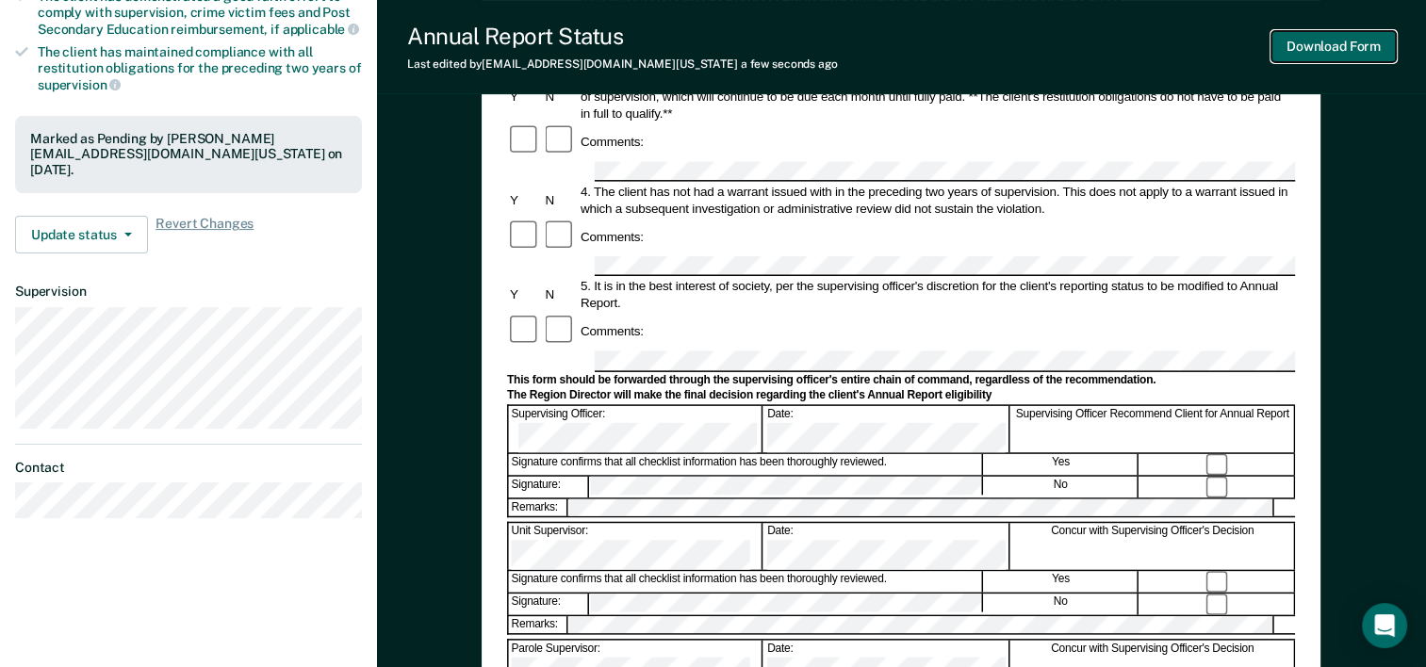
click at [1313, 46] on button "Download Form" at bounding box center [1333, 46] width 124 height 31
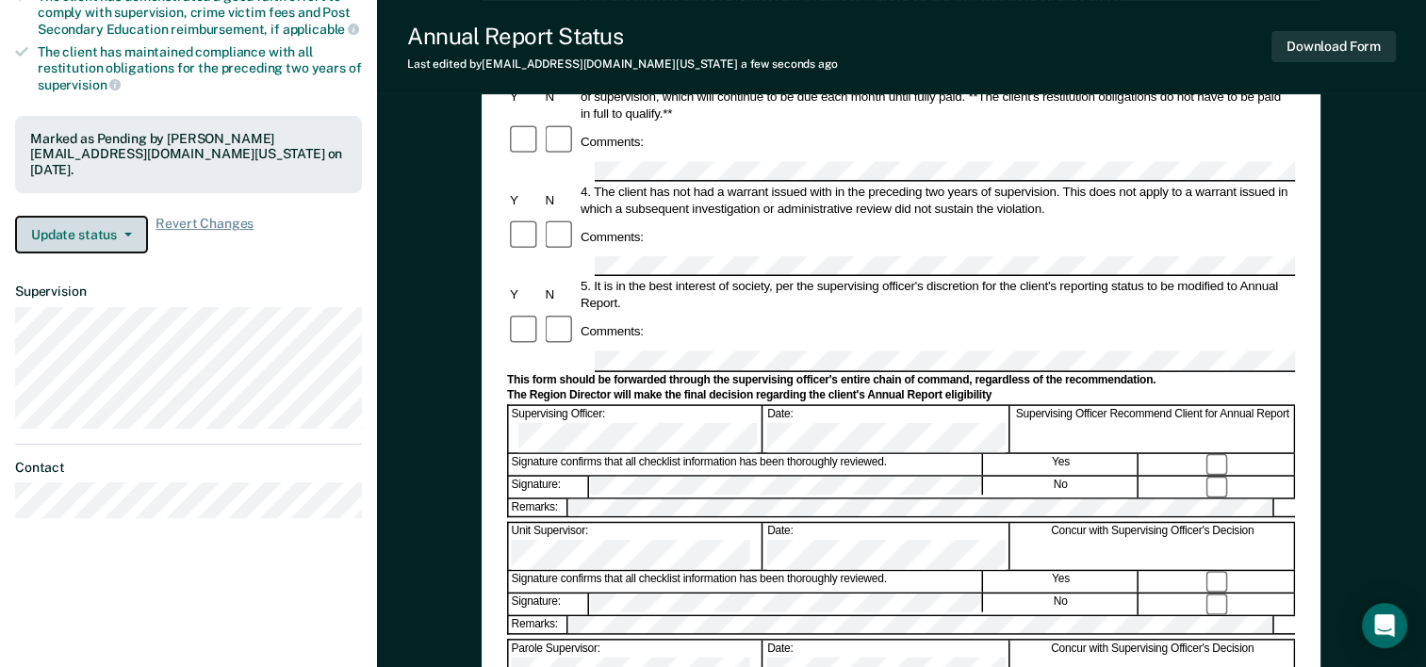
click at [138, 227] on button "Update status" at bounding box center [81, 235] width 133 height 38
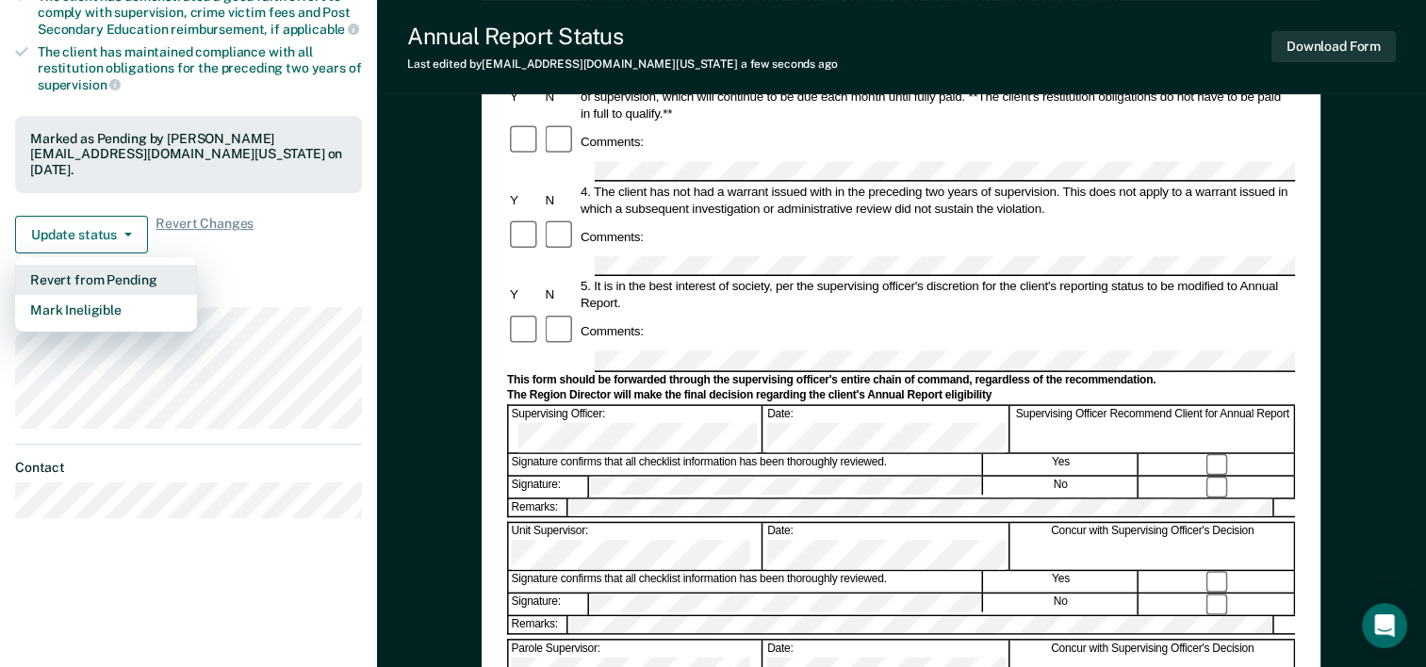
click at [125, 279] on button "Revert from Pending" at bounding box center [106, 280] width 182 height 30
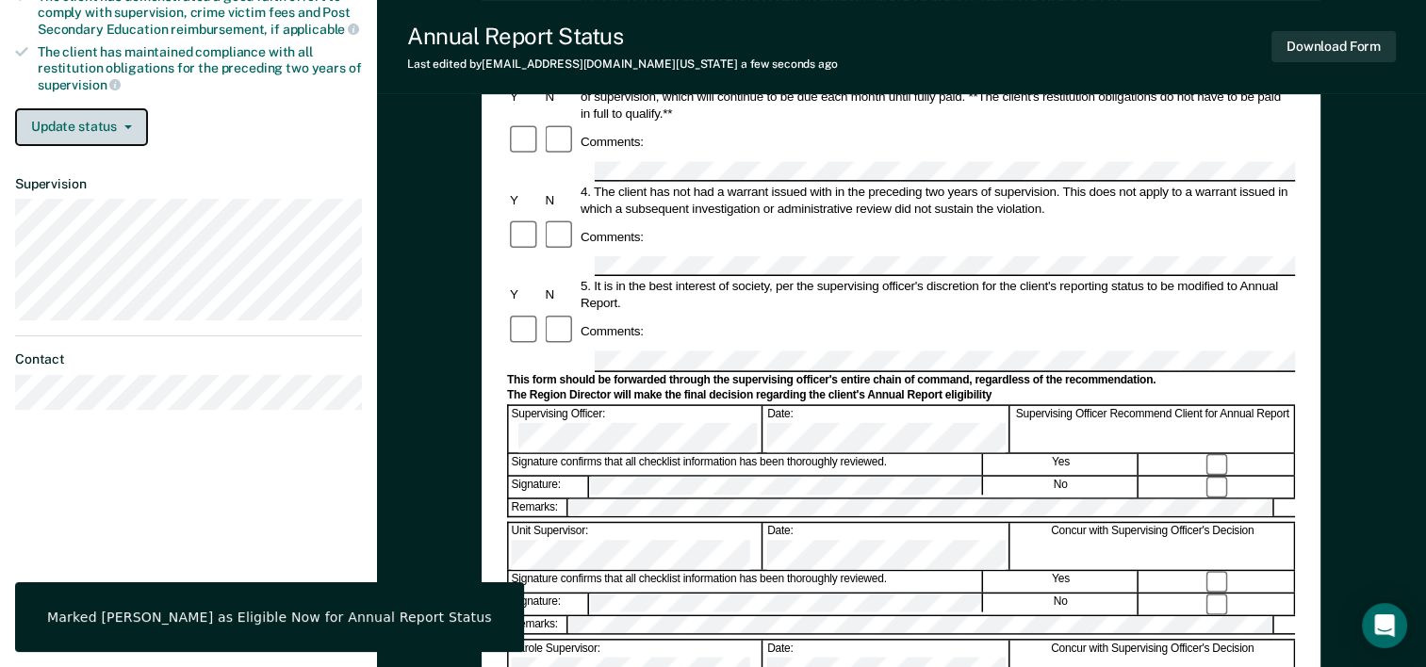
click at [132, 122] on button "Update status" at bounding box center [81, 127] width 133 height 38
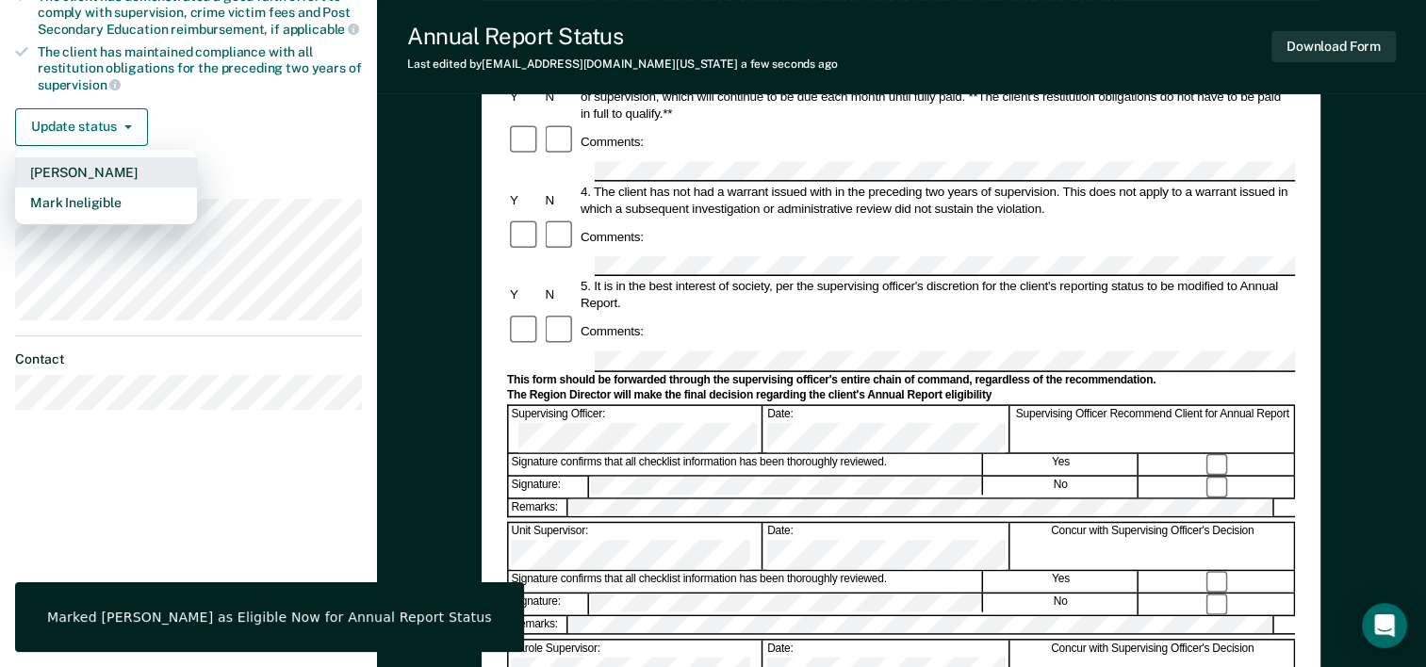
click at [91, 170] on button "[PERSON_NAME]" at bounding box center [106, 172] width 182 height 30
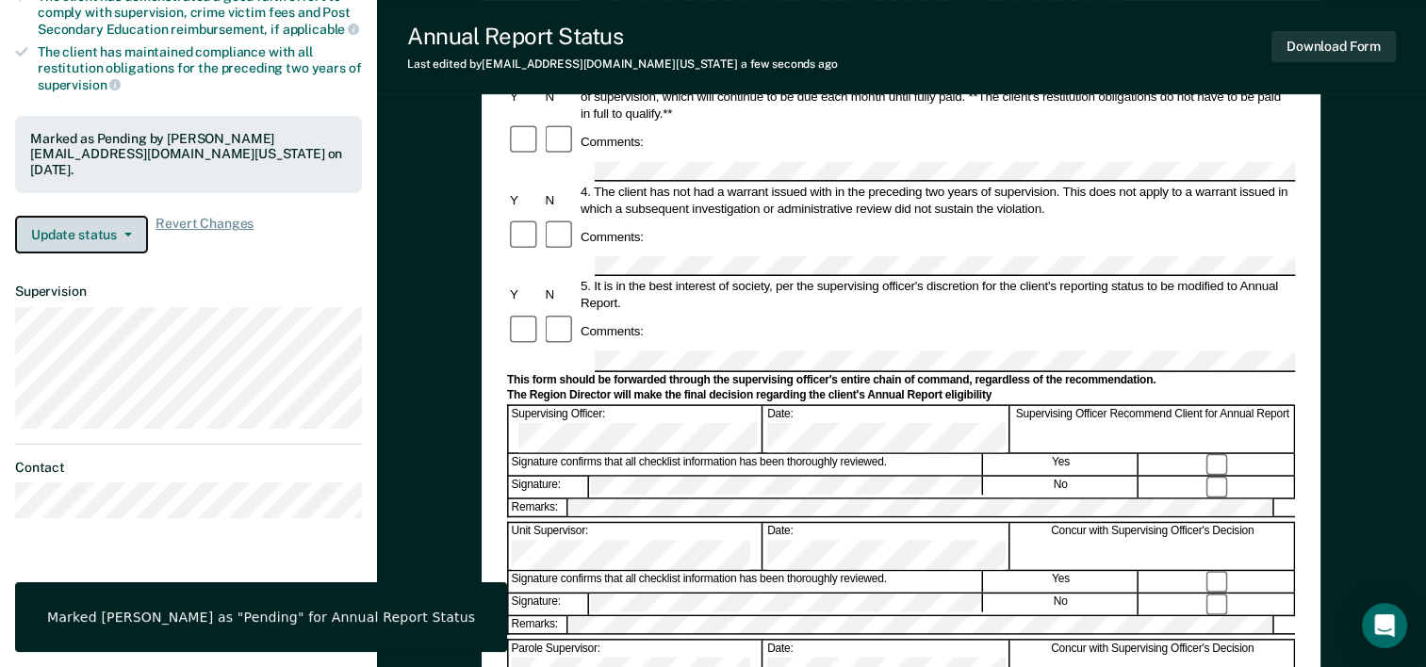
click at [96, 234] on button "Update status" at bounding box center [81, 235] width 133 height 38
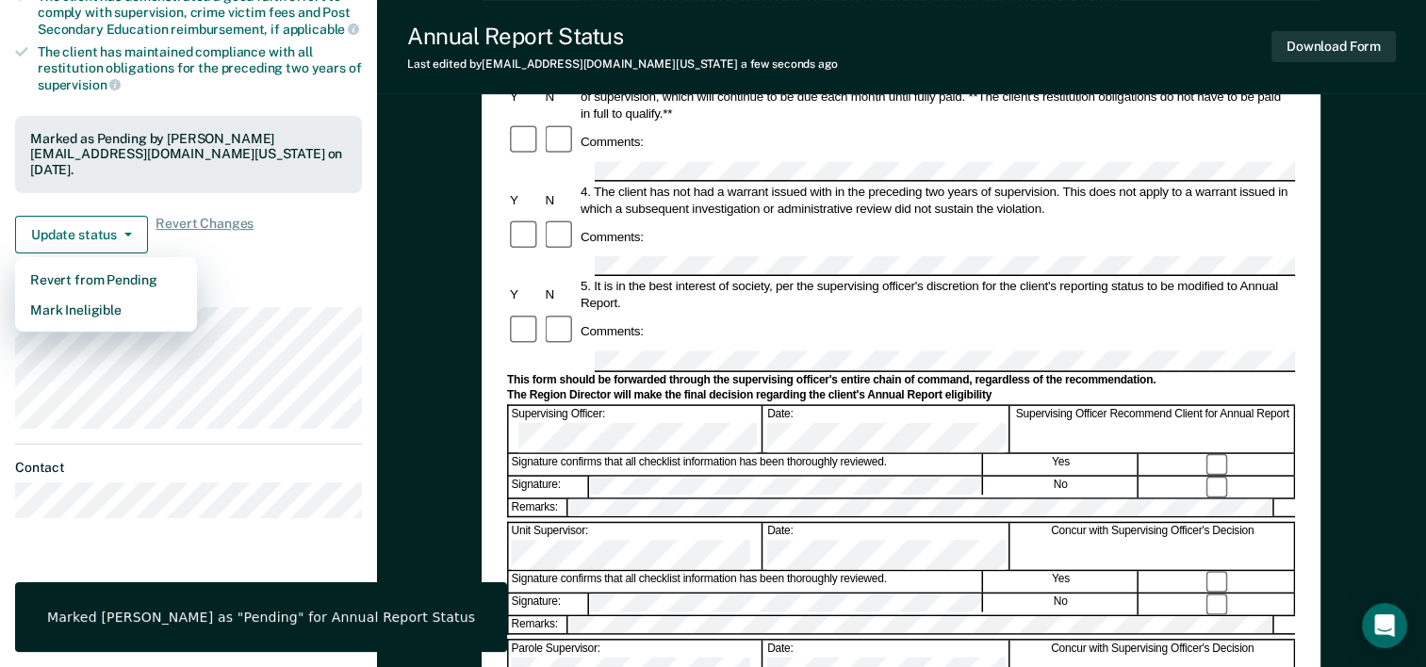
click at [364, 297] on section "Back SM Annual Report Status Pending Requirements validated by OIMS data Has su…" at bounding box center [188, 113] width 377 height 886
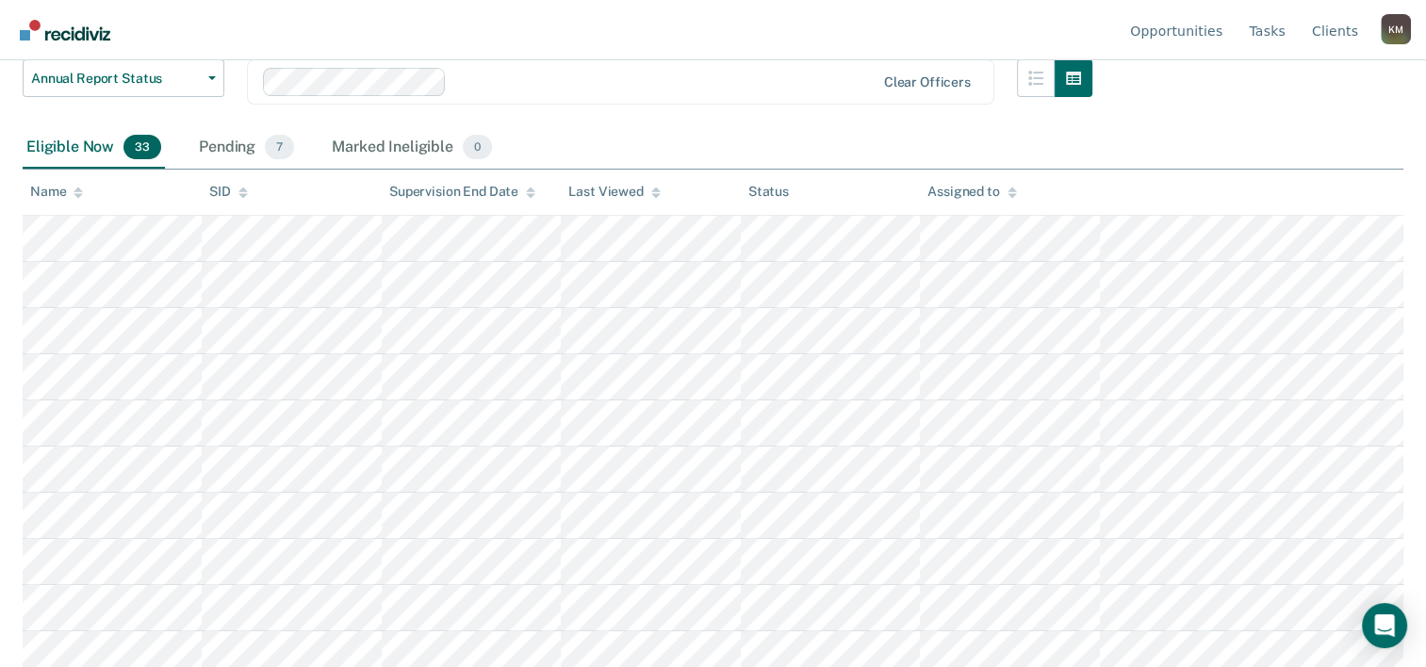
scroll to position [294, 0]
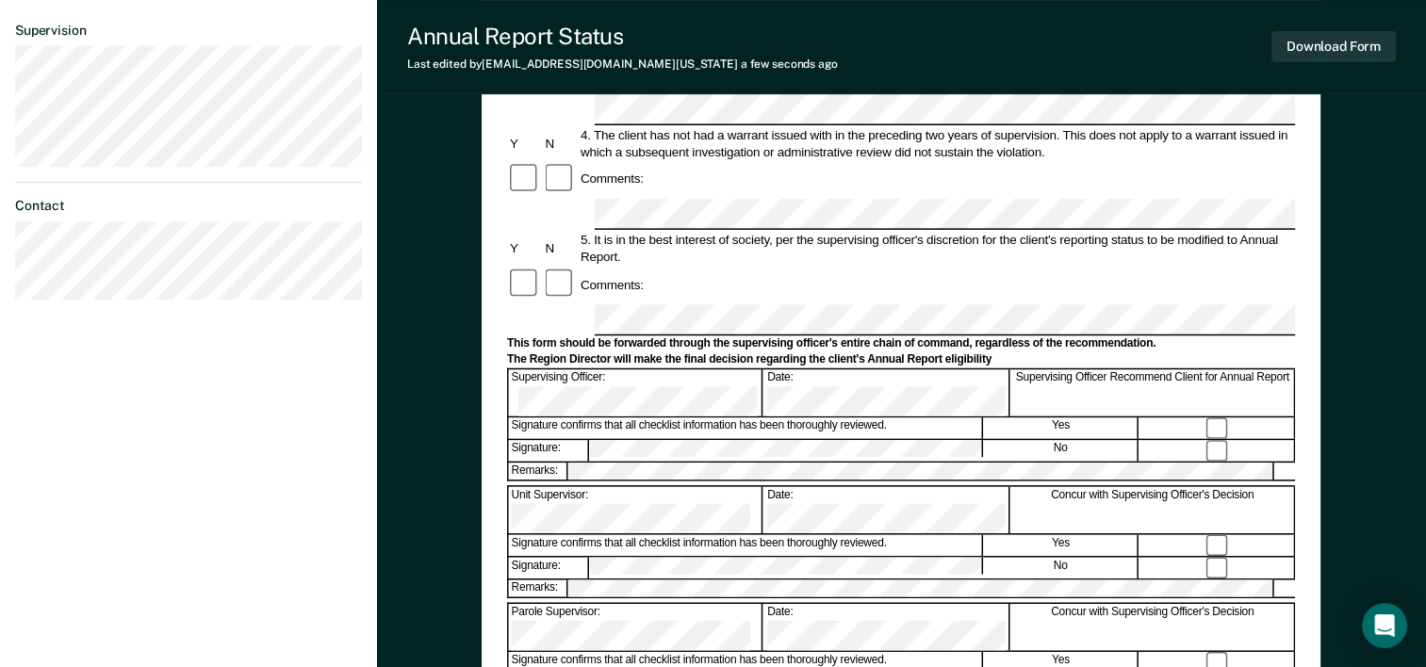
scroll to position [565, 0]
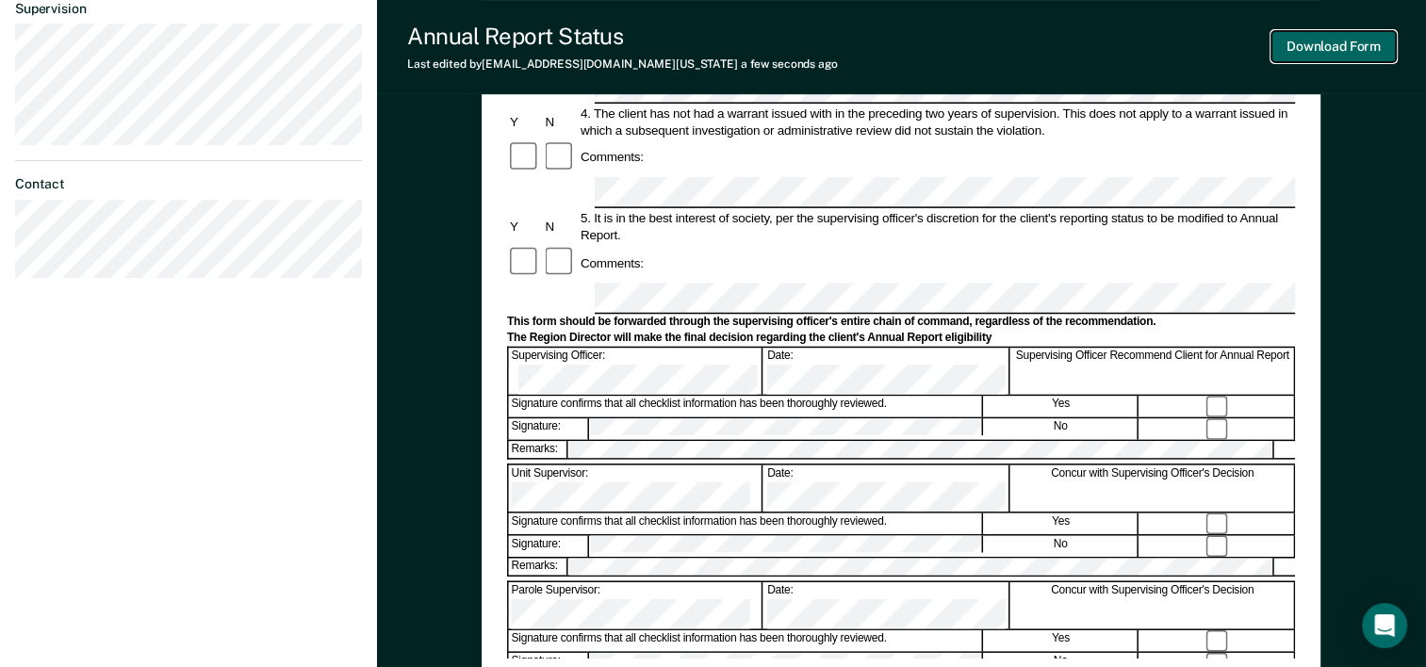
click at [1338, 43] on button "Download Form" at bounding box center [1333, 46] width 124 height 31
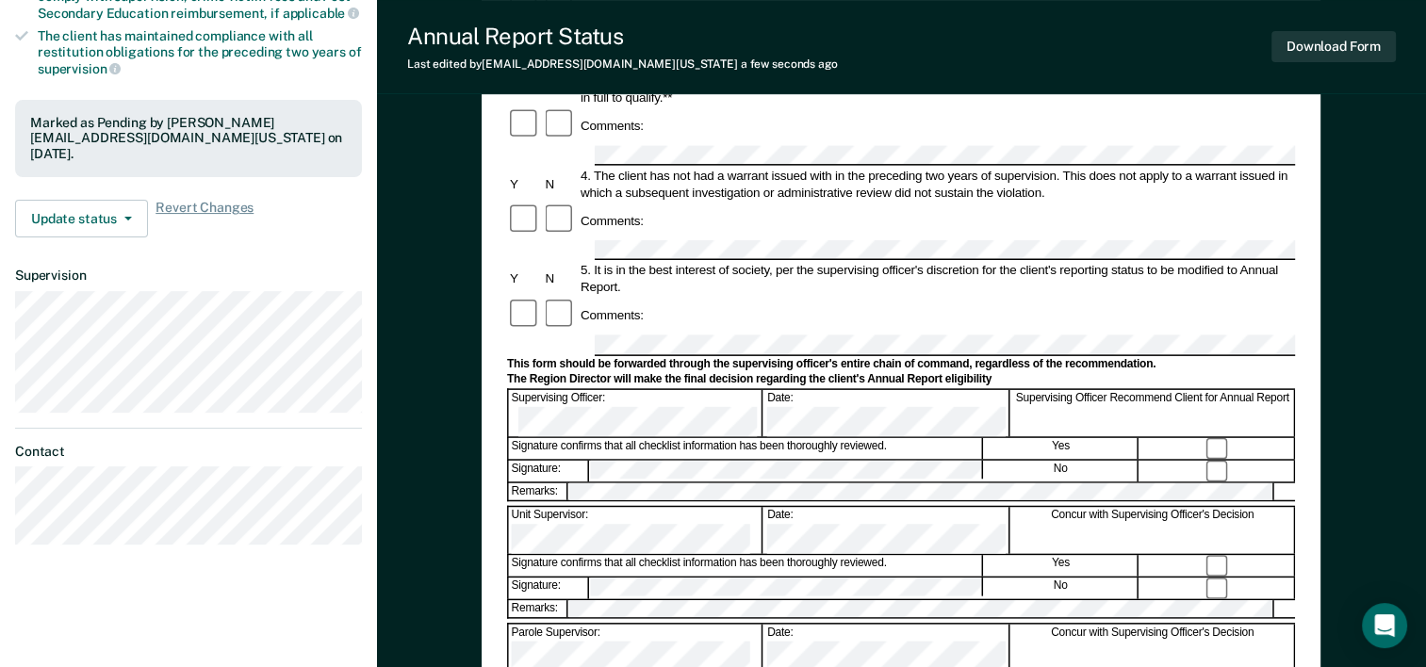
scroll to position [296, 0]
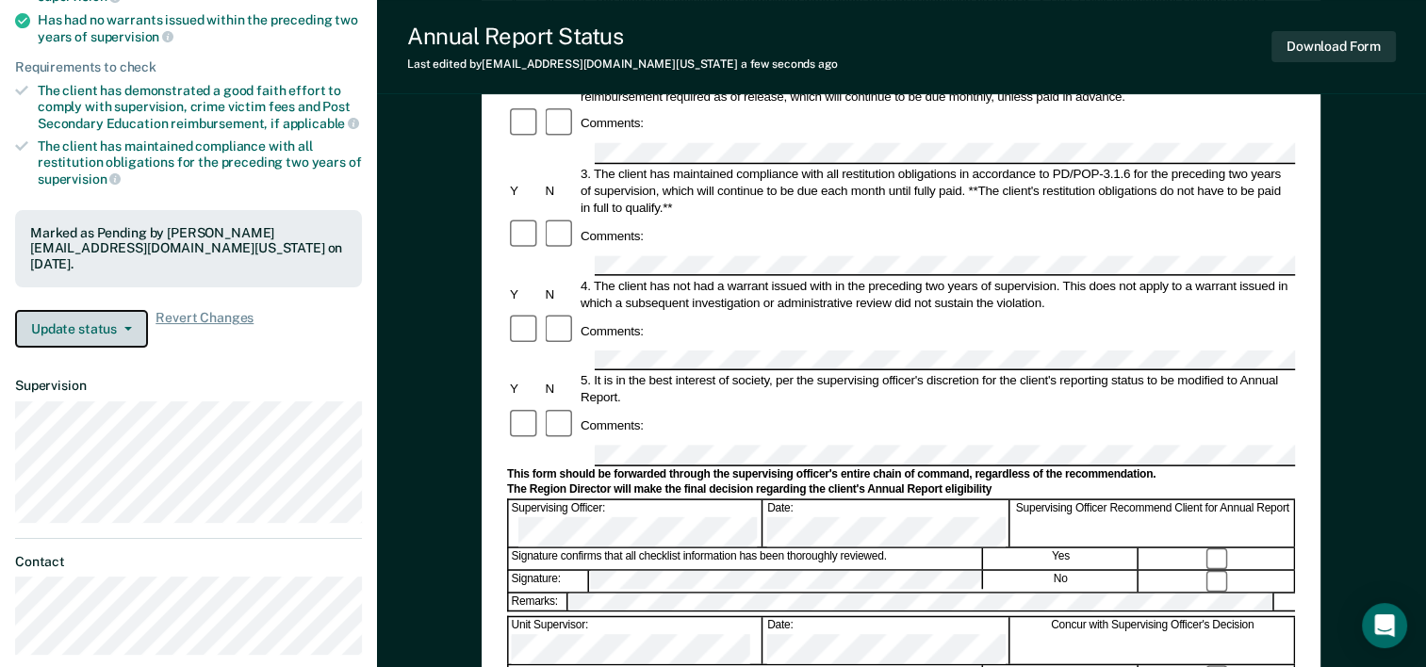
click at [113, 322] on button "Update status" at bounding box center [81, 329] width 133 height 38
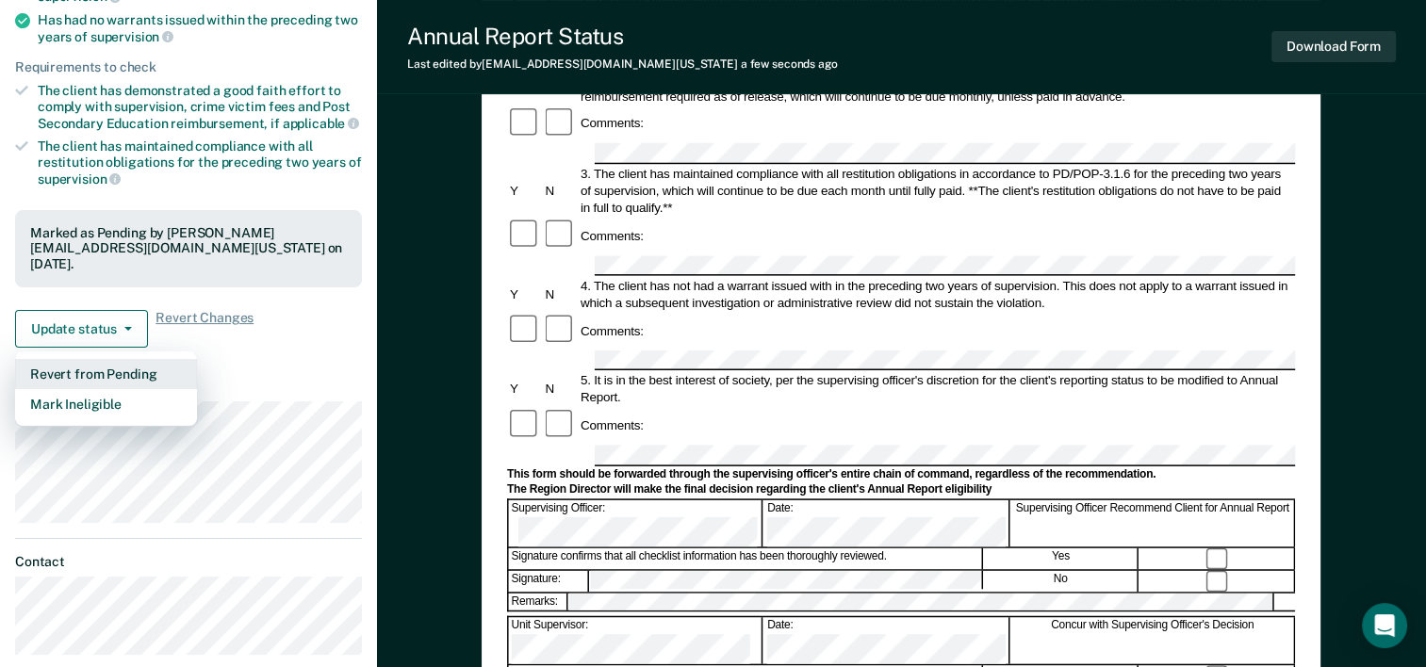
click at [88, 366] on button "Revert from Pending" at bounding box center [106, 374] width 182 height 30
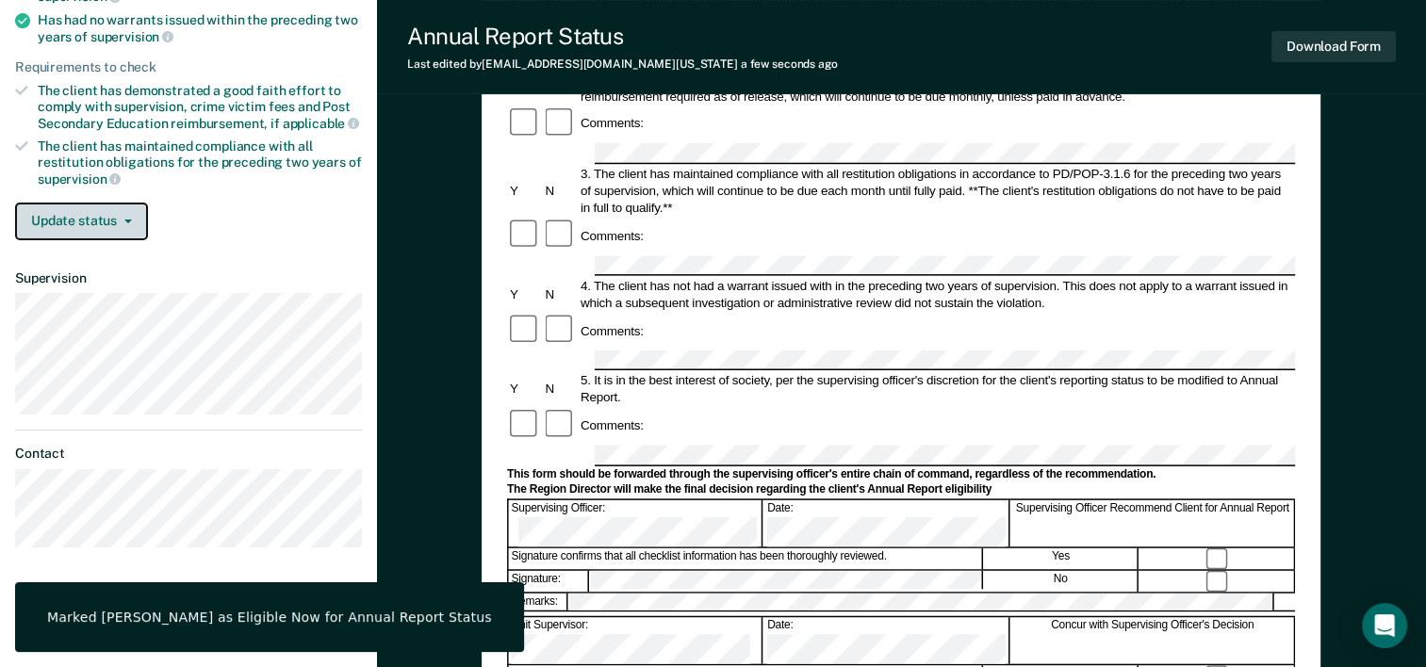
click at [124, 220] on icon "button" at bounding box center [128, 222] width 8 height 4
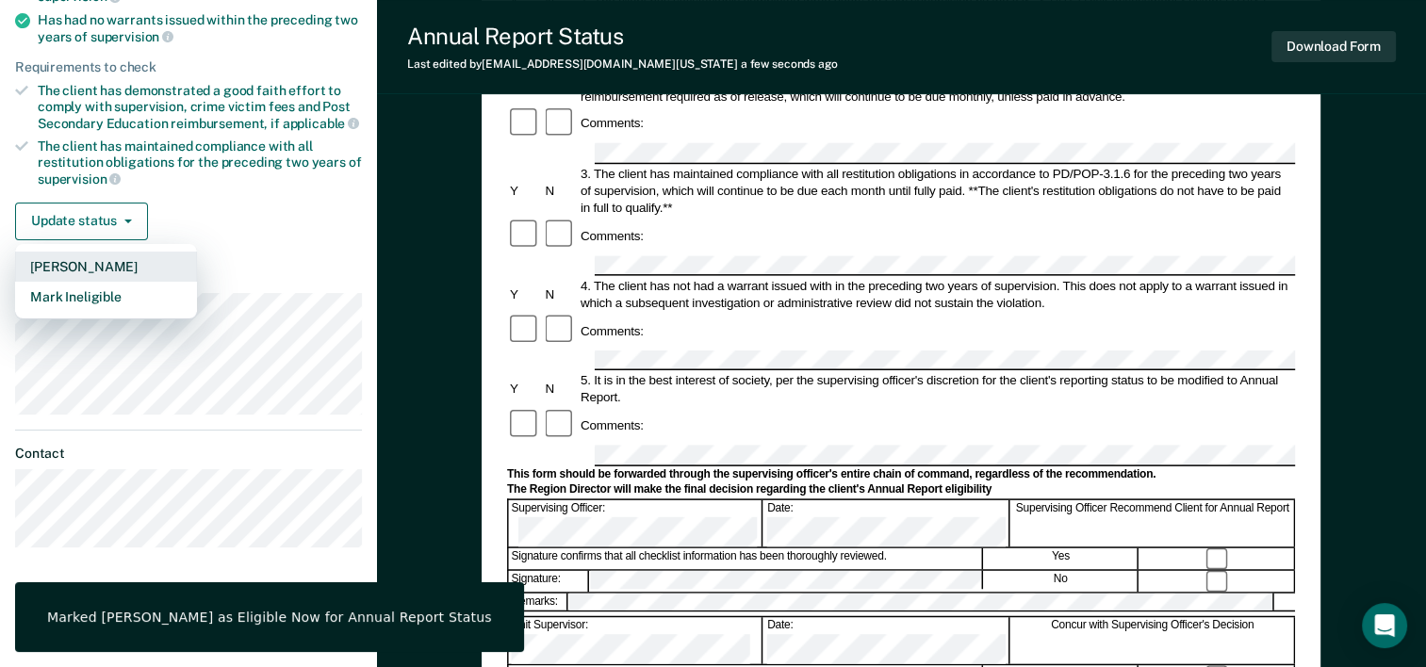
click at [95, 268] on button "[PERSON_NAME]" at bounding box center [106, 267] width 182 height 30
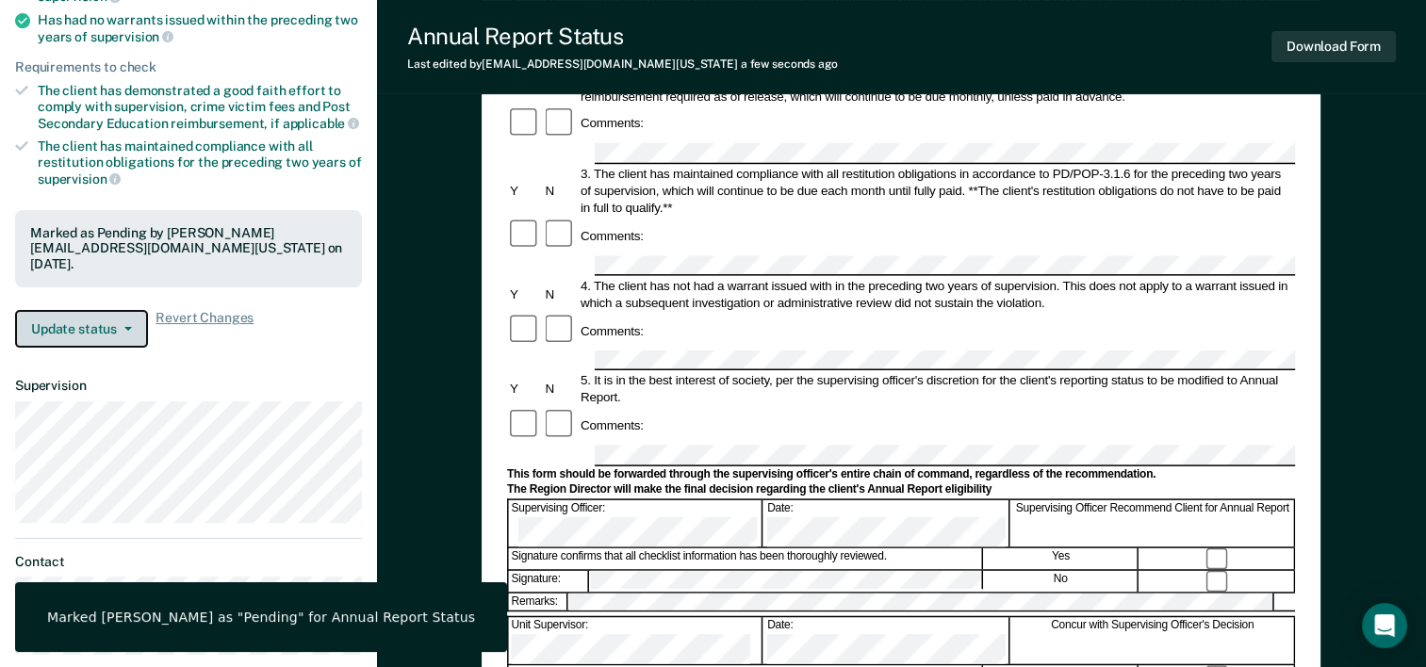
click at [98, 319] on button "Update status" at bounding box center [81, 329] width 133 height 38
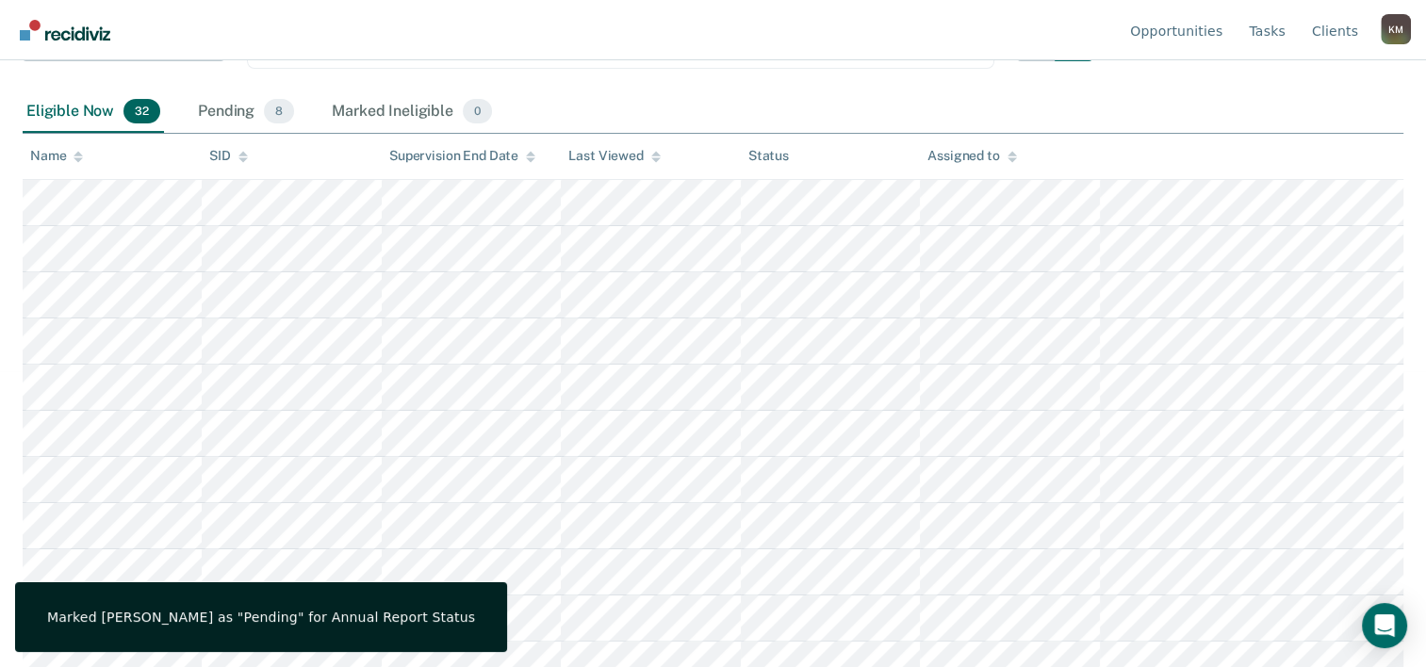
scroll to position [294, 0]
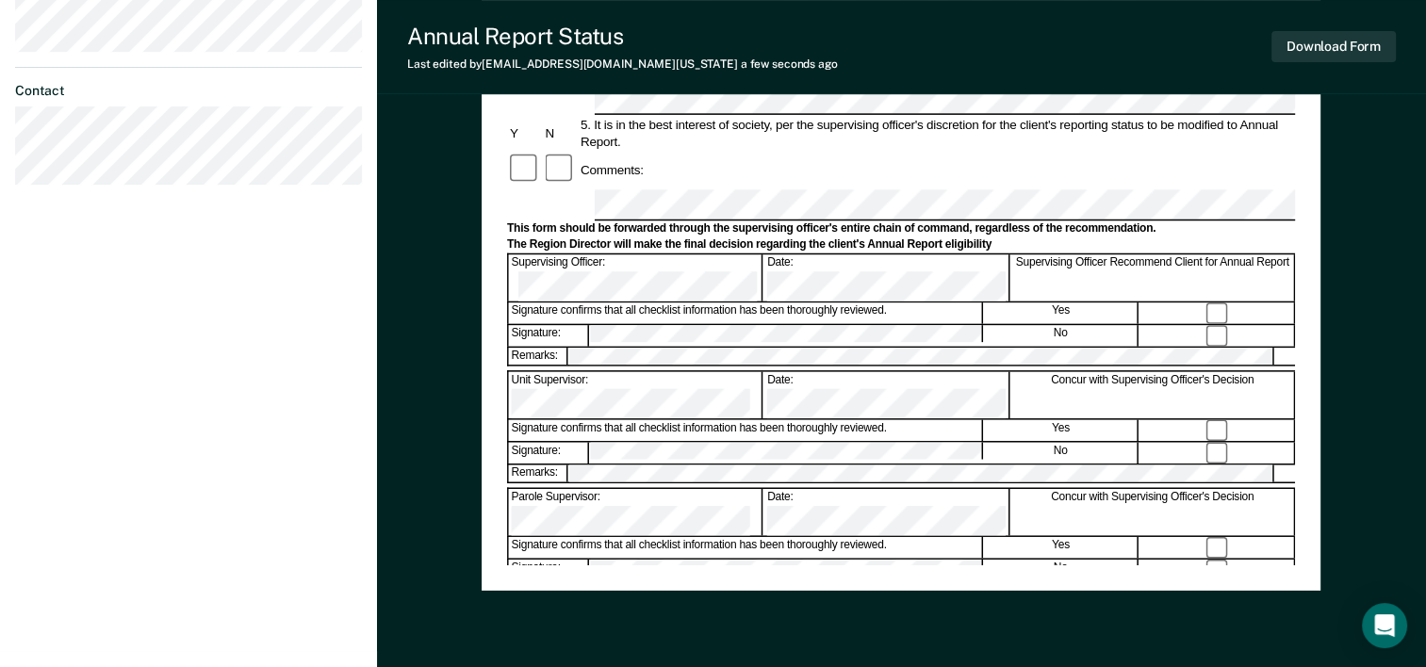
scroll to position [660, 0]
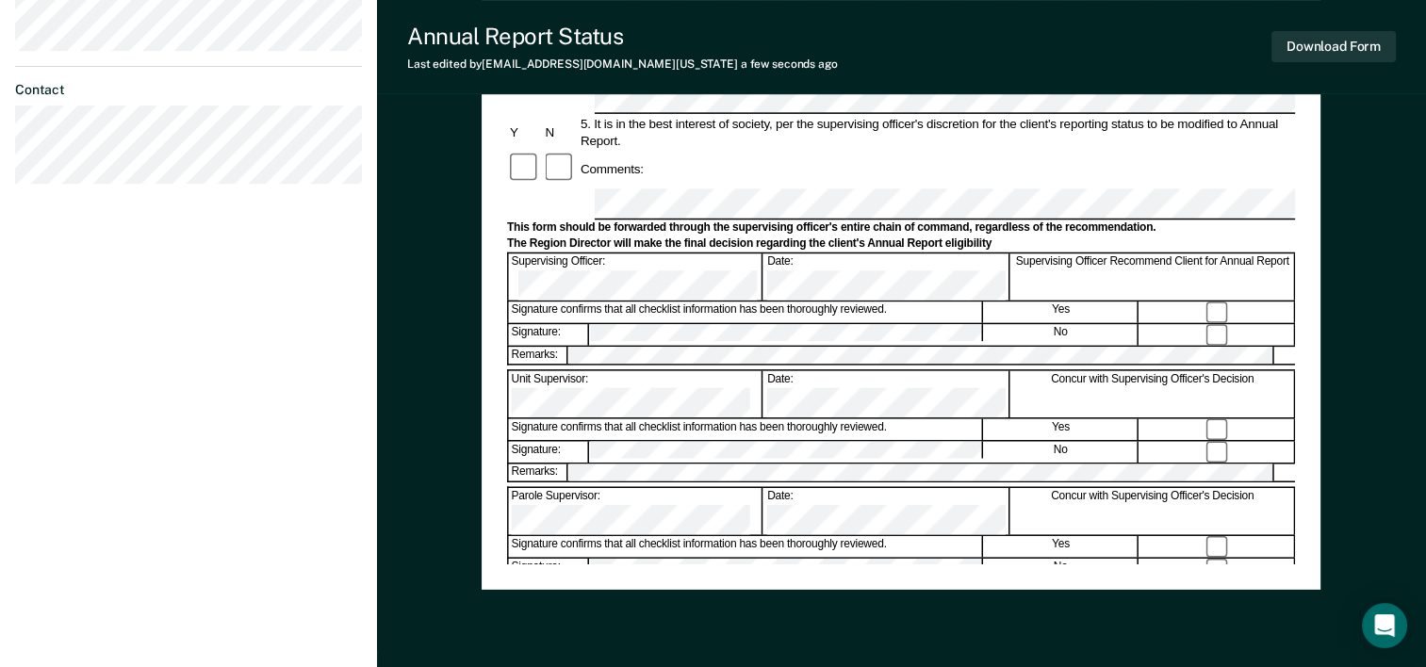
click at [706, 490] on form "Annual Reporting Checklist, Recommendation, and Determination Form Clients who …" at bounding box center [901, 186] width 788 height 1329
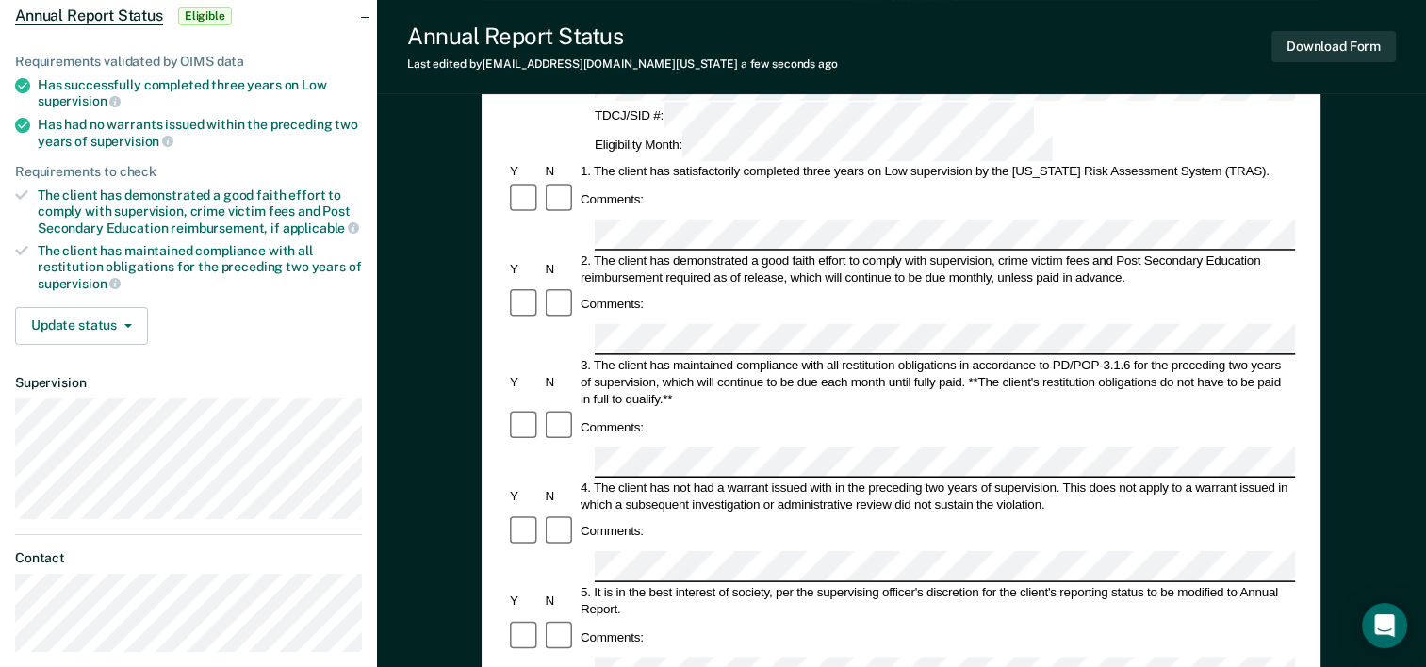
scroll to position [188, 0]
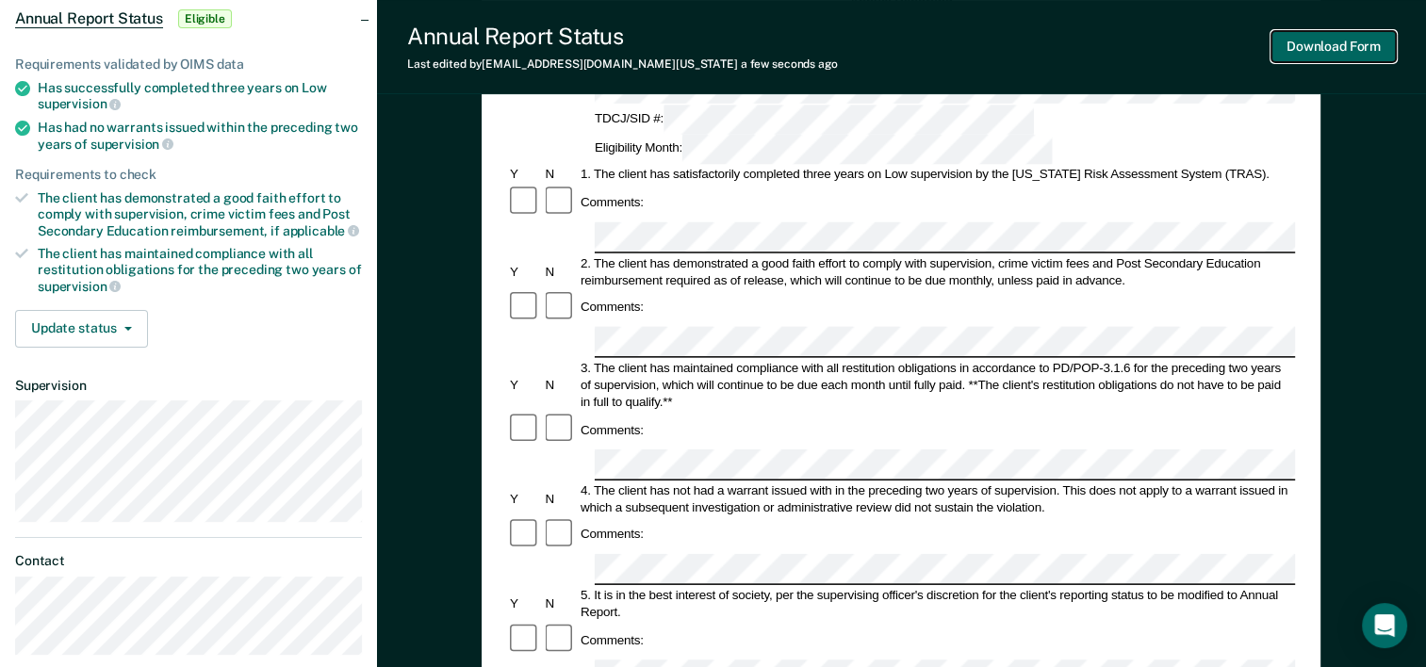
click at [1317, 41] on button "Download Form" at bounding box center [1333, 46] width 124 height 31
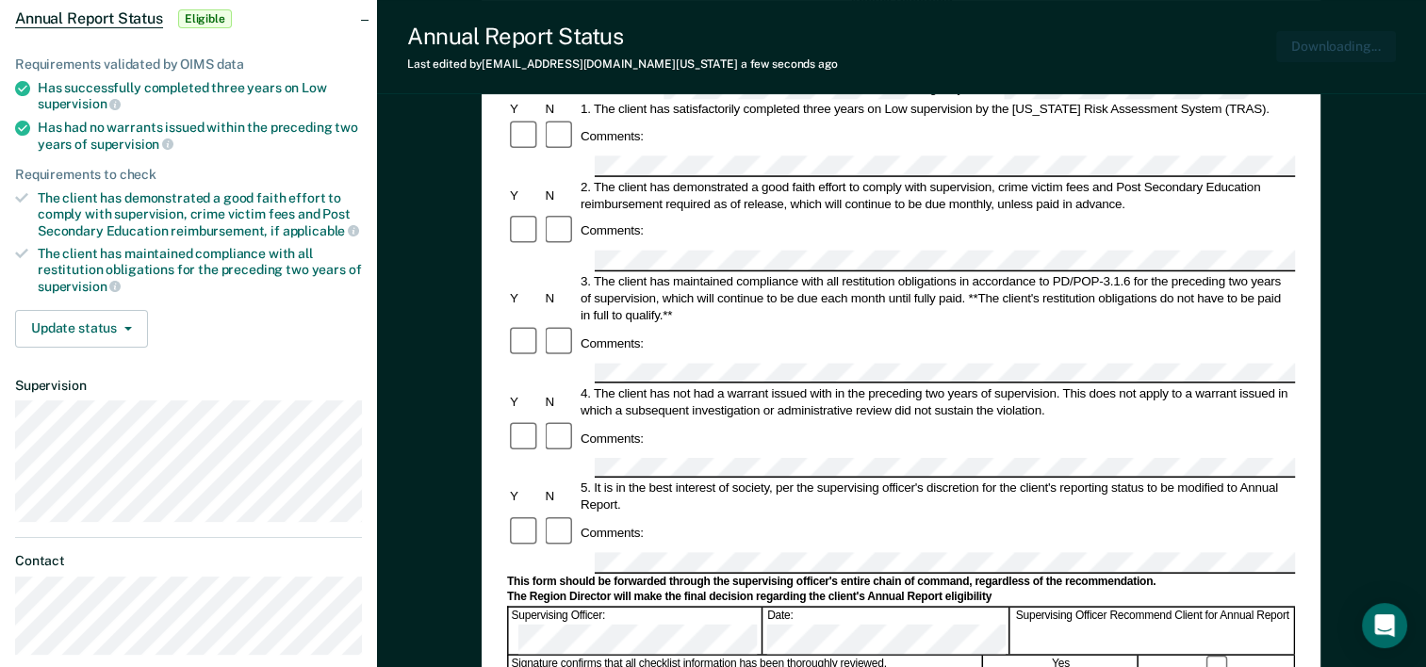
scroll to position [0, 0]
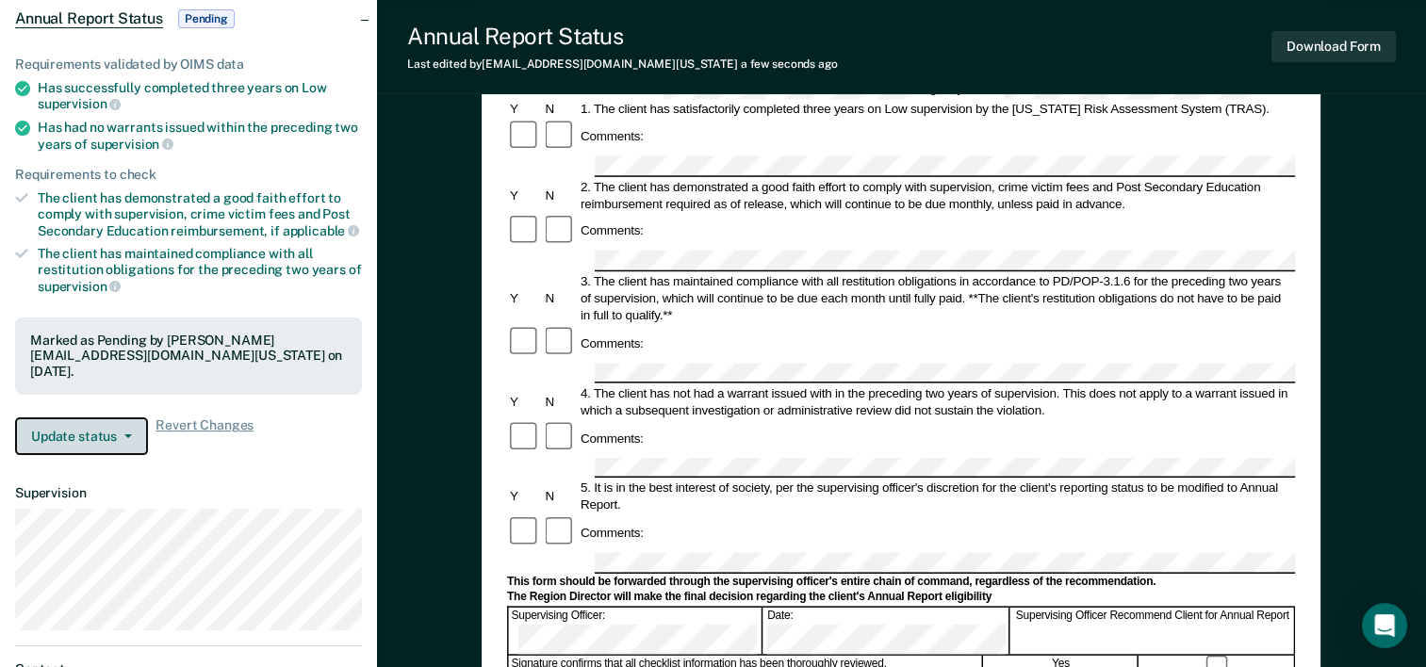
click at [124, 434] on icon "button" at bounding box center [128, 436] width 8 height 4
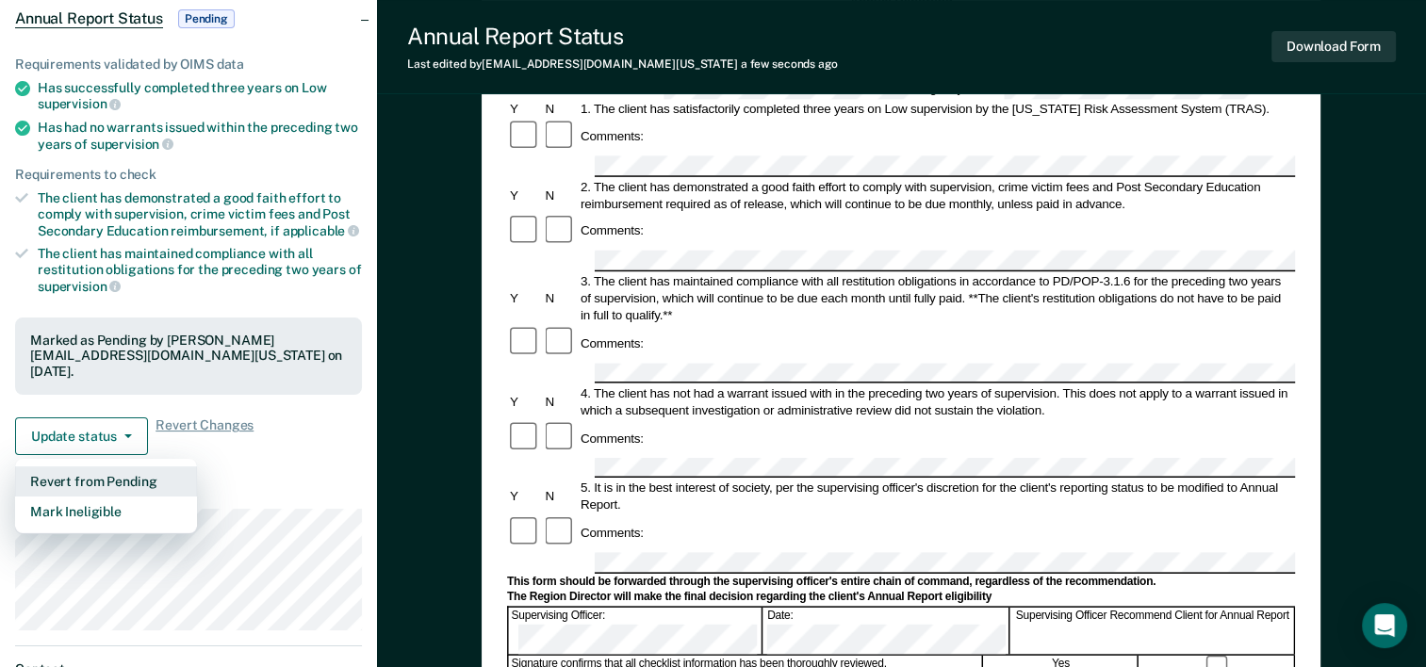
click at [113, 467] on button "Revert from Pending" at bounding box center [106, 481] width 182 height 30
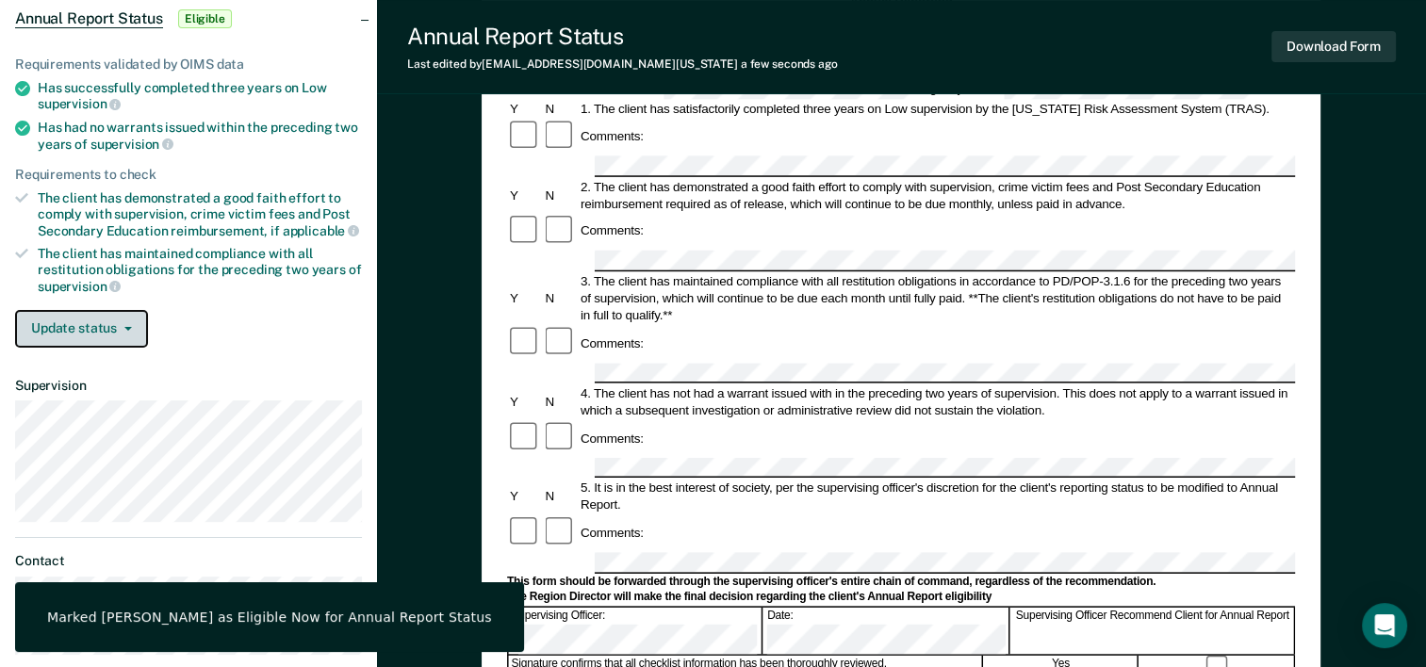
click at [128, 327] on icon "button" at bounding box center [128, 329] width 8 height 4
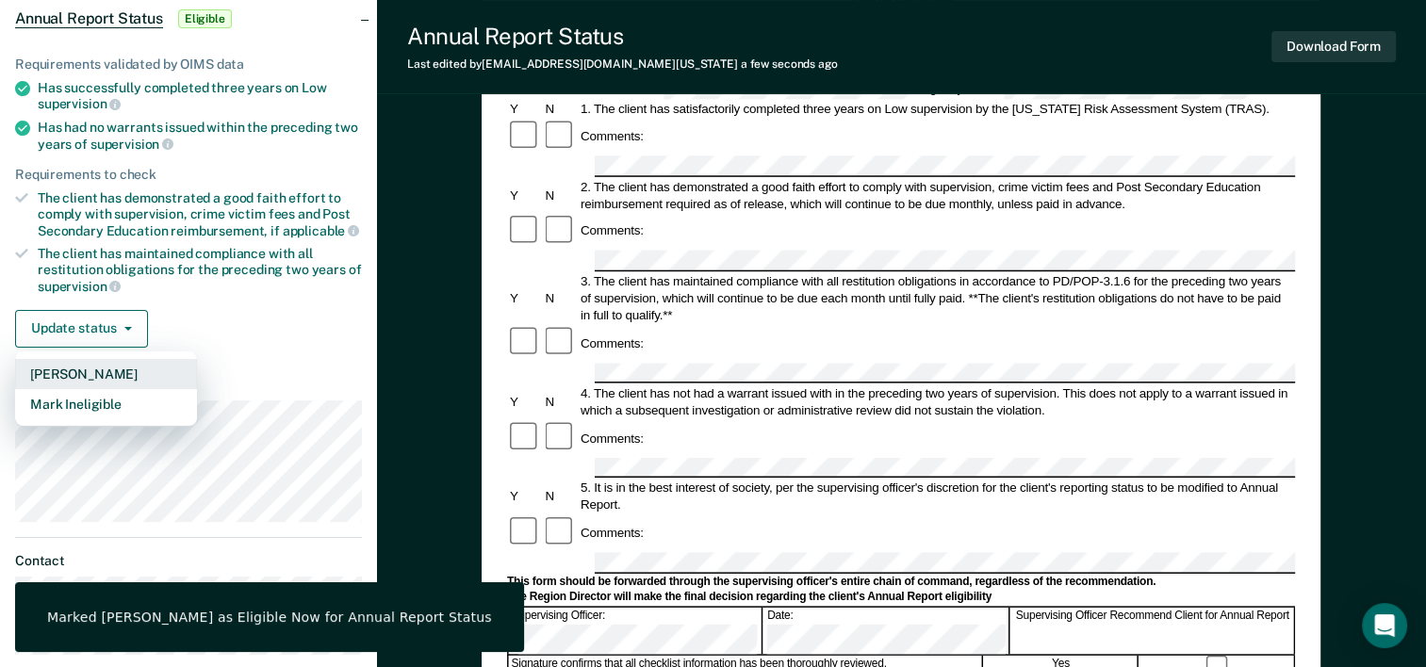
click at [102, 367] on button "[PERSON_NAME]" at bounding box center [106, 374] width 182 height 30
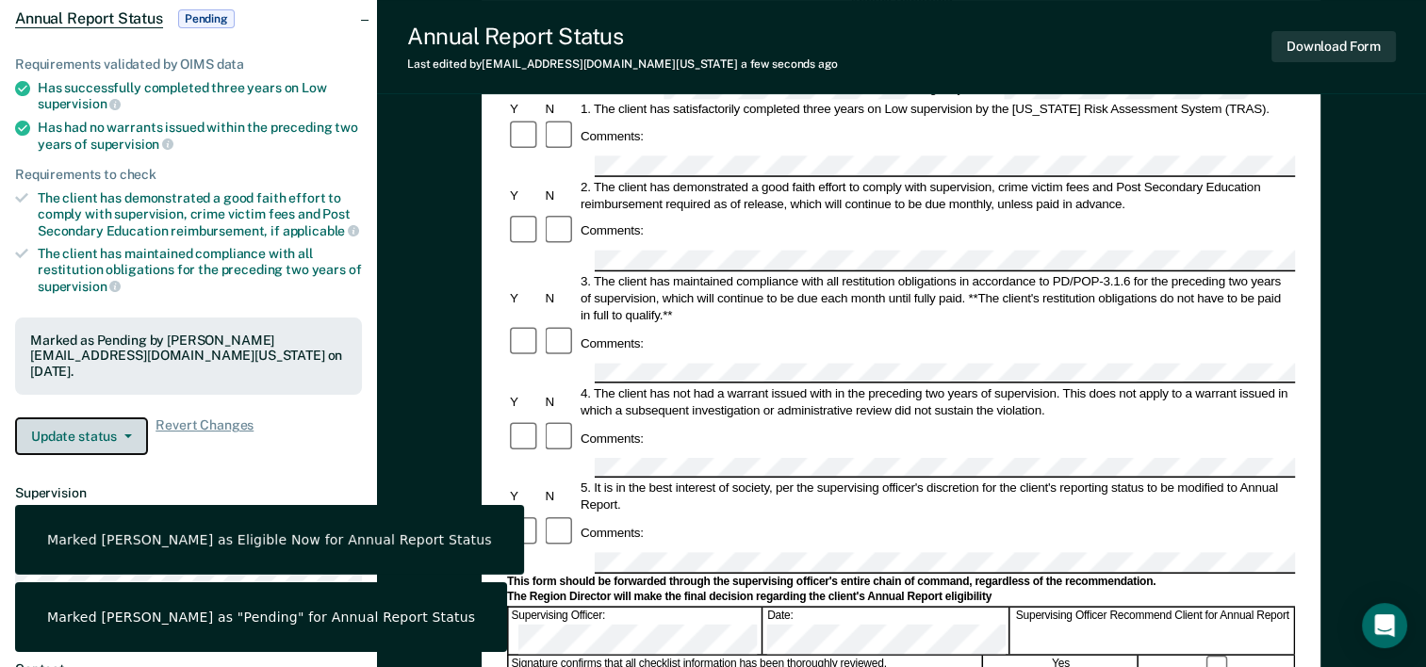
click at [76, 435] on button "Update status" at bounding box center [81, 436] width 133 height 38
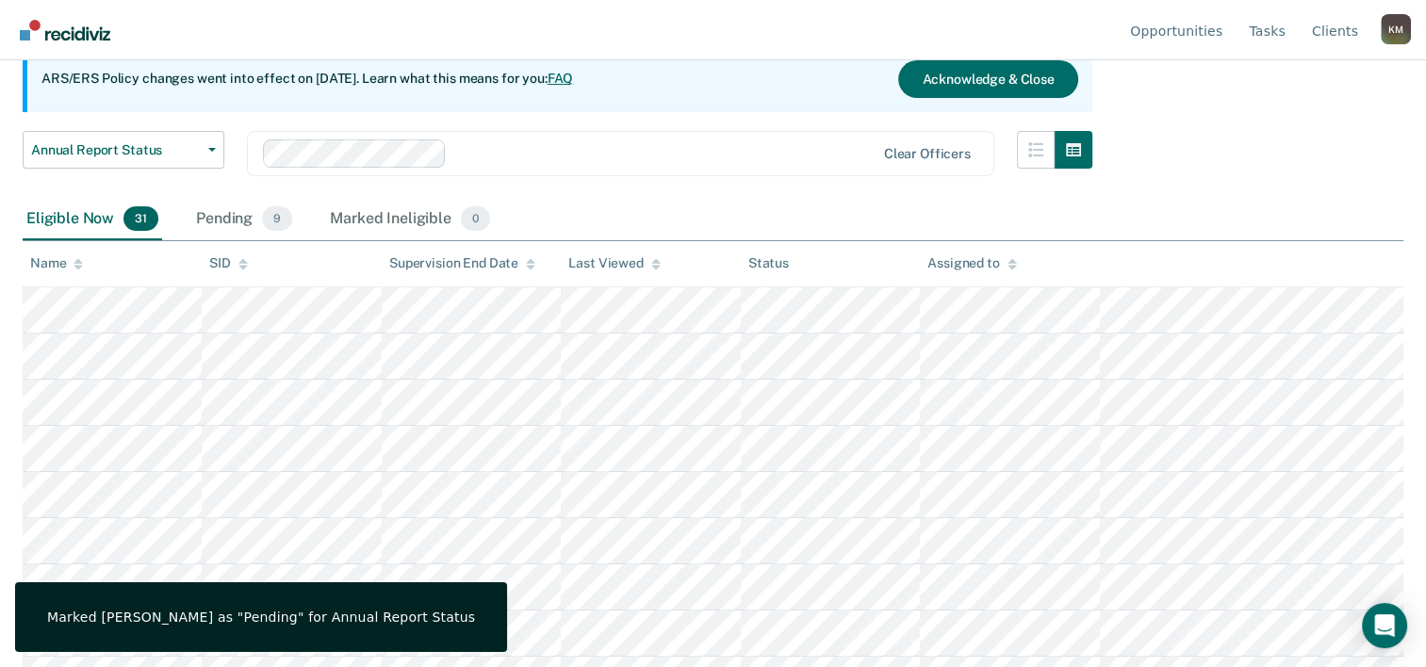
scroll to position [294, 0]
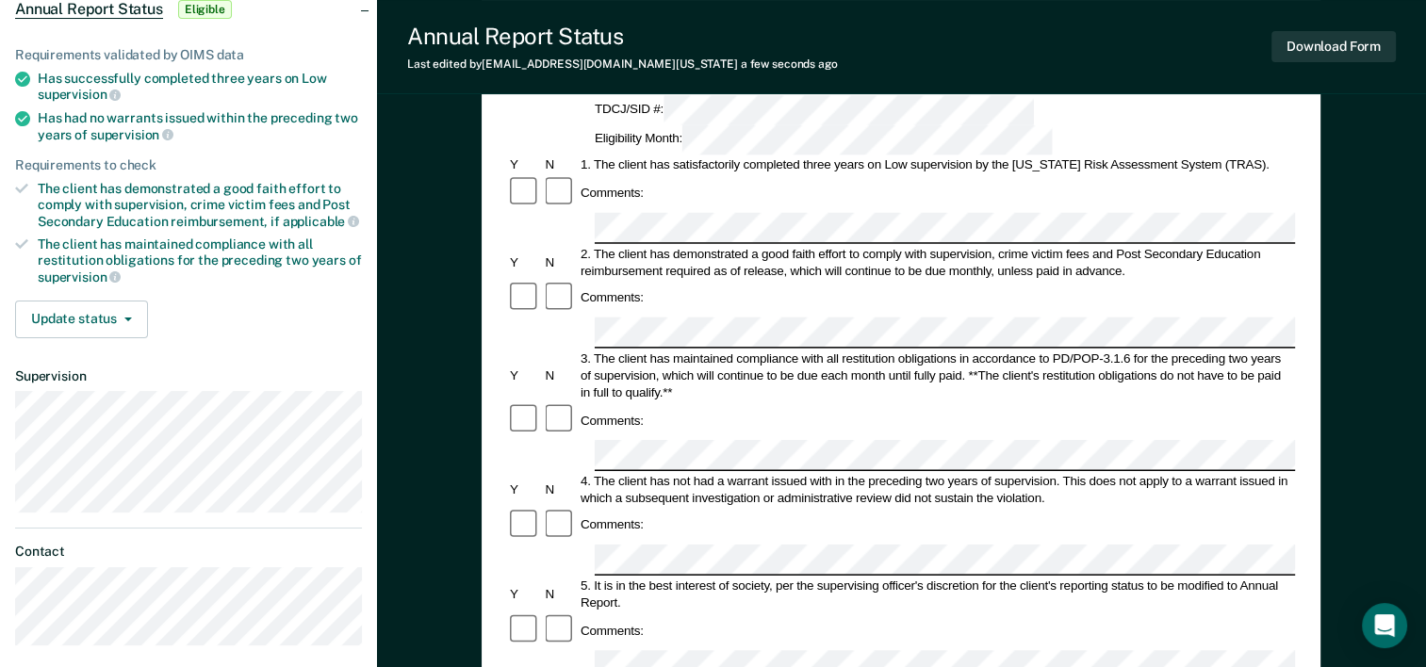
scroll to position [69, 0]
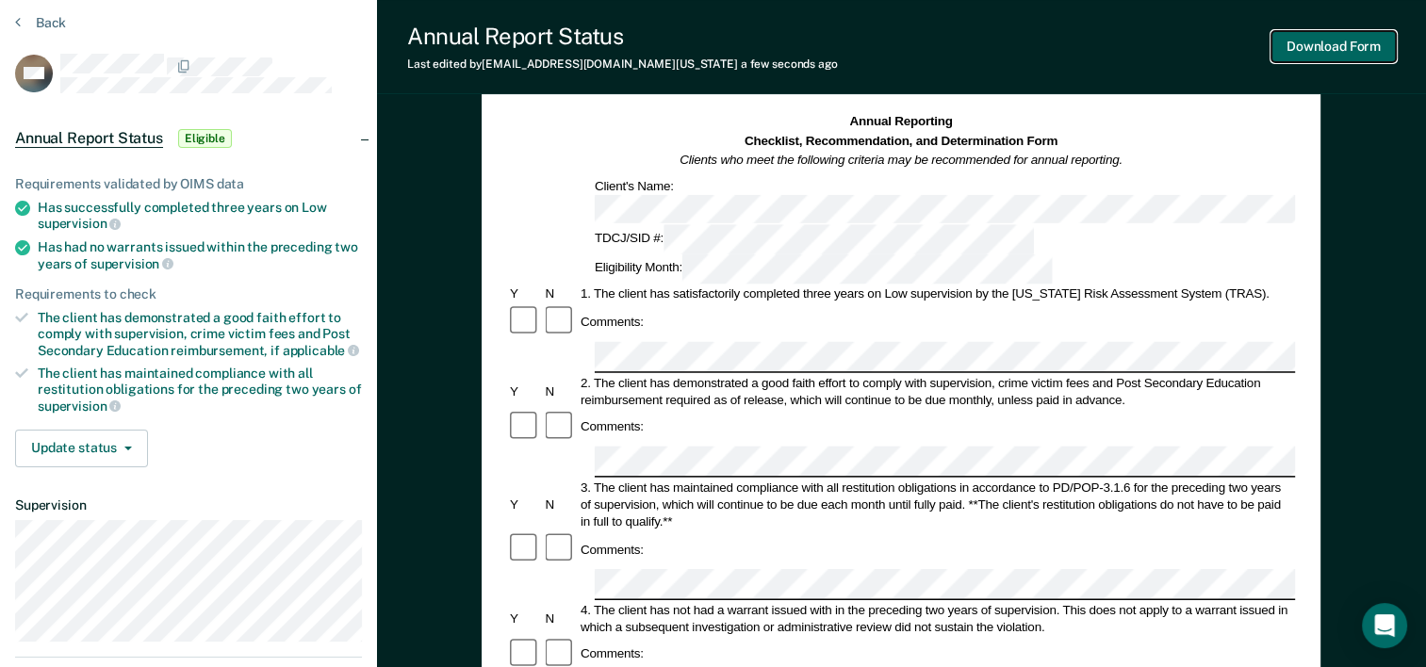
click at [1311, 40] on button "Download Form" at bounding box center [1333, 46] width 124 height 31
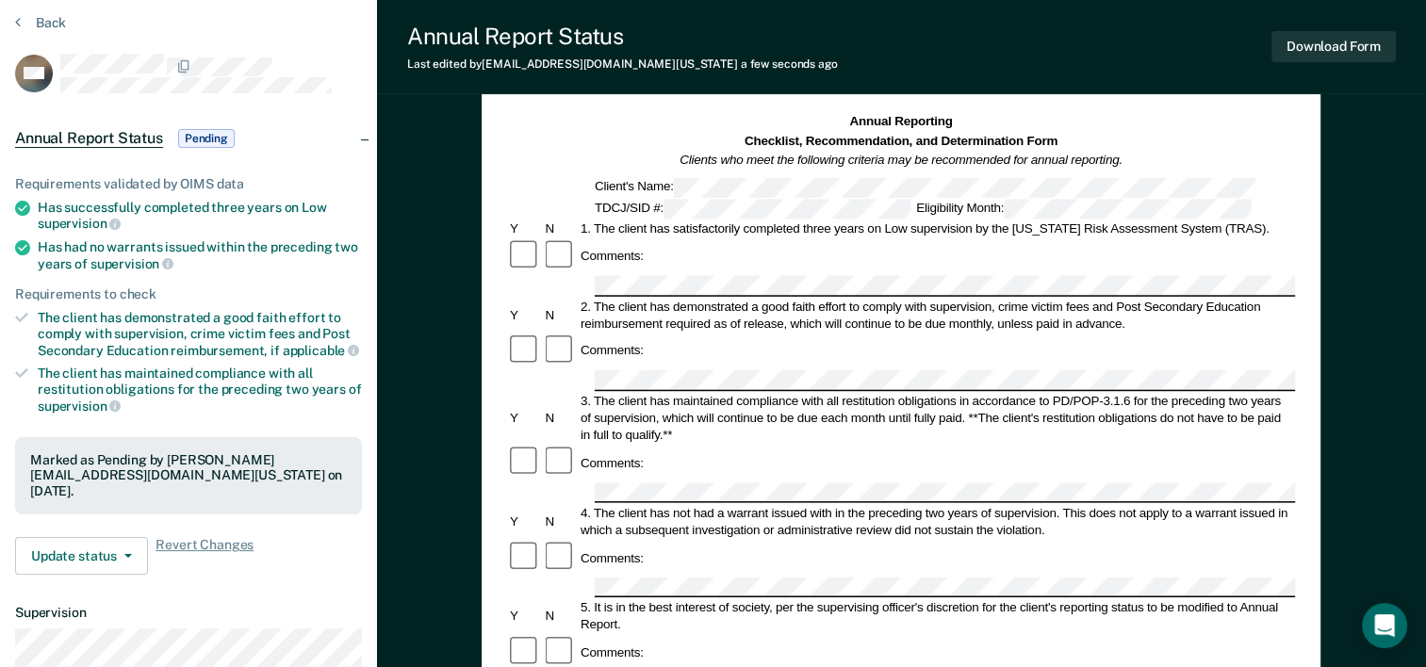
scroll to position [257, 0]
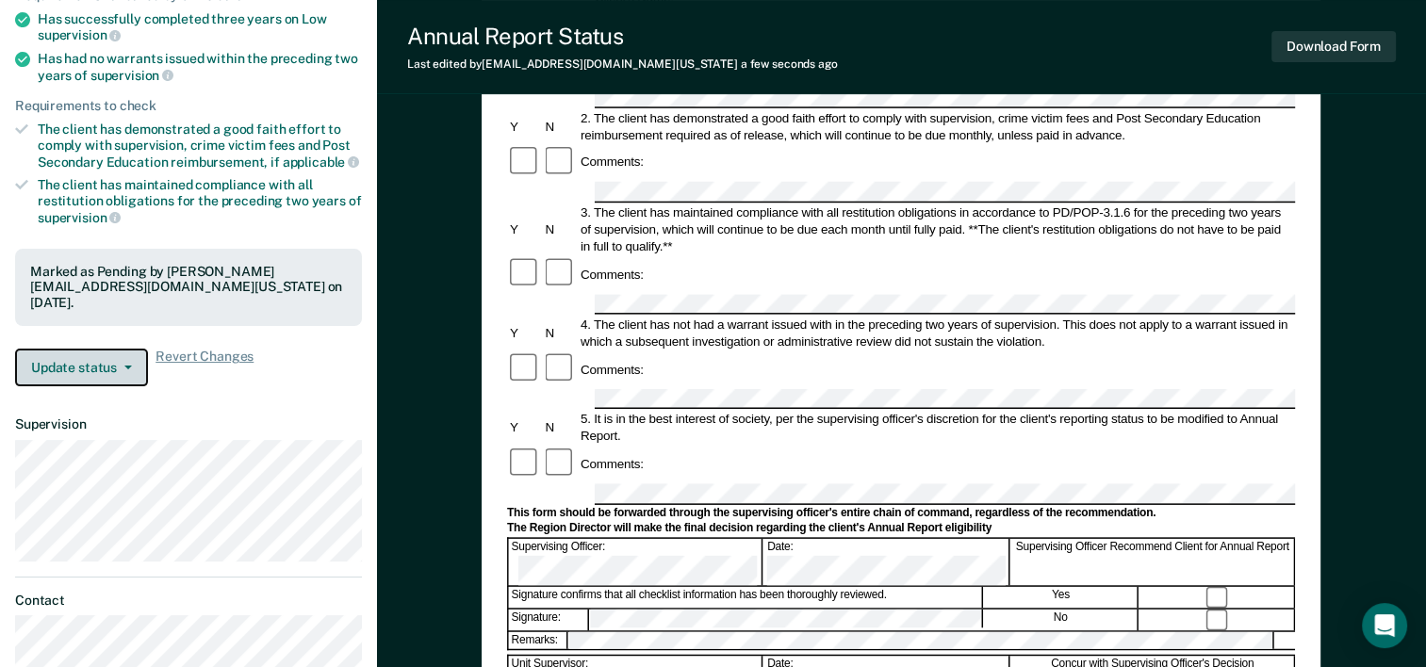
click at [110, 354] on button "Update status" at bounding box center [81, 368] width 133 height 38
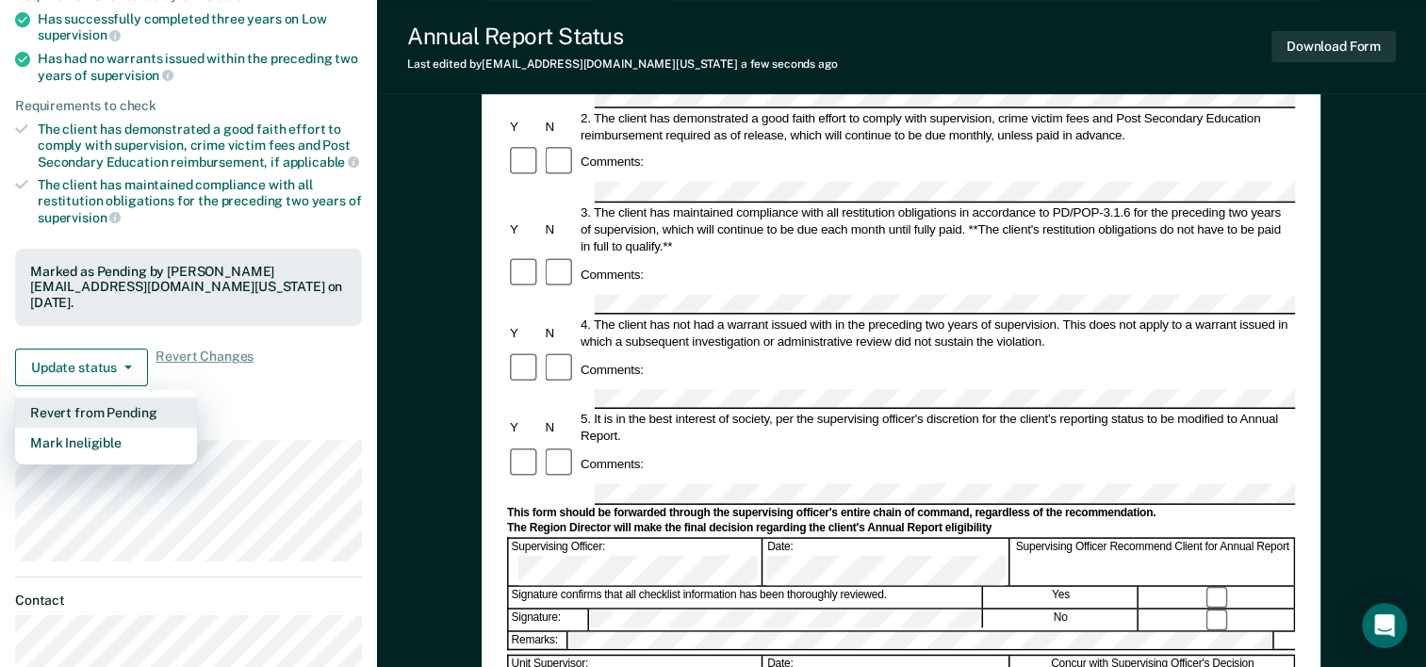
click at [85, 400] on button "Revert from Pending" at bounding box center [106, 413] width 182 height 30
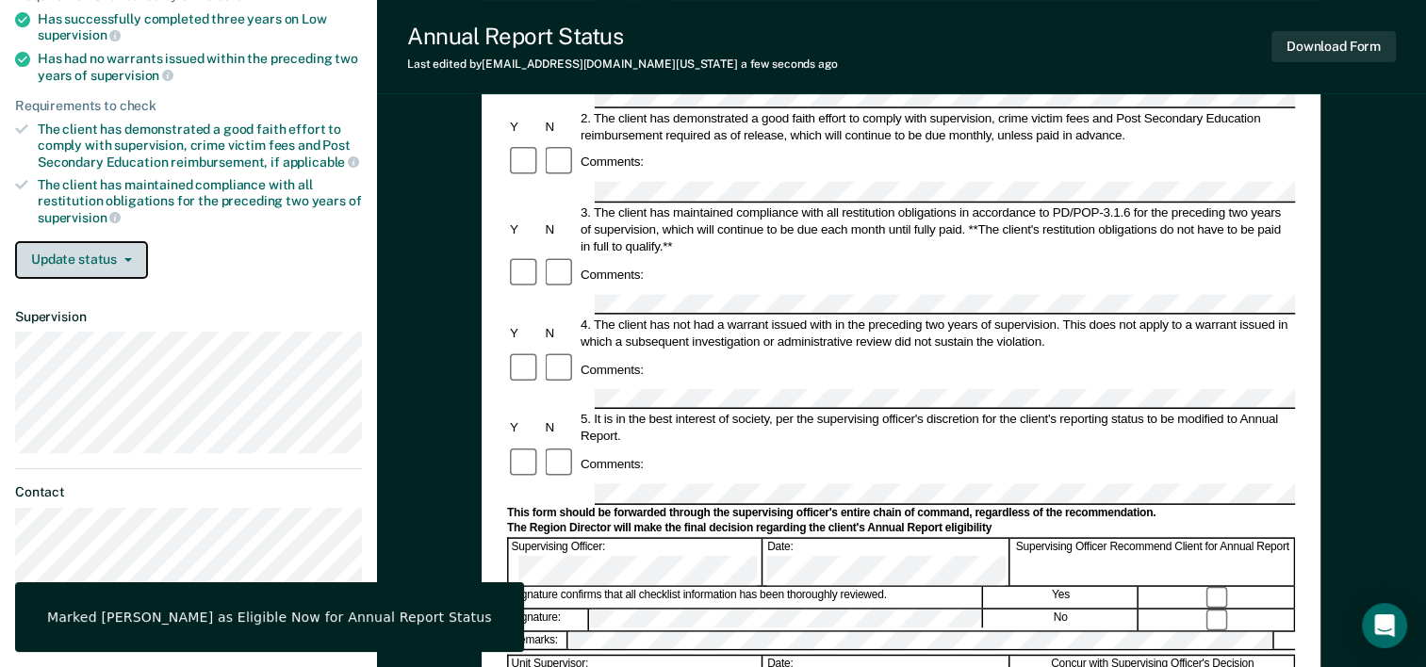
click at [124, 258] on icon "button" at bounding box center [128, 260] width 8 height 4
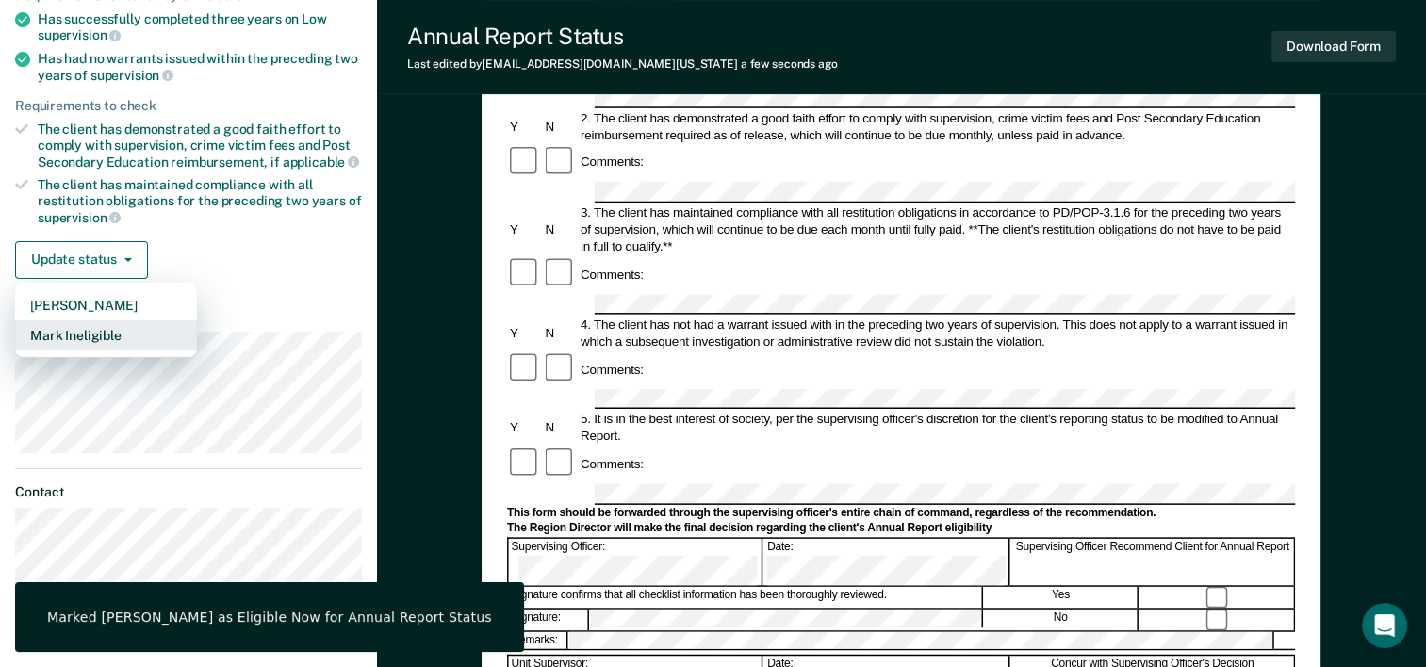
click at [90, 320] on button "Mark Ineligible" at bounding box center [106, 335] width 182 height 30
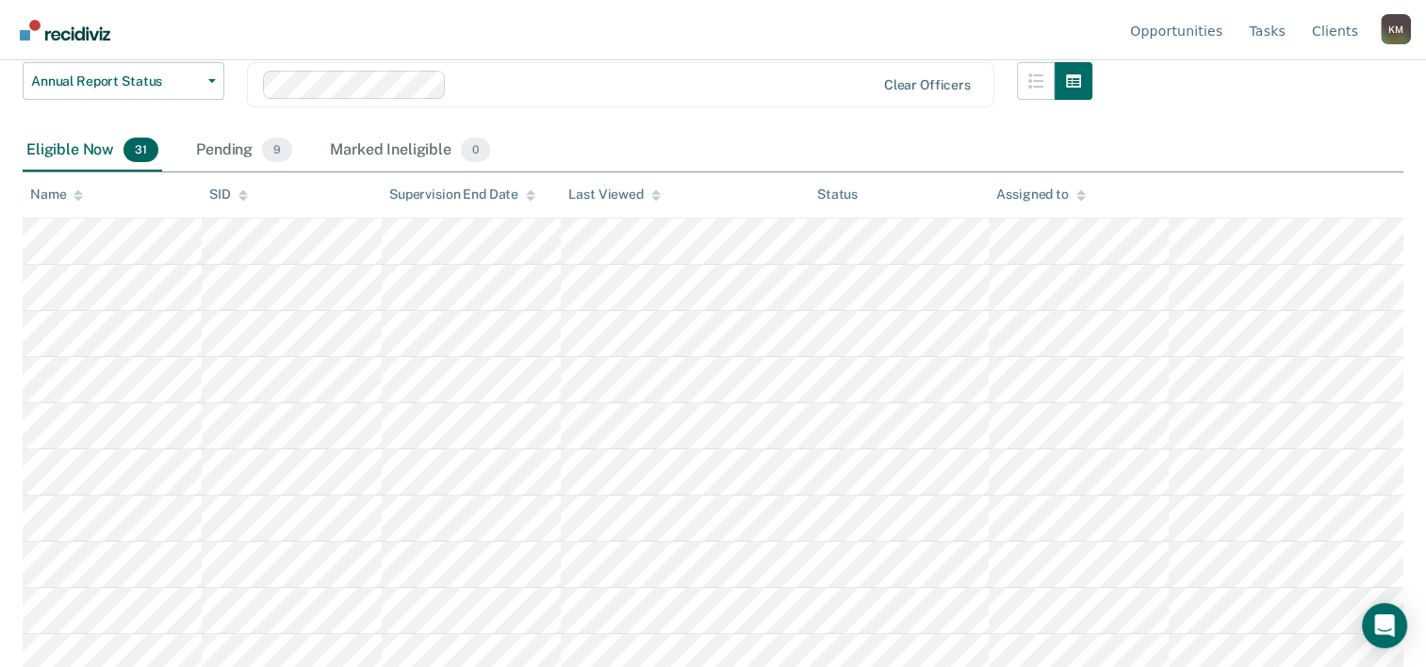
scroll to position [294, 0]
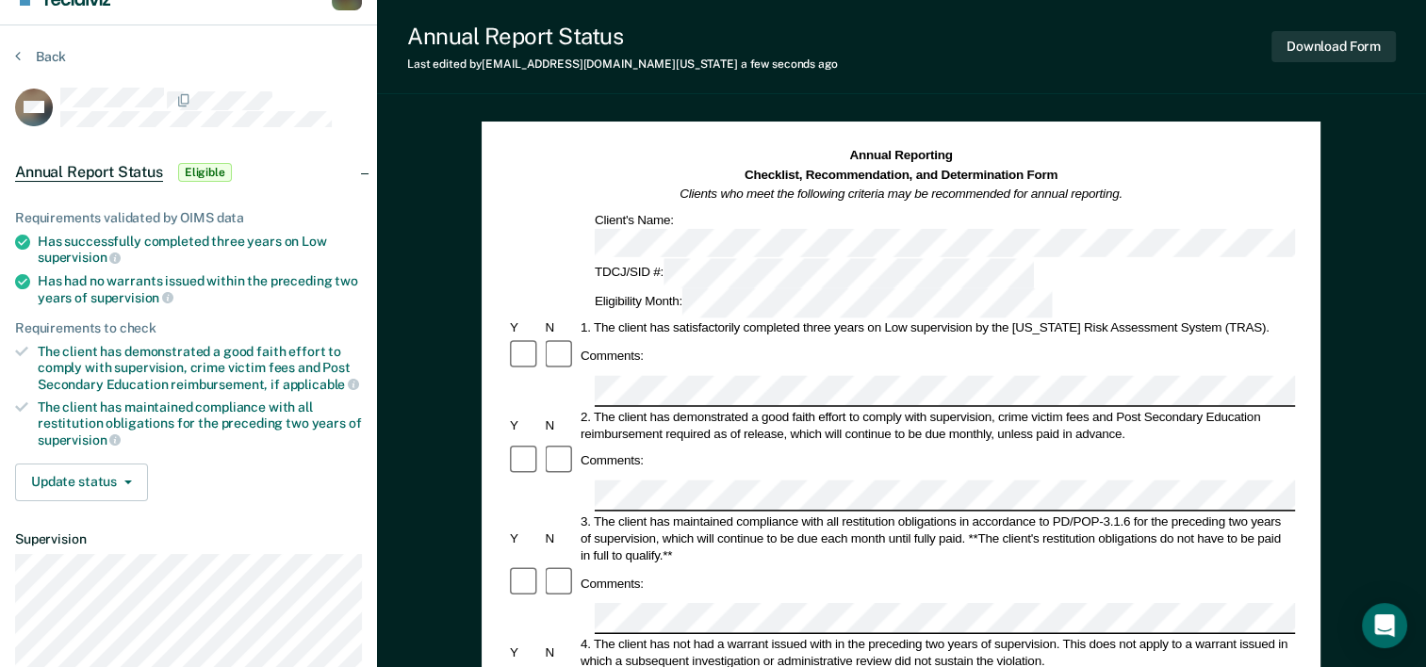
scroll to position [94, 0]
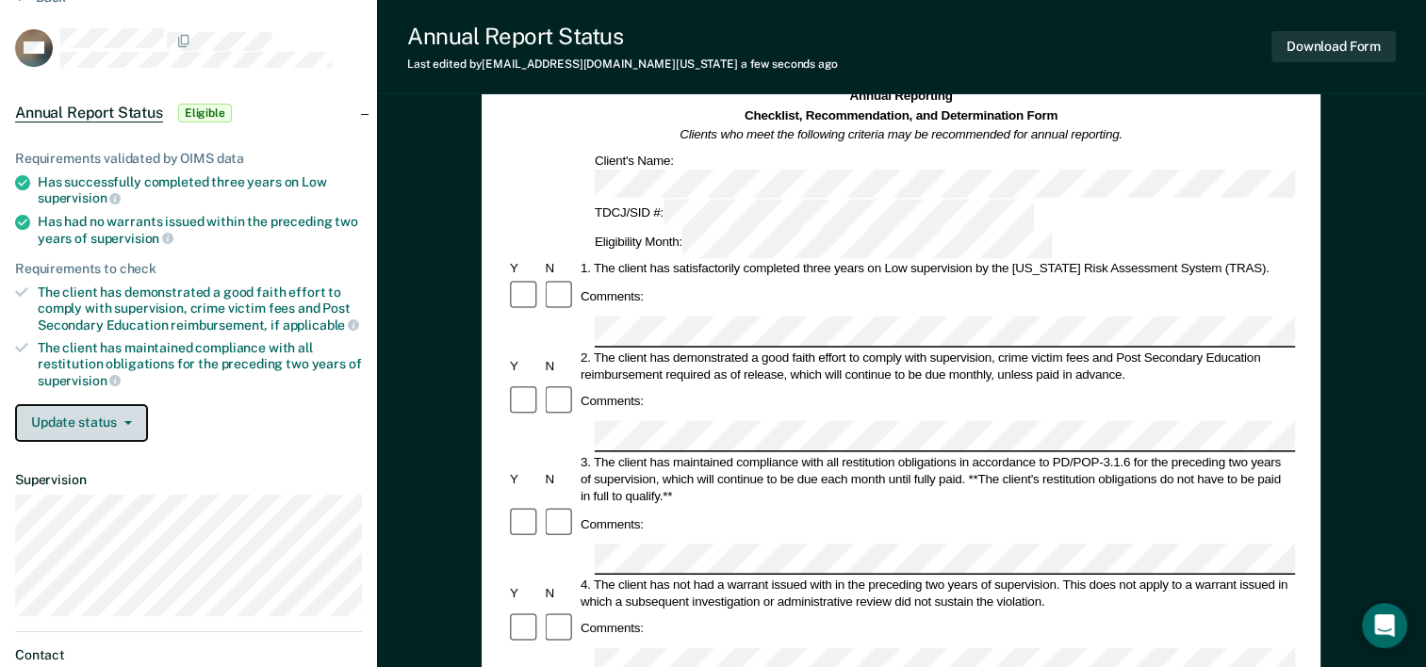
click at [109, 415] on button "Update status" at bounding box center [81, 423] width 133 height 38
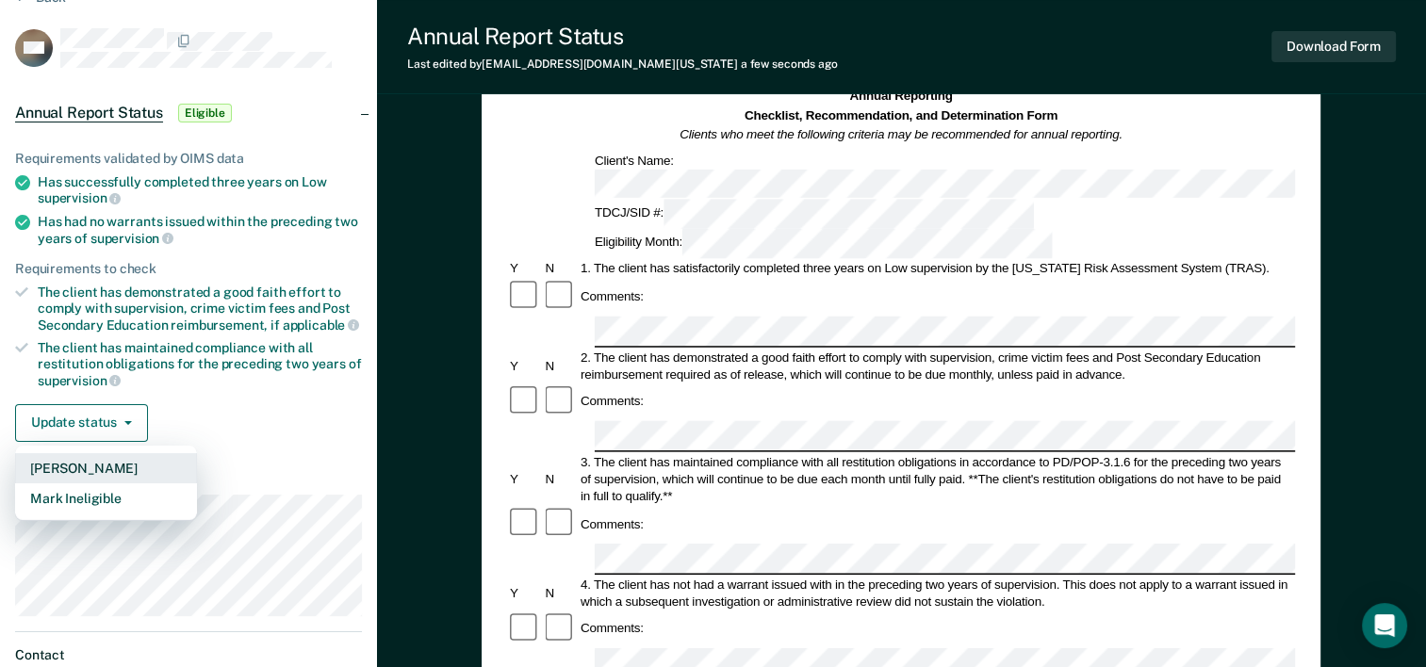
click at [76, 453] on button "[PERSON_NAME]" at bounding box center [106, 468] width 182 height 30
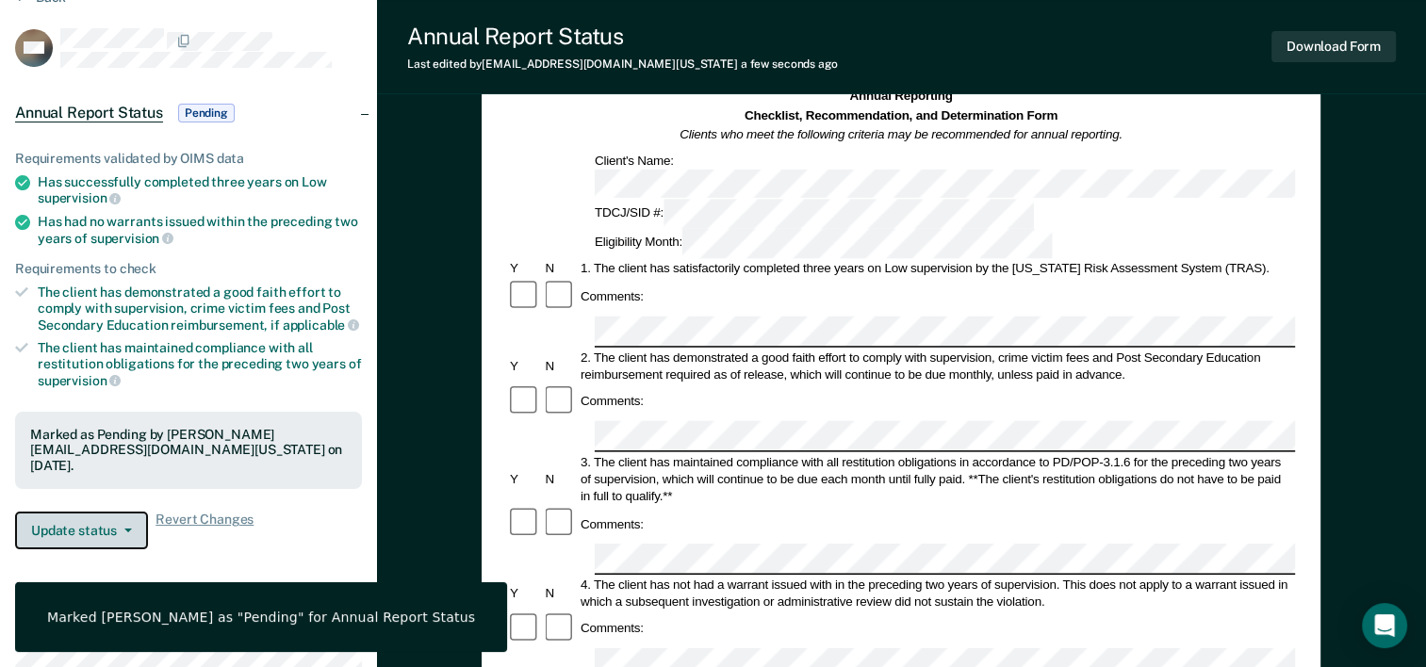
click at [72, 525] on button "Update status" at bounding box center [81, 531] width 133 height 38
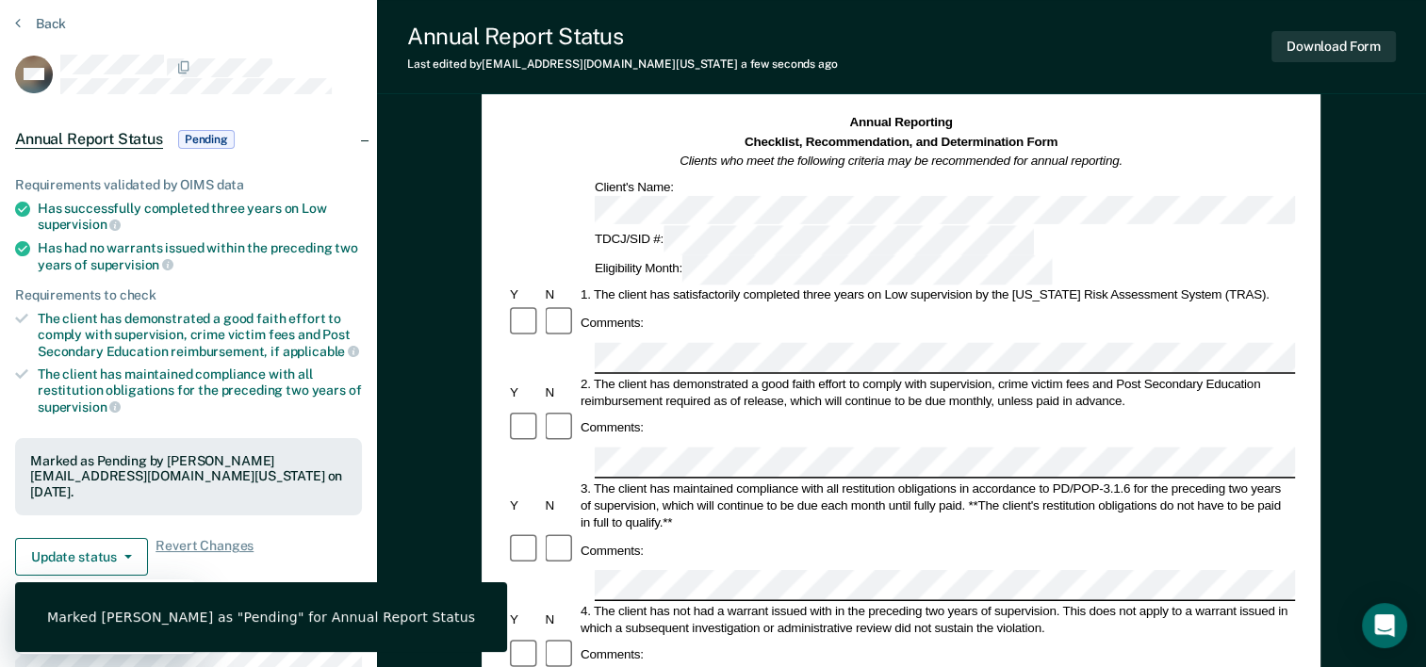
scroll to position [0, 0]
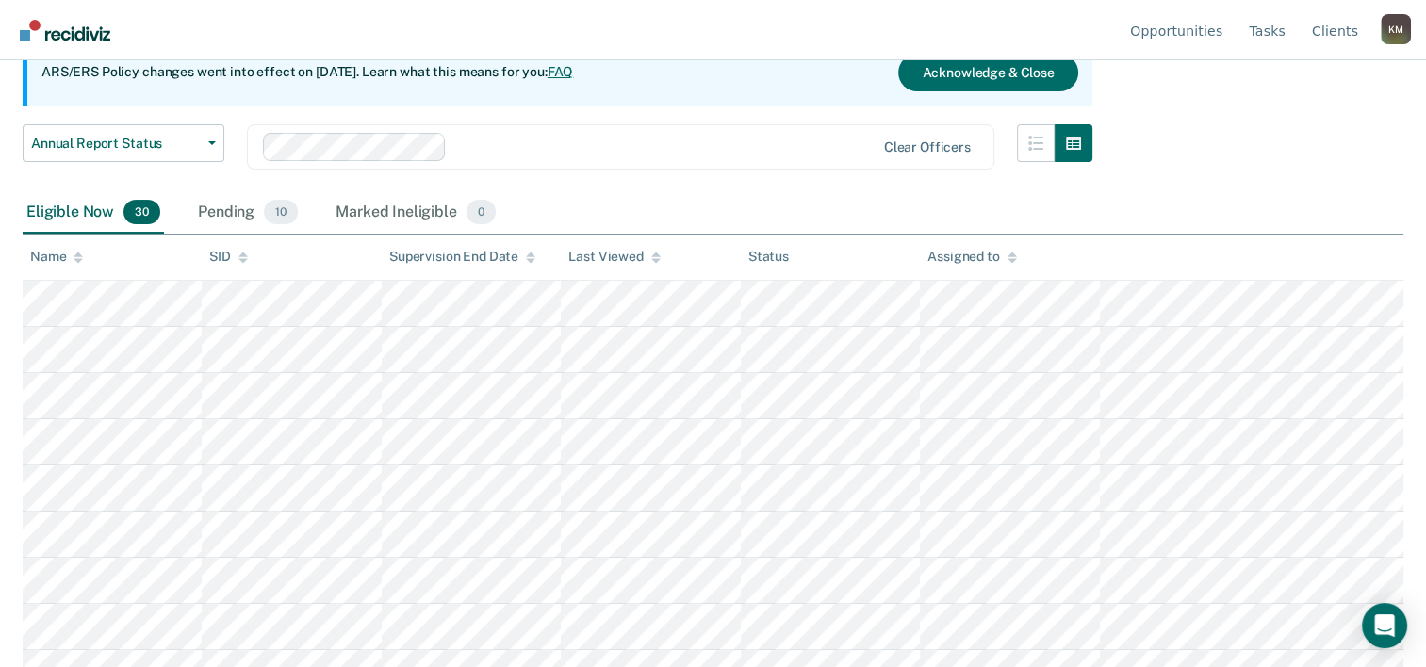
scroll to position [294, 0]
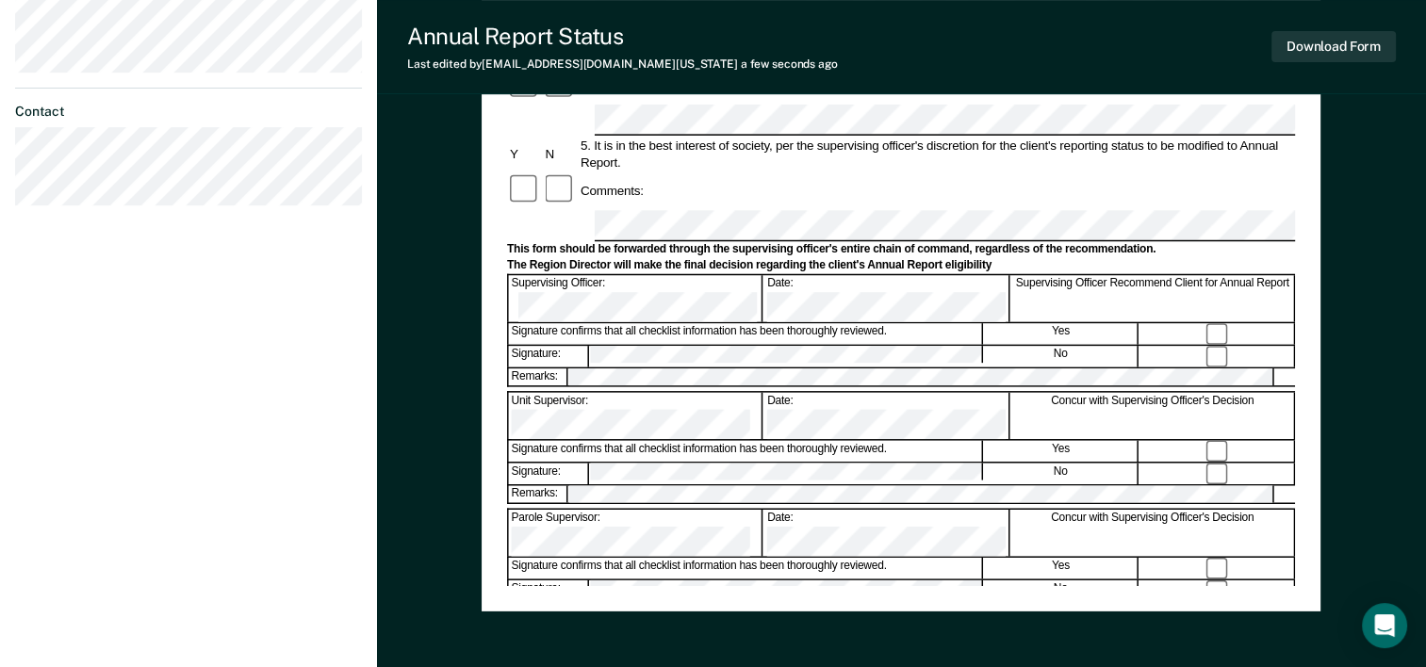
scroll to position [660, 0]
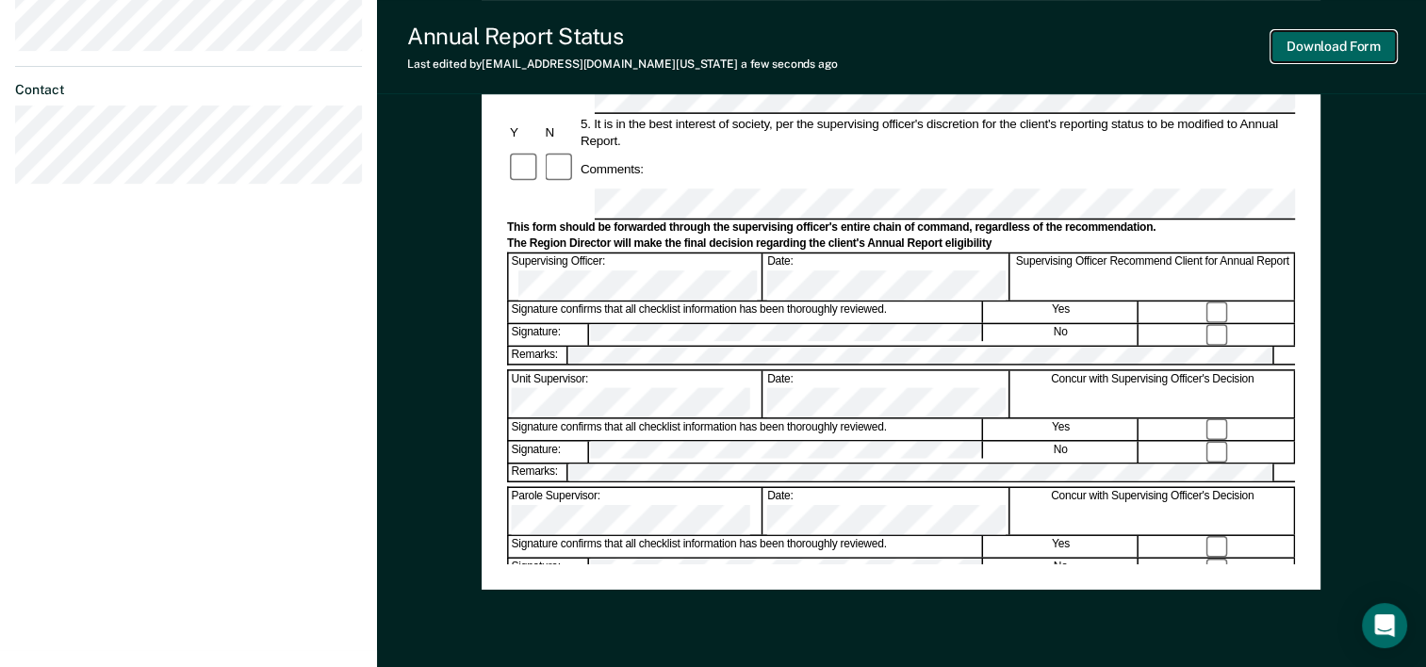
click at [1334, 42] on button "Download Form" at bounding box center [1333, 46] width 124 height 31
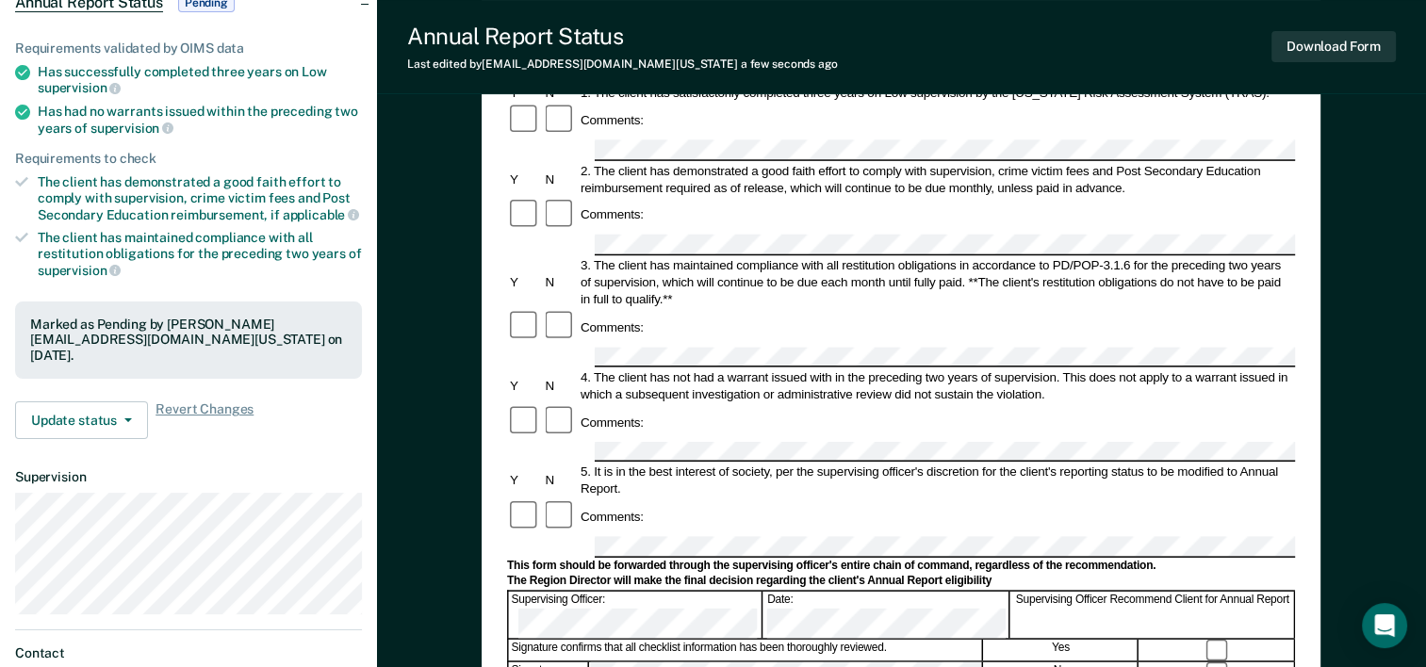
scroll to position [69, 0]
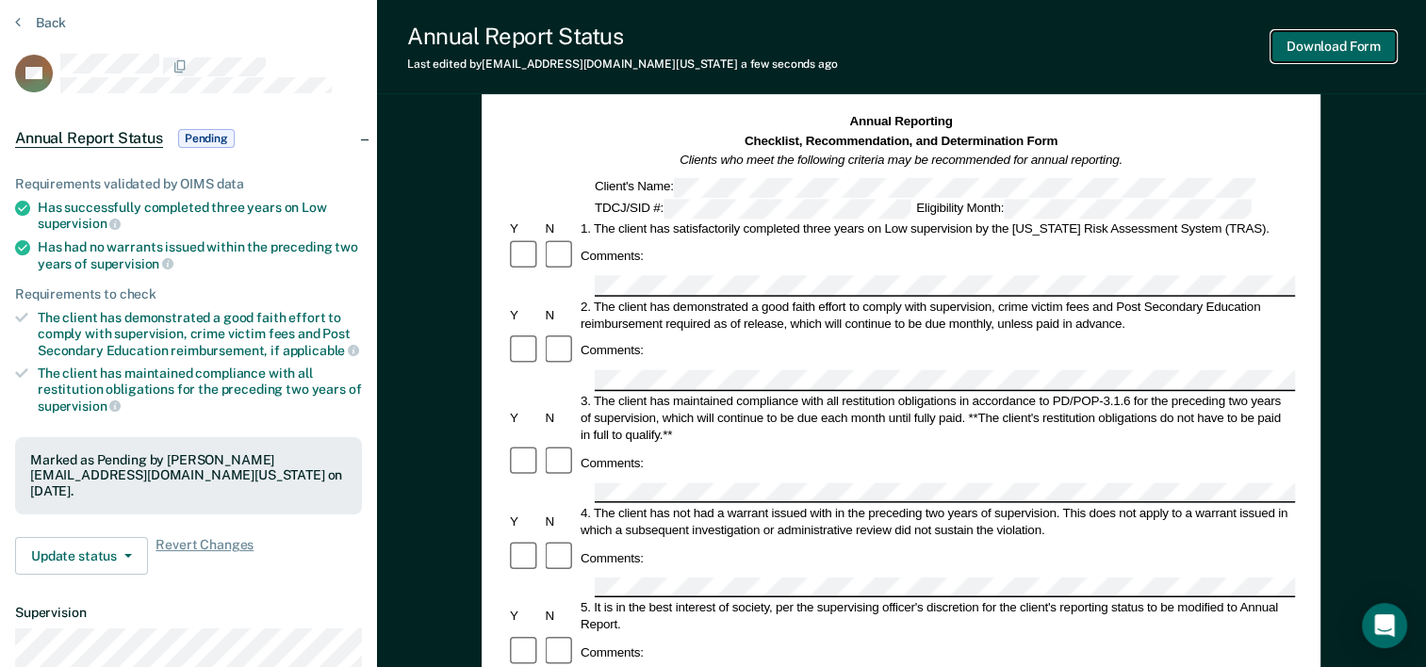
click at [1293, 46] on button "Download Form" at bounding box center [1333, 46] width 124 height 31
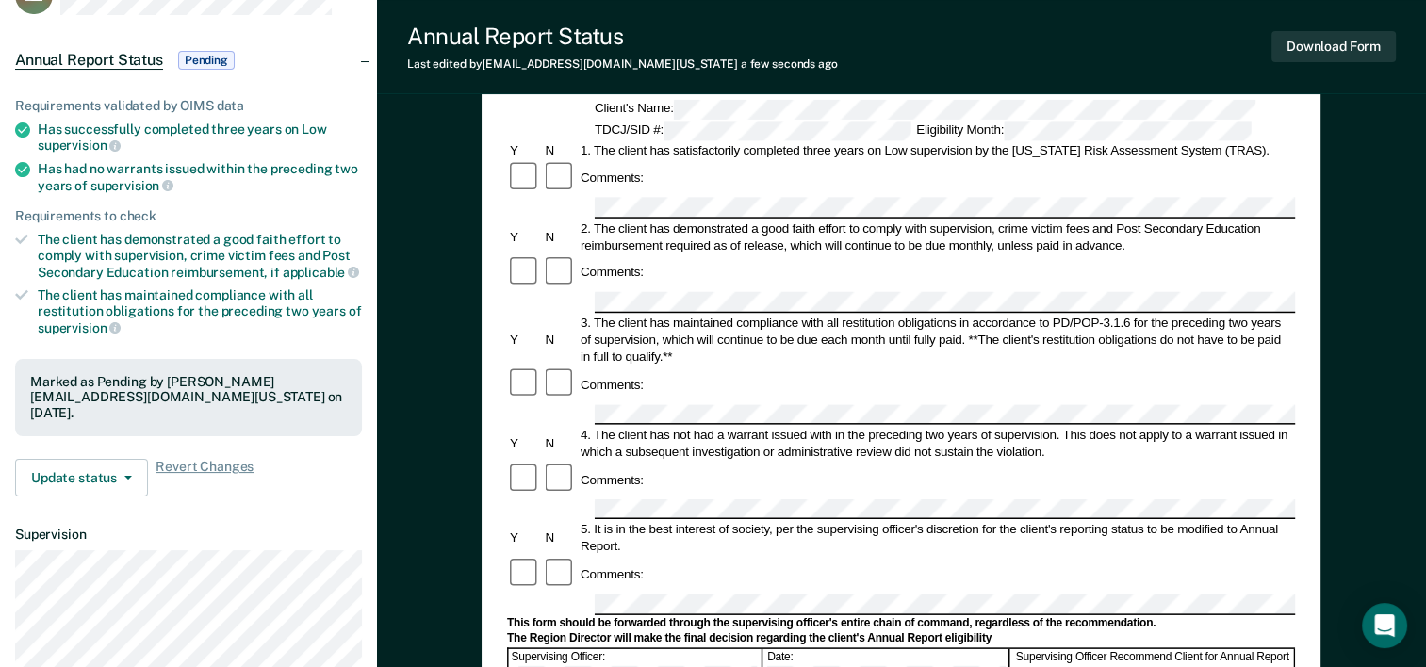
scroll to position [257, 0]
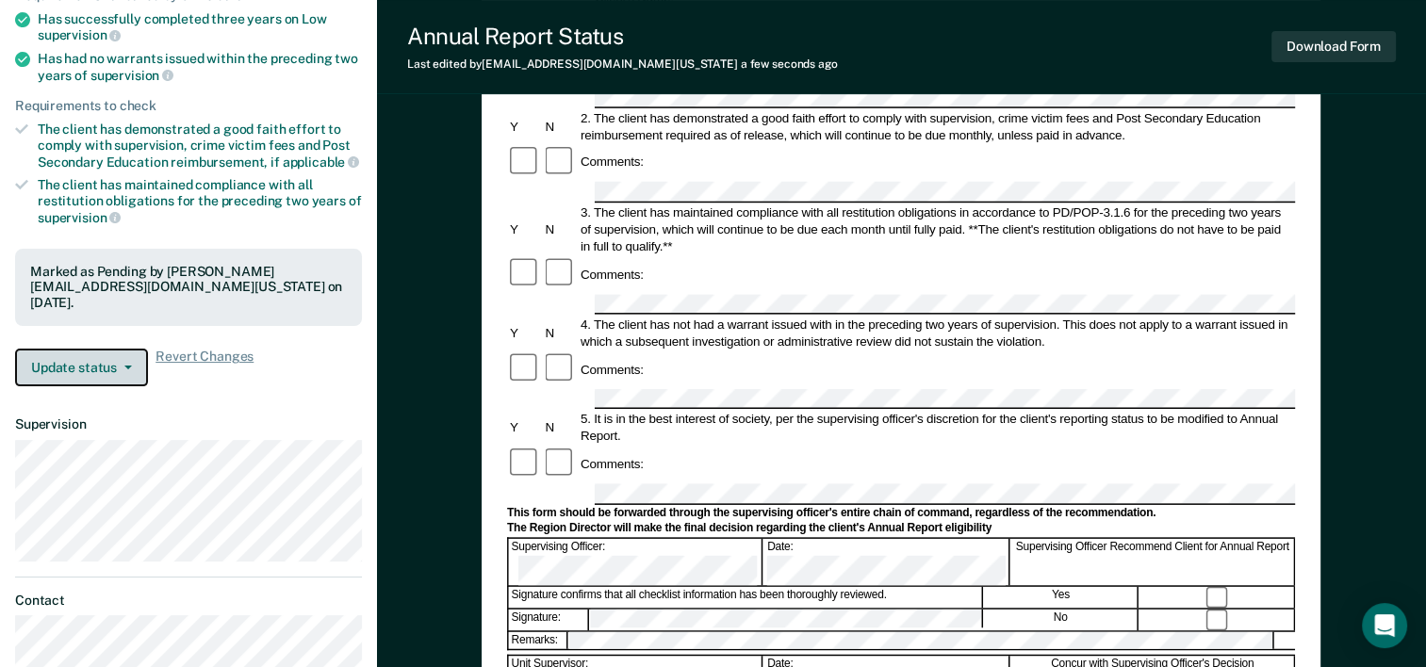
click at [131, 359] on button "Update status" at bounding box center [81, 368] width 133 height 38
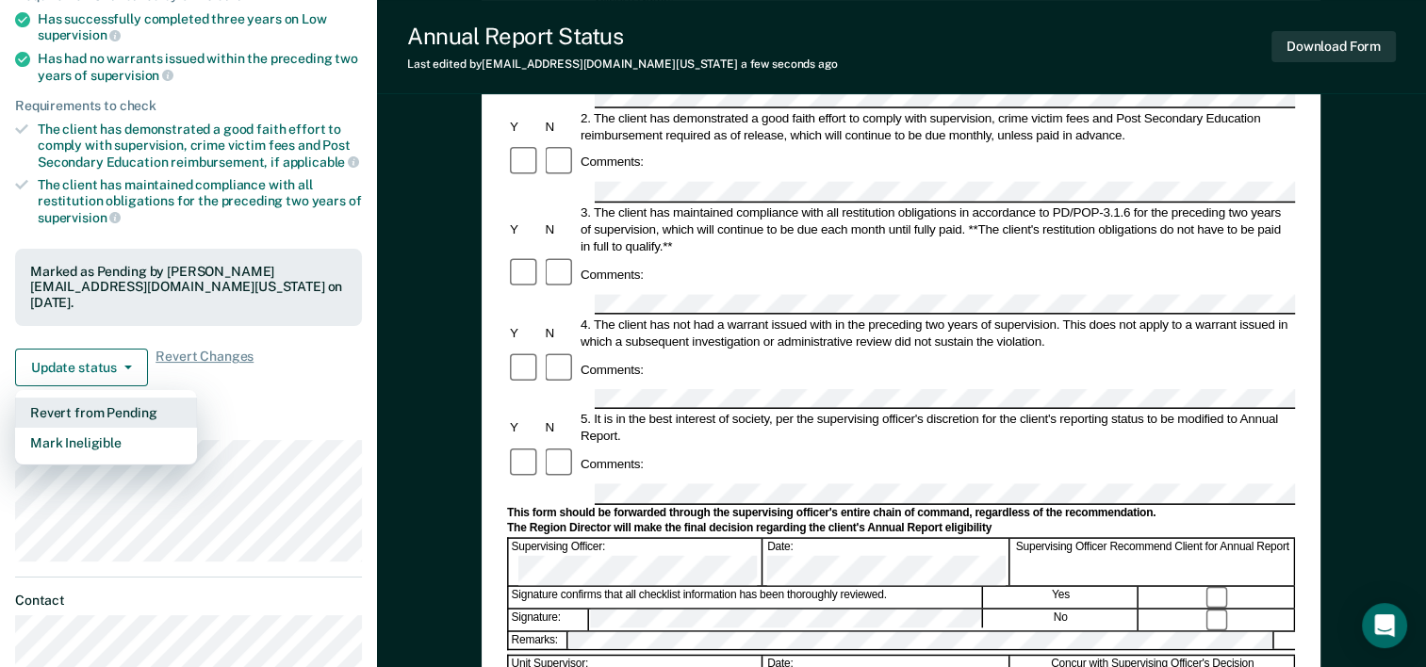
click at [87, 404] on button "Revert from Pending" at bounding box center [106, 413] width 182 height 30
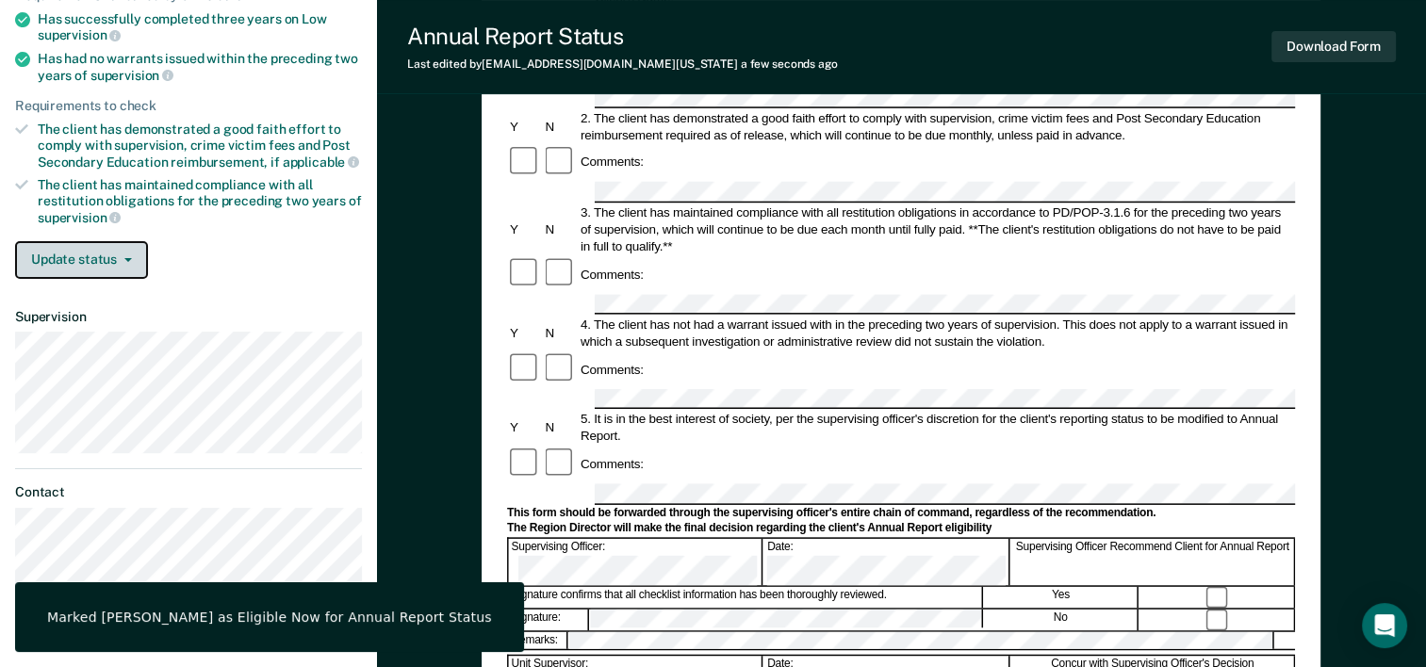
click at [127, 258] on icon "button" at bounding box center [128, 260] width 8 height 4
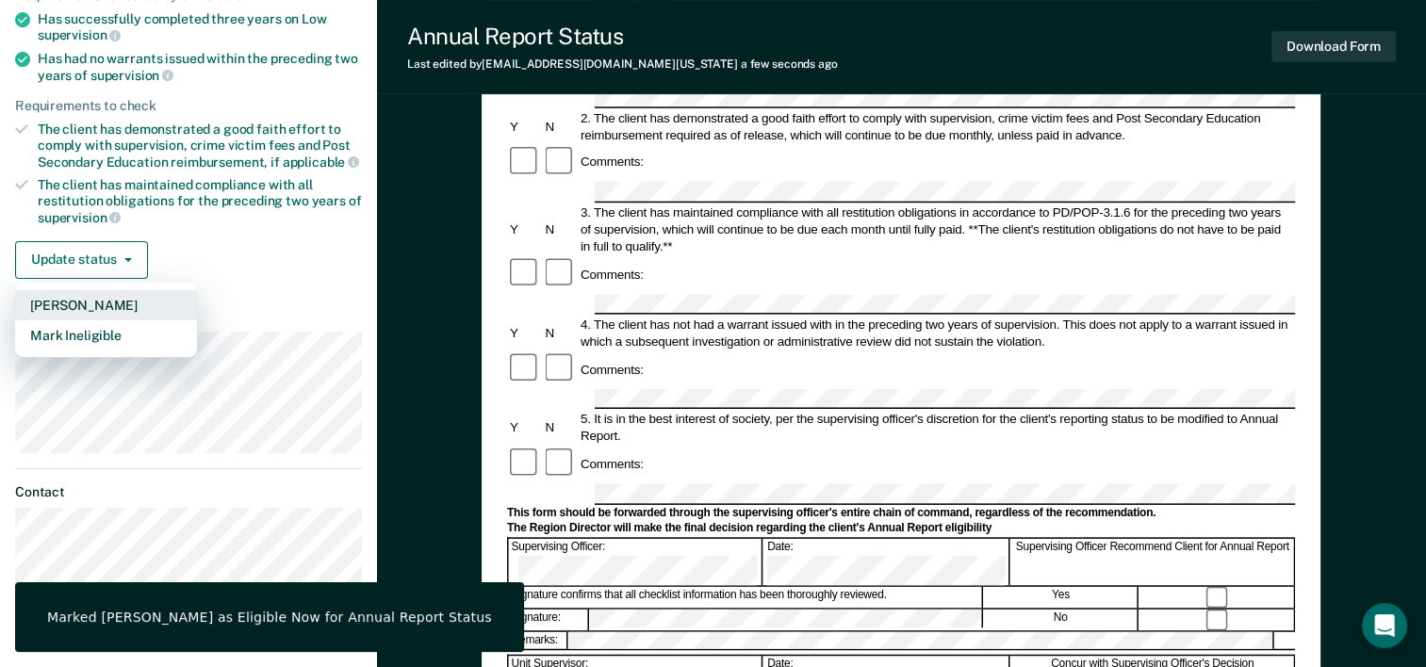
click at [63, 296] on button "[PERSON_NAME]" at bounding box center [106, 305] width 182 height 30
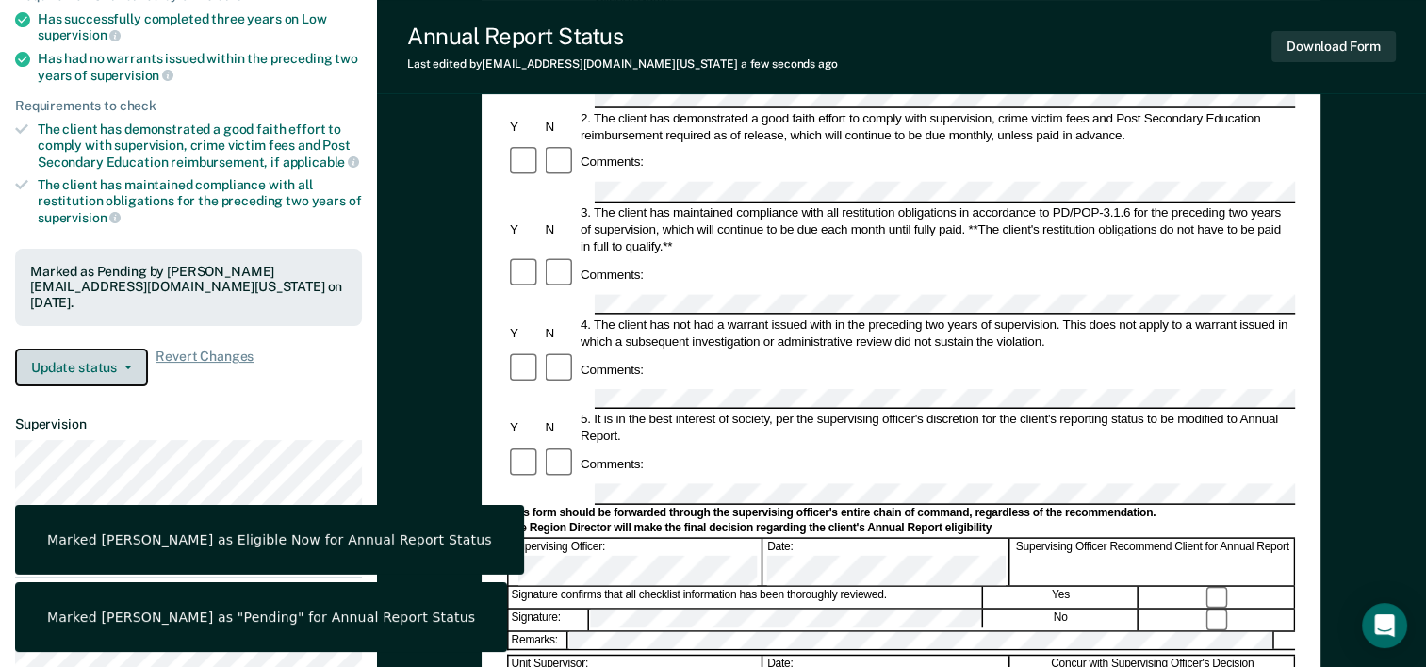
click at [71, 362] on button "Update status" at bounding box center [81, 368] width 133 height 38
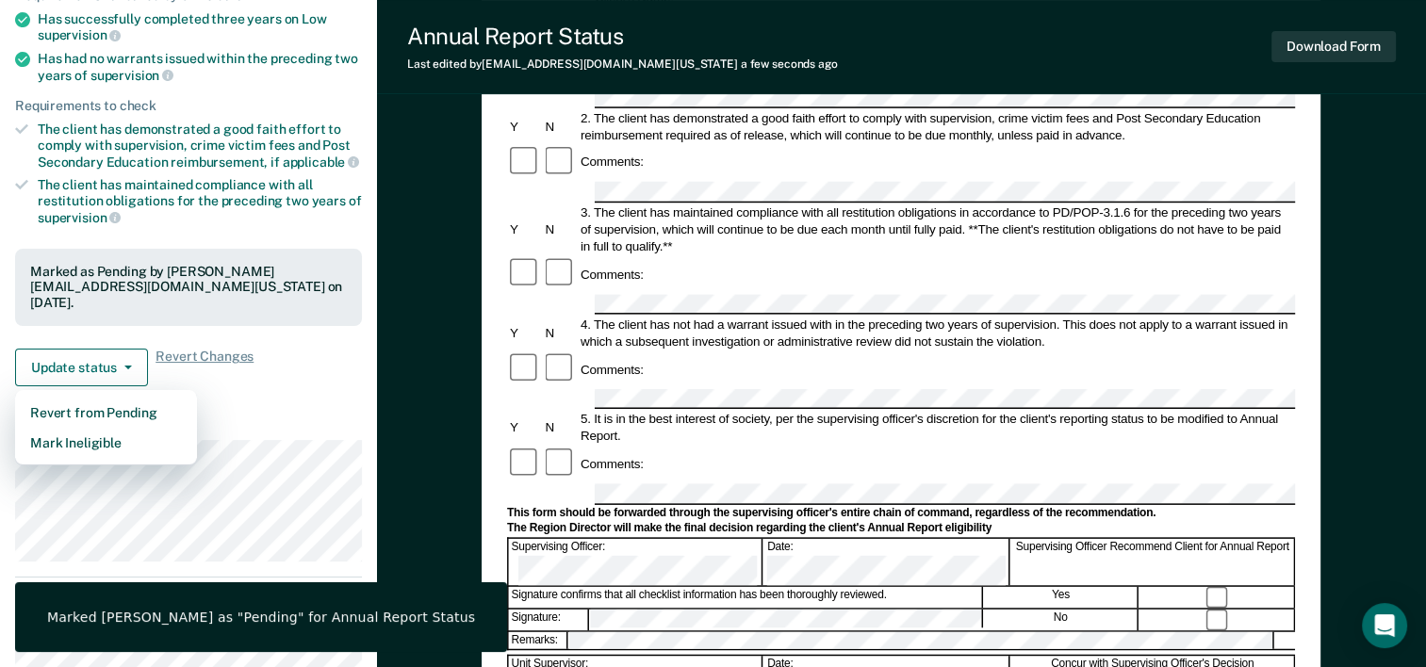
click at [322, 383] on div "Requirements validated by OIMS data Has successfully completed three years on L…" at bounding box center [188, 180] width 377 height 444
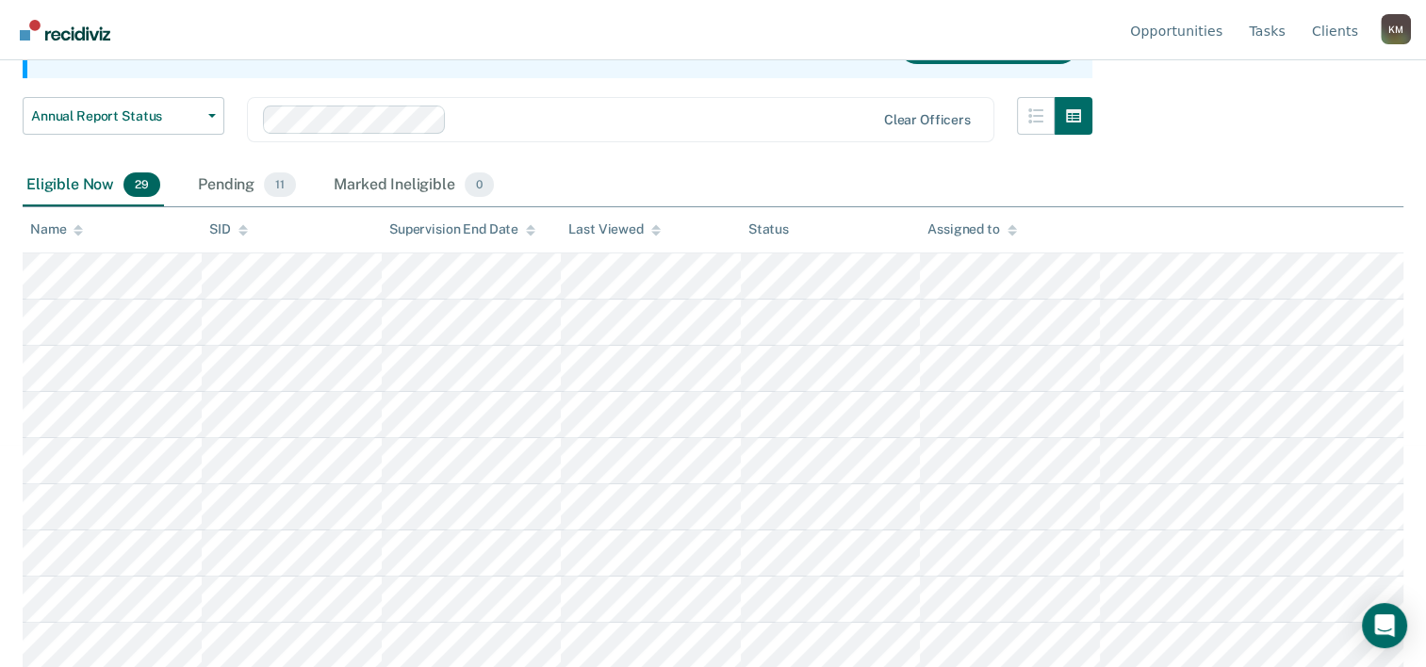
scroll to position [377, 0]
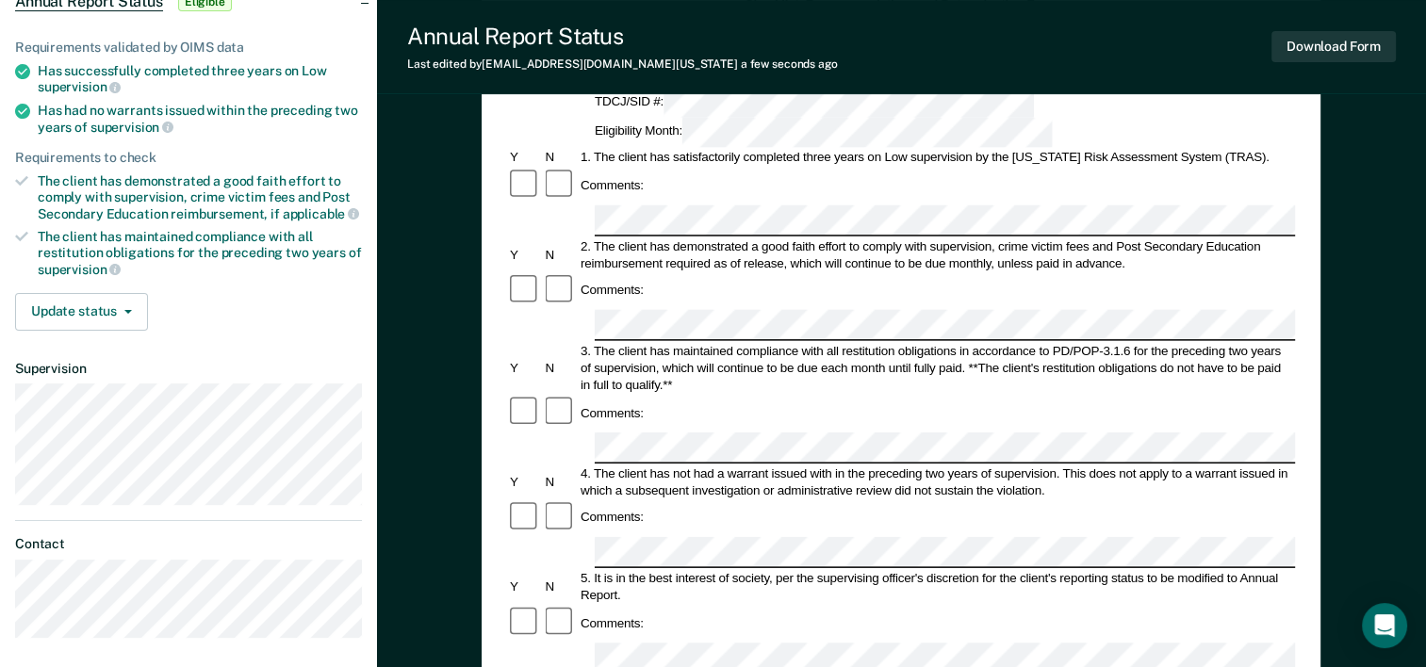
scroll to position [188, 0]
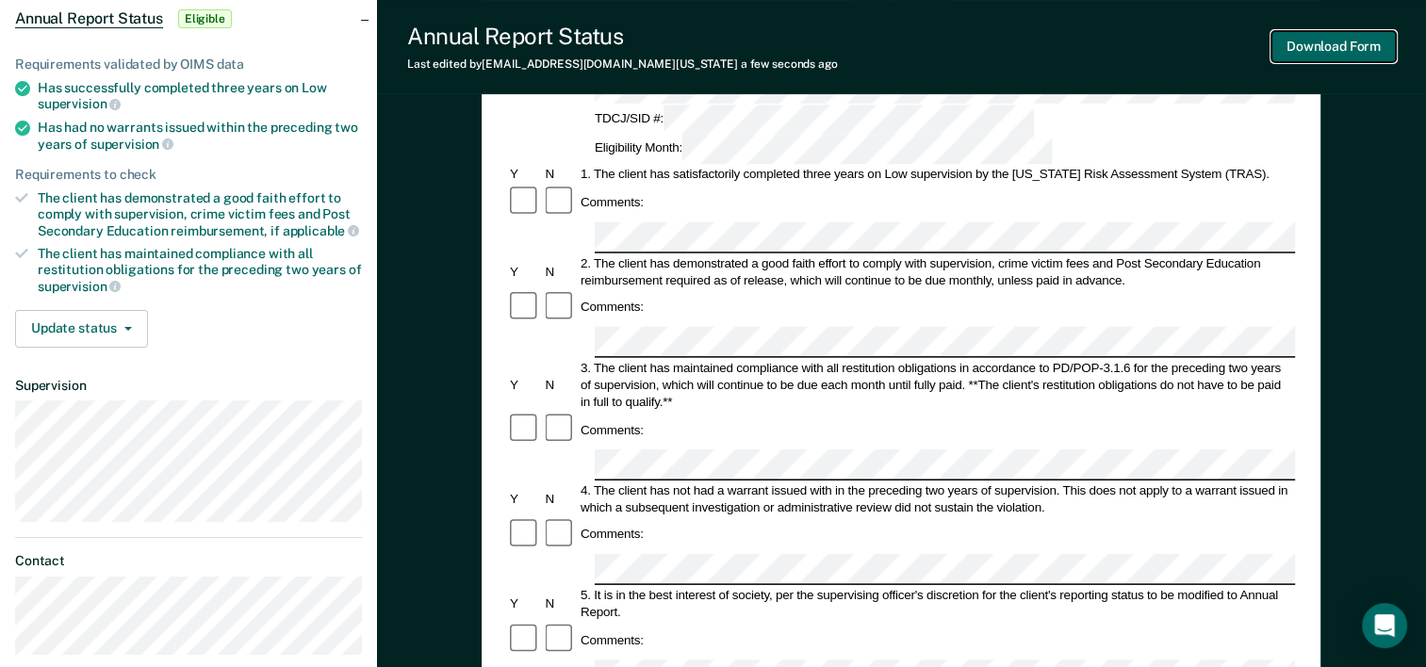
click at [1323, 46] on button "Download Form" at bounding box center [1333, 46] width 124 height 31
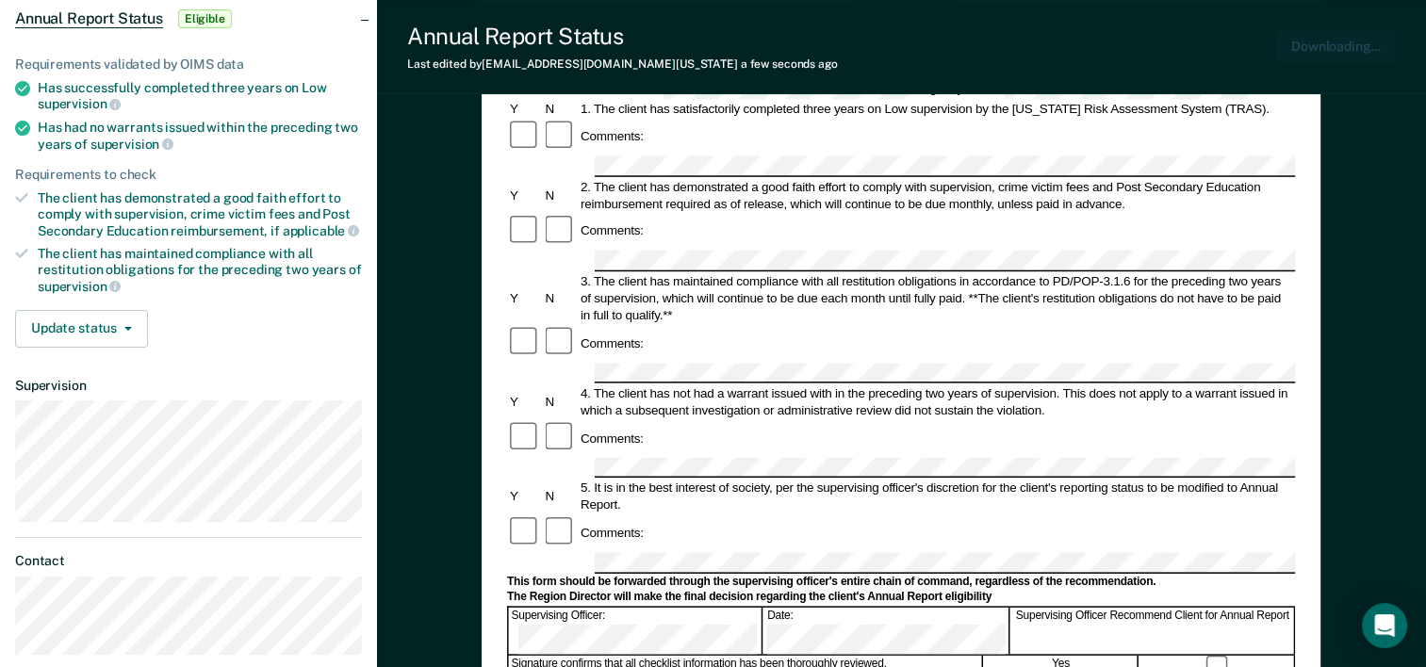
scroll to position [0, 0]
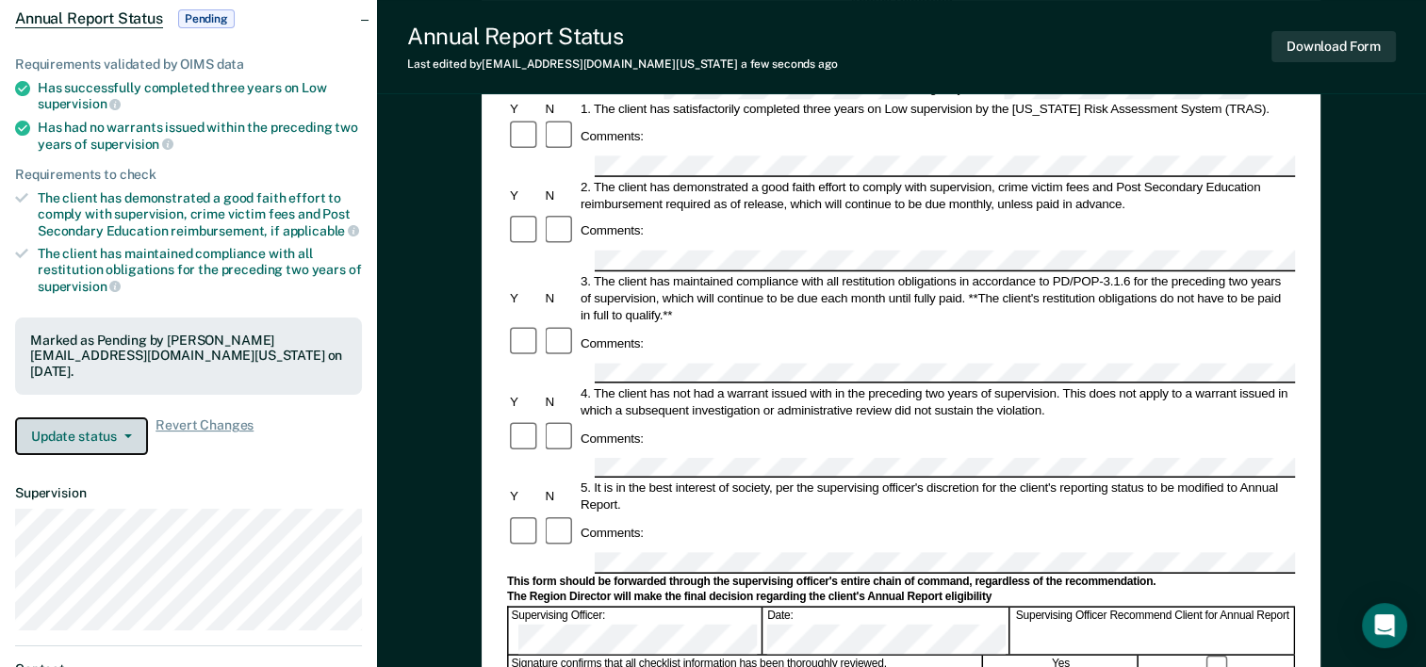
click at [77, 421] on button "Update status" at bounding box center [81, 436] width 133 height 38
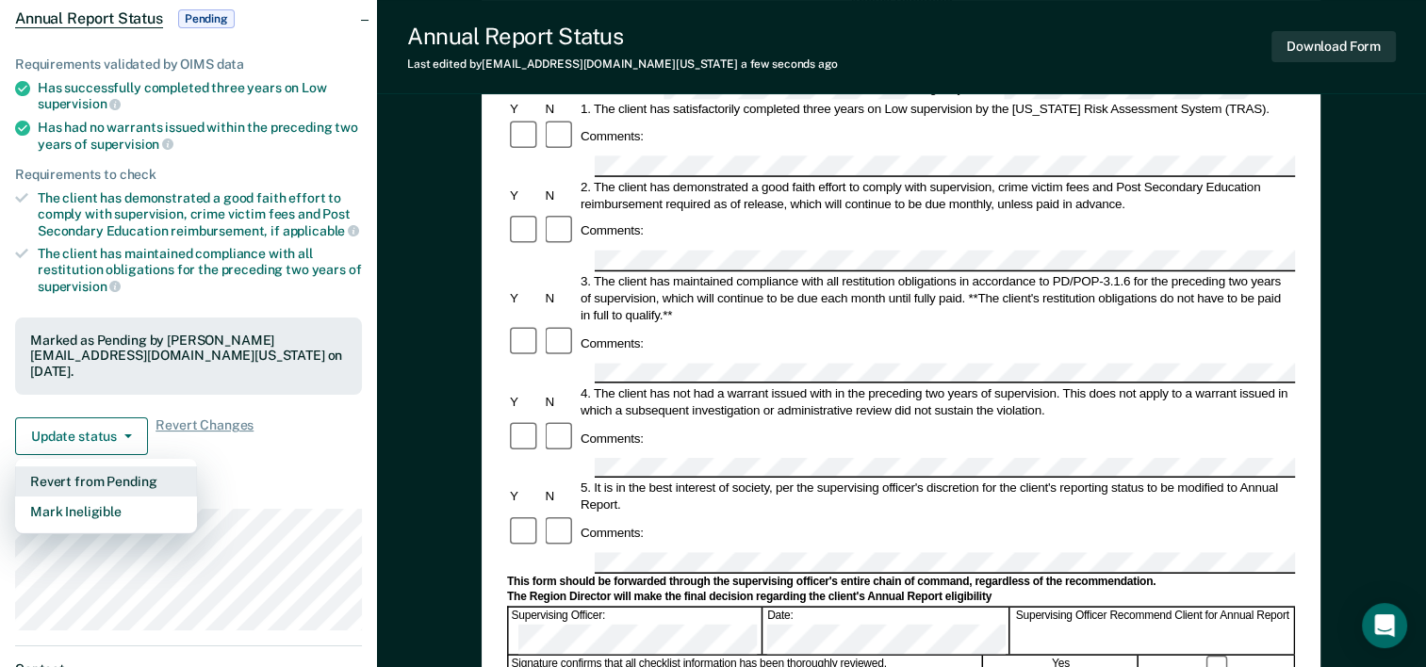
click at [90, 477] on button "Revert from Pending" at bounding box center [106, 481] width 182 height 30
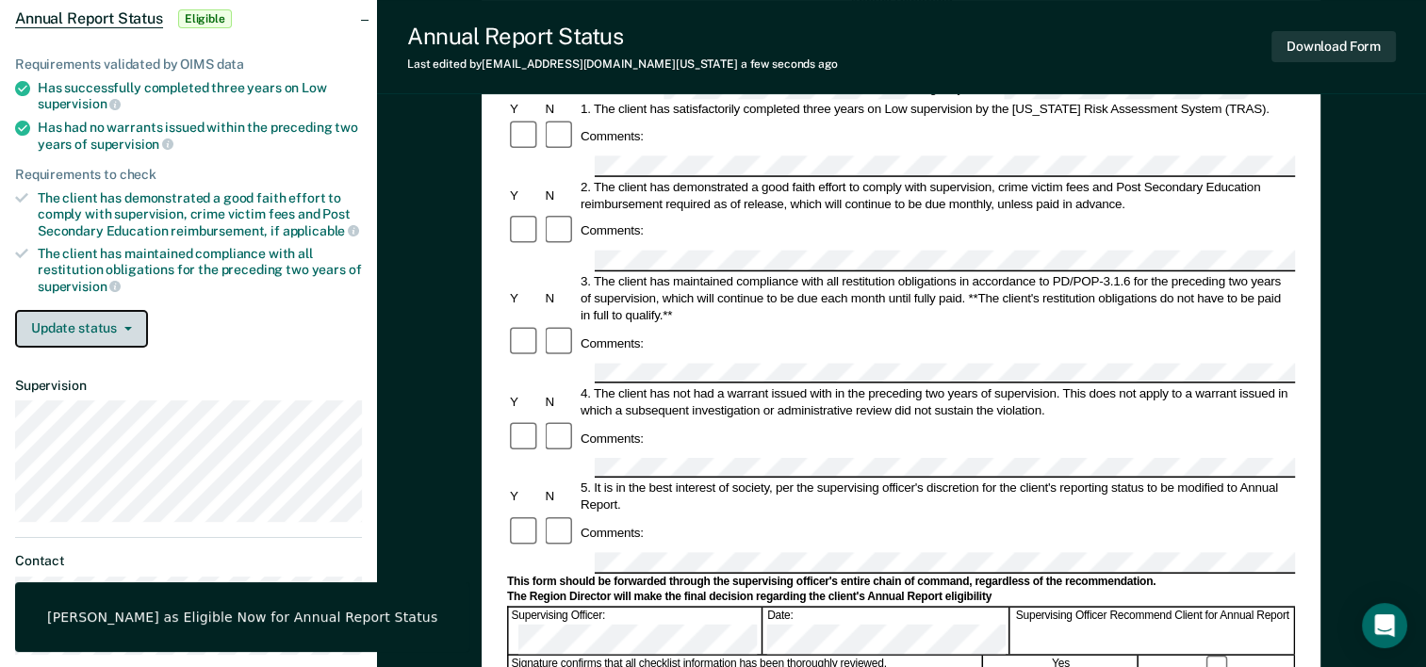
click at [117, 325] on button "Update status" at bounding box center [81, 329] width 133 height 38
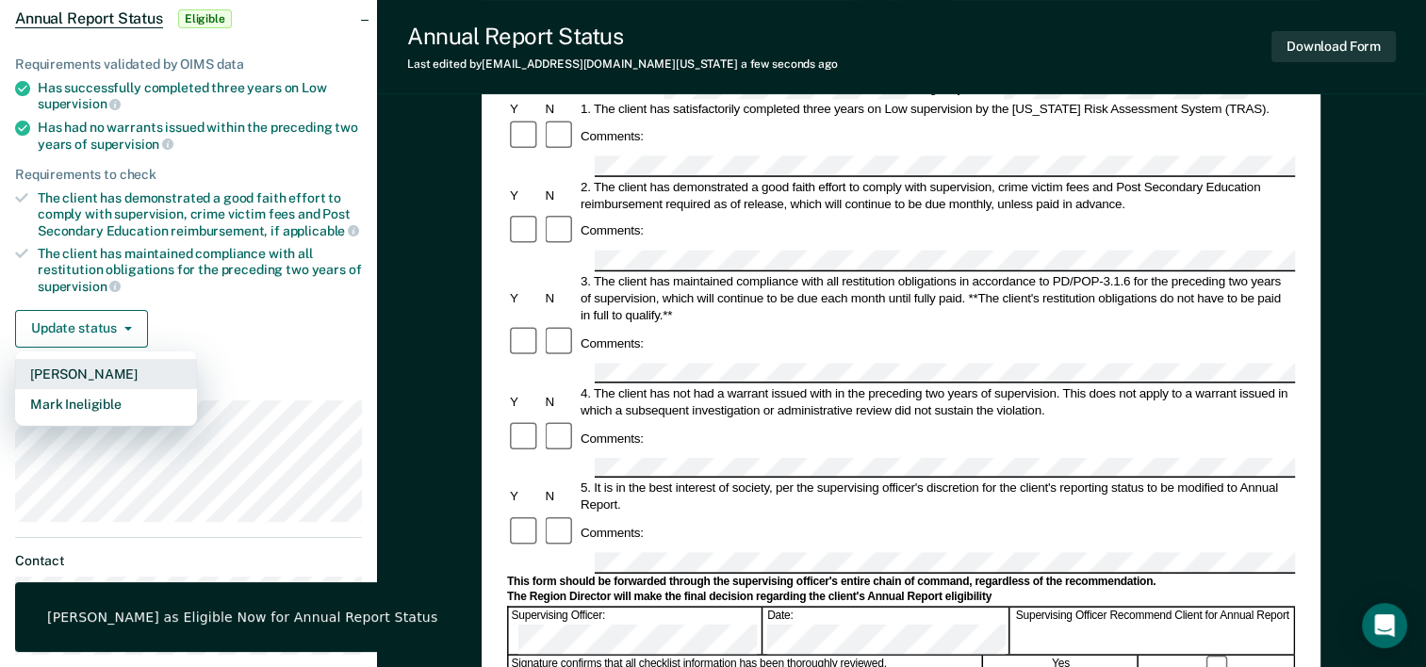
click at [106, 376] on button "[PERSON_NAME]" at bounding box center [106, 374] width 182 height 30
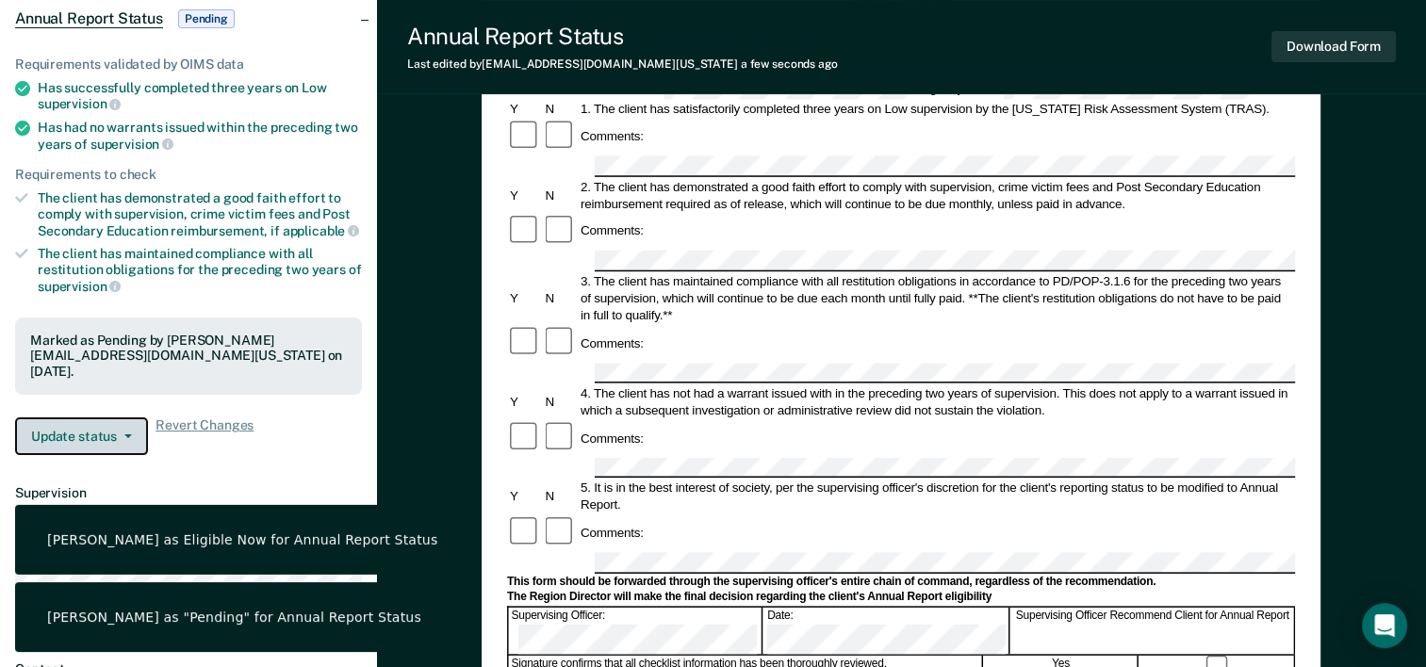
click at [88, 432] on button "Update status" at bounding box center [81, 436] width 133 height 38
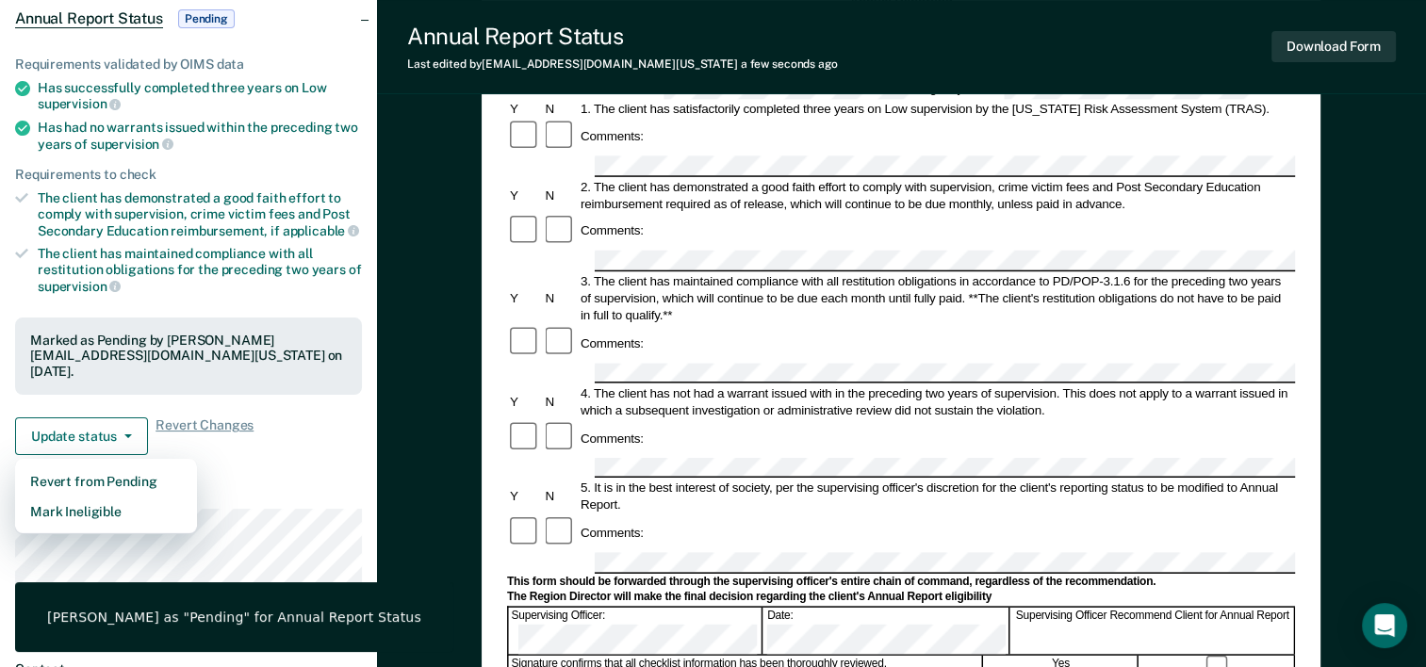
scroll to position [377, 0]
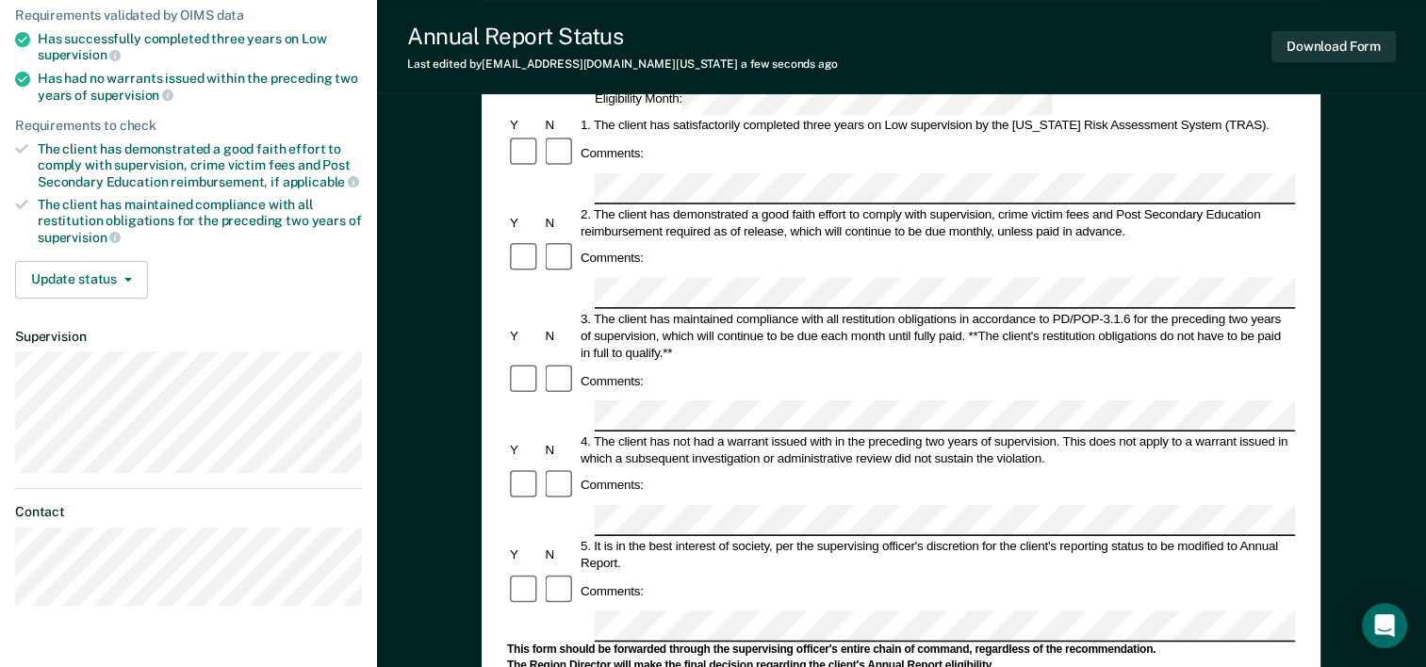
scroll to position [283, 0]
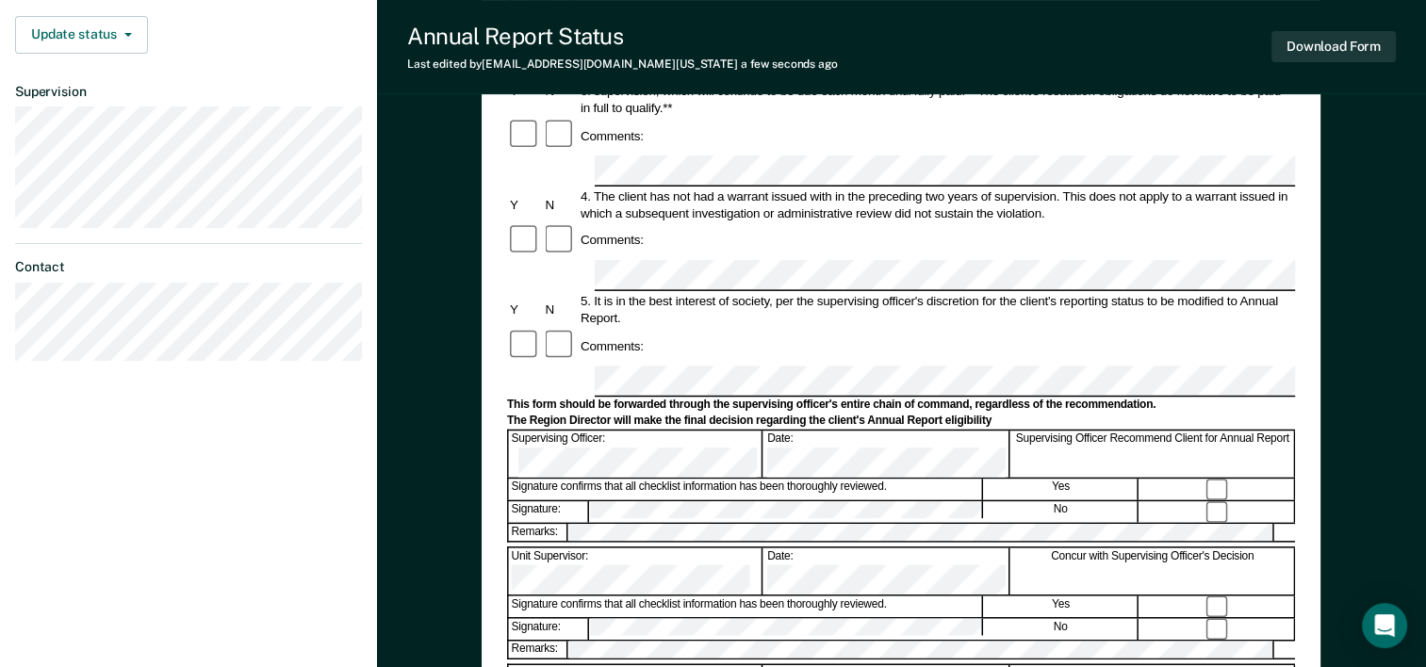
scroll to position [565, 0]
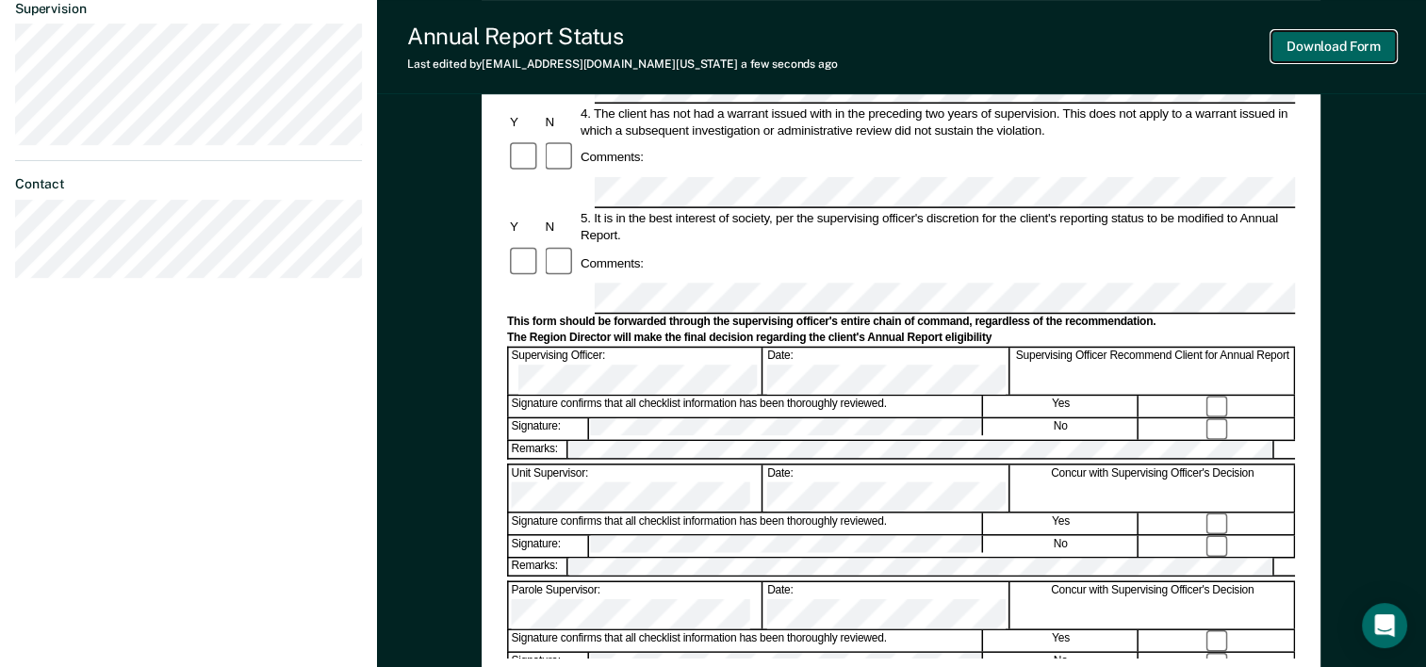
click at [1317, 53] on button "Download Form" at bounding box center [1333, 46] width 124 height 31
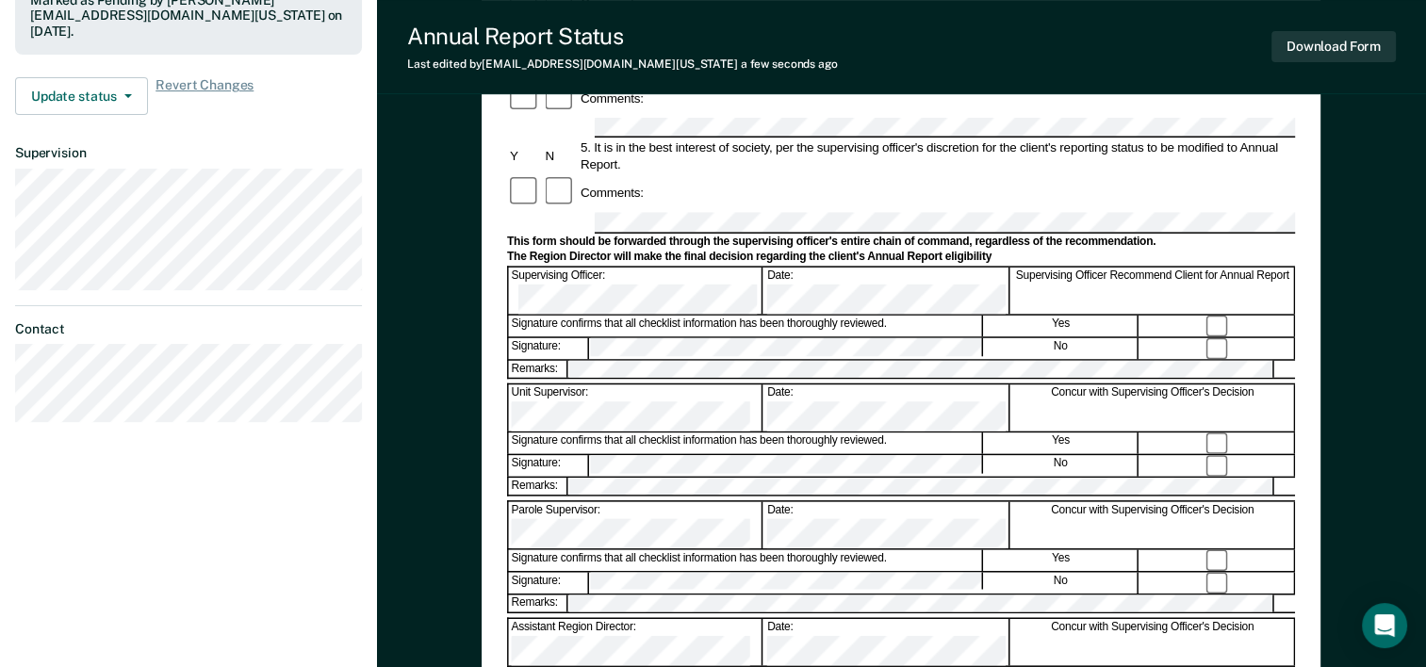
scroll to position [390, 0]
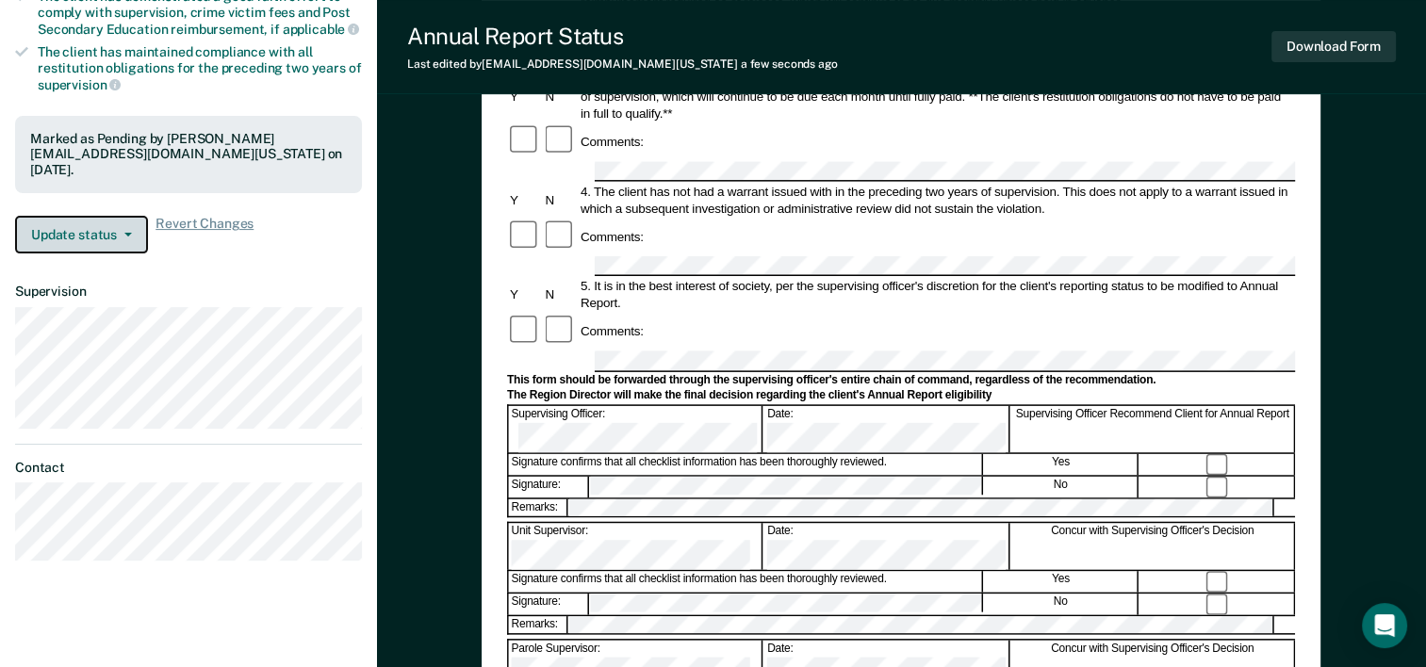
click at [118, 236] on button "Update status" at bounding box center [81, 235] width 133 height 38
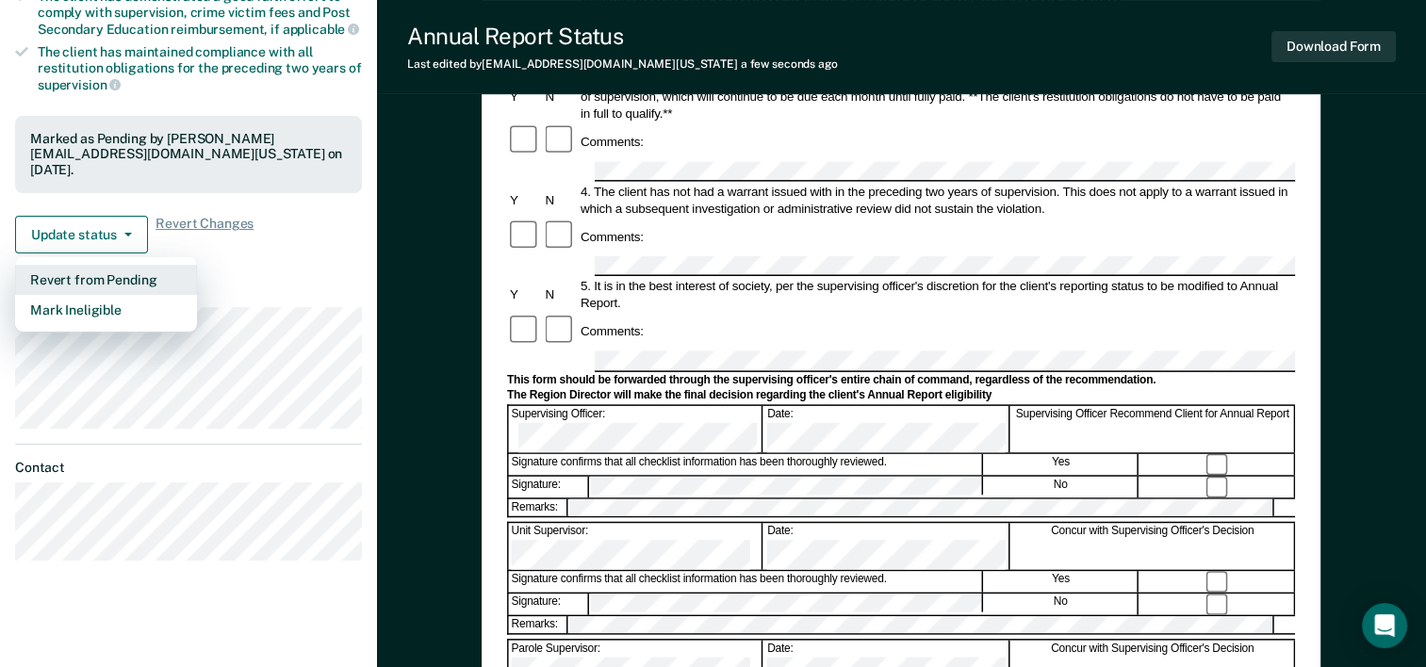
click at [109, 276] on button "Revert from Pending" at bounding box center [106, 280] width 182 height 30
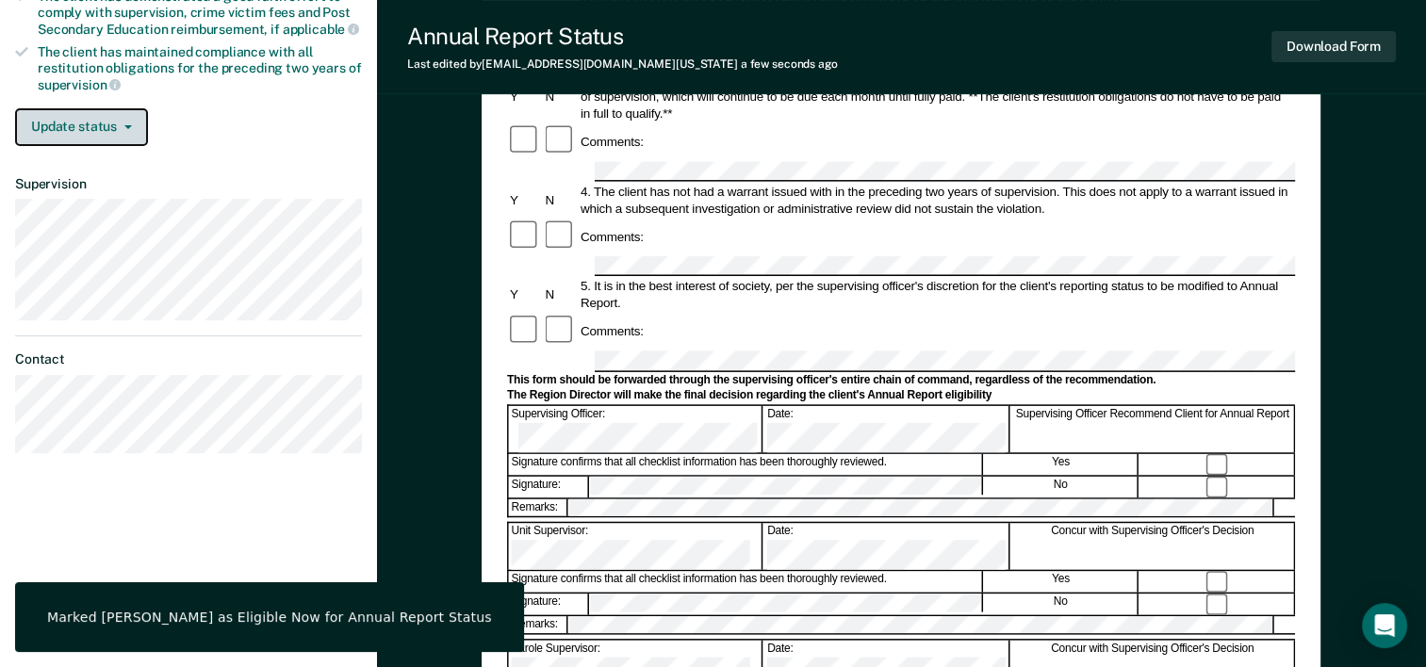
click at [117, 133] on button "Update status" at bounding box center [81, 127] width 133 height 38
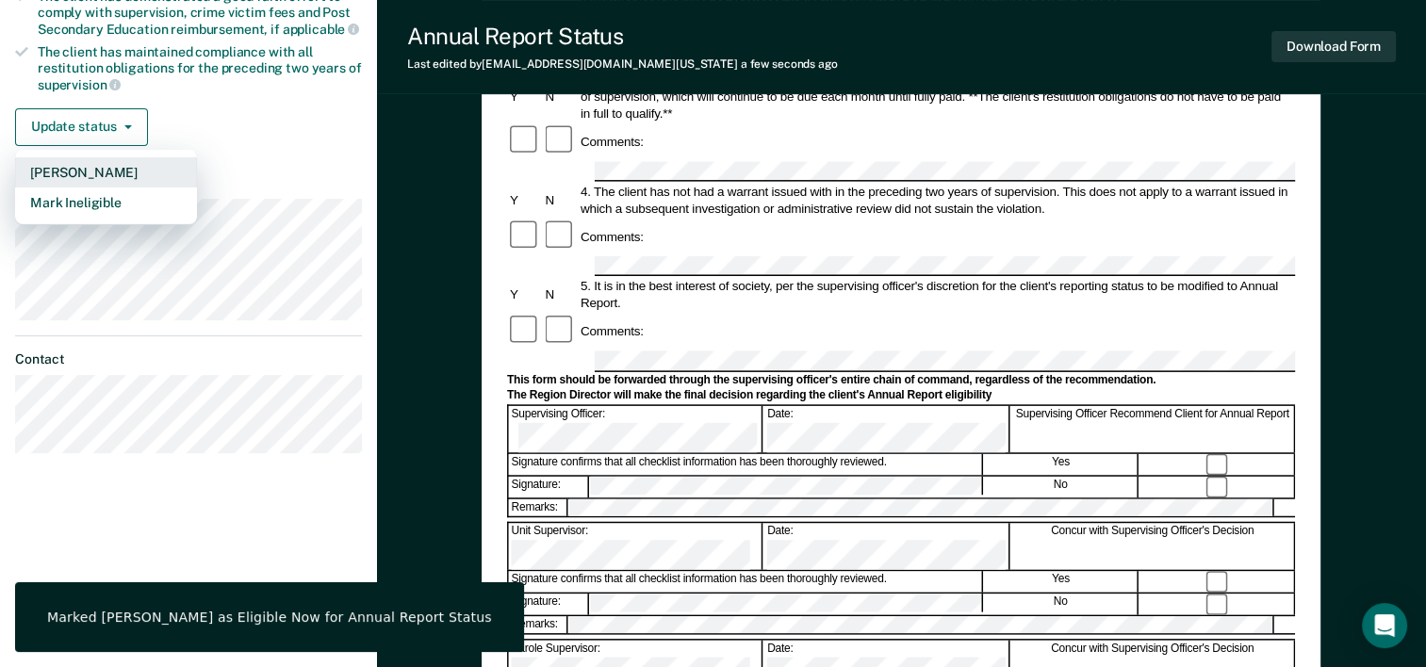
click at [100, 162] on button "[PERSON_NAME]" at bounding box center [106, 172] width 182 height 30
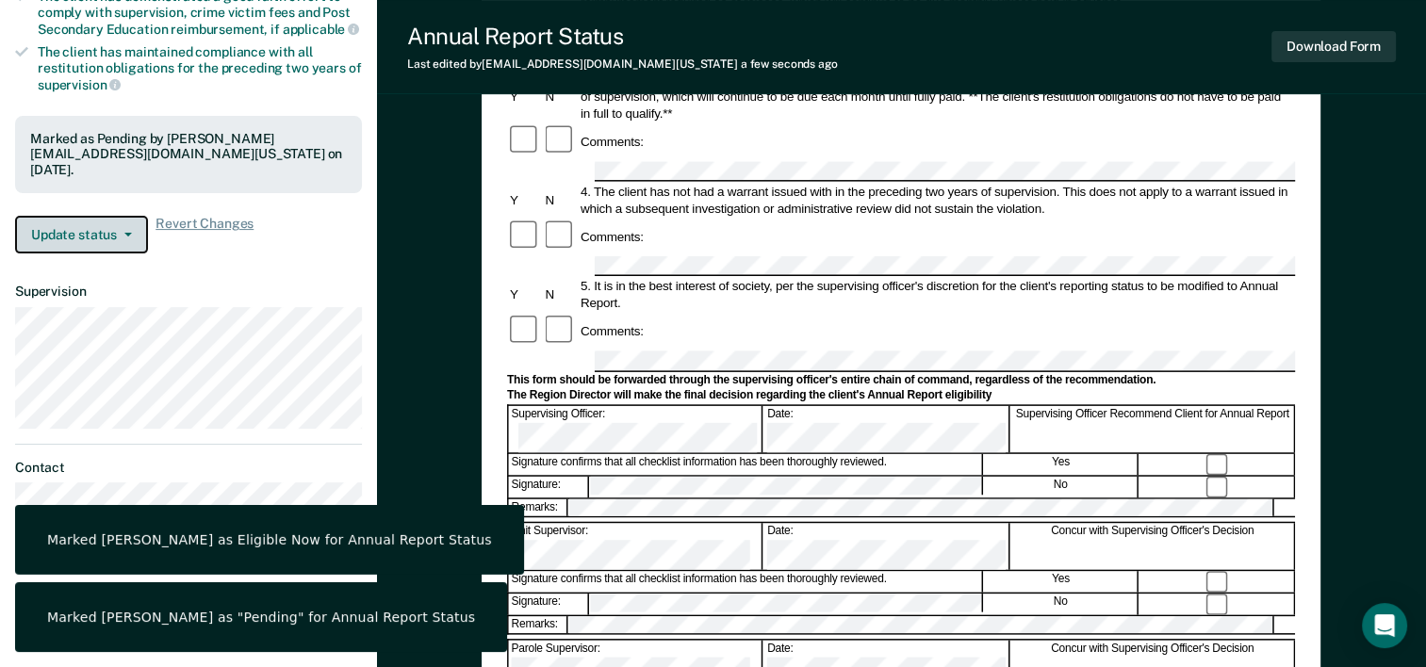
click at [106, 232] on button "Update status" at bounding box center [81, 235] width 133 height 38
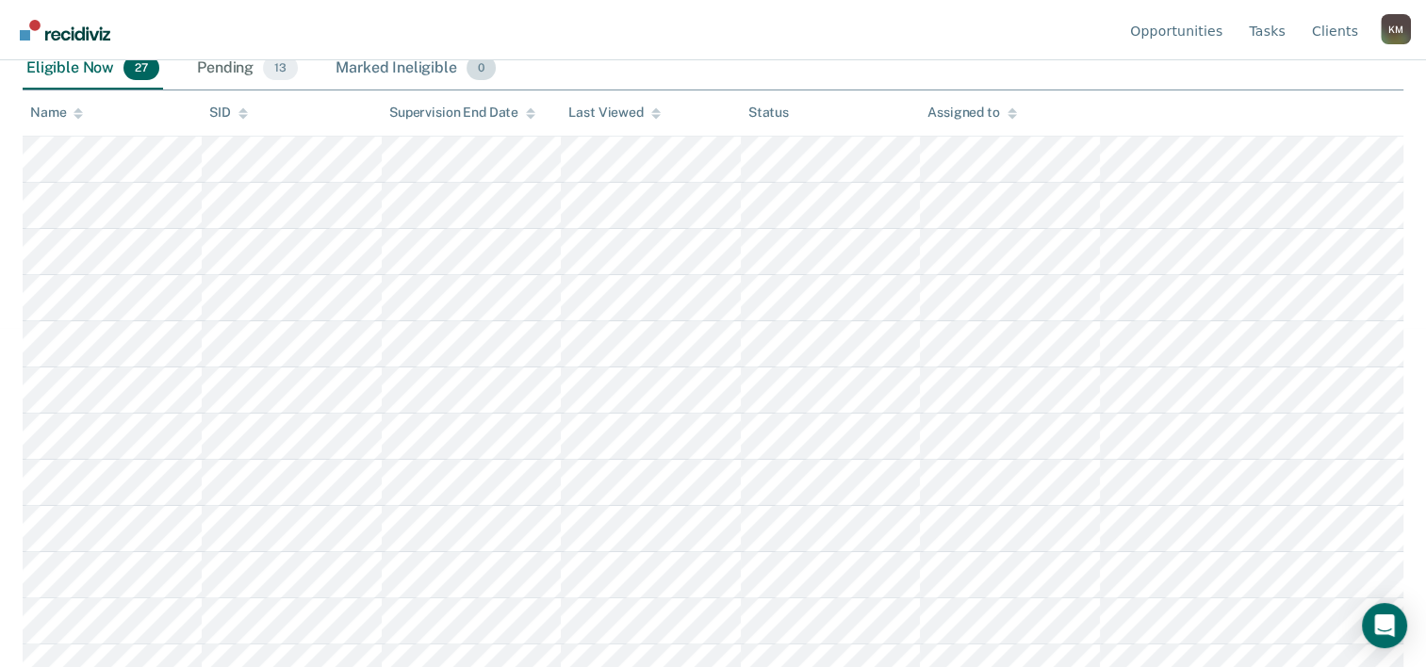
scroll to position [488, 0]
